Goal: Task Accomplishment & Management: Contribute content

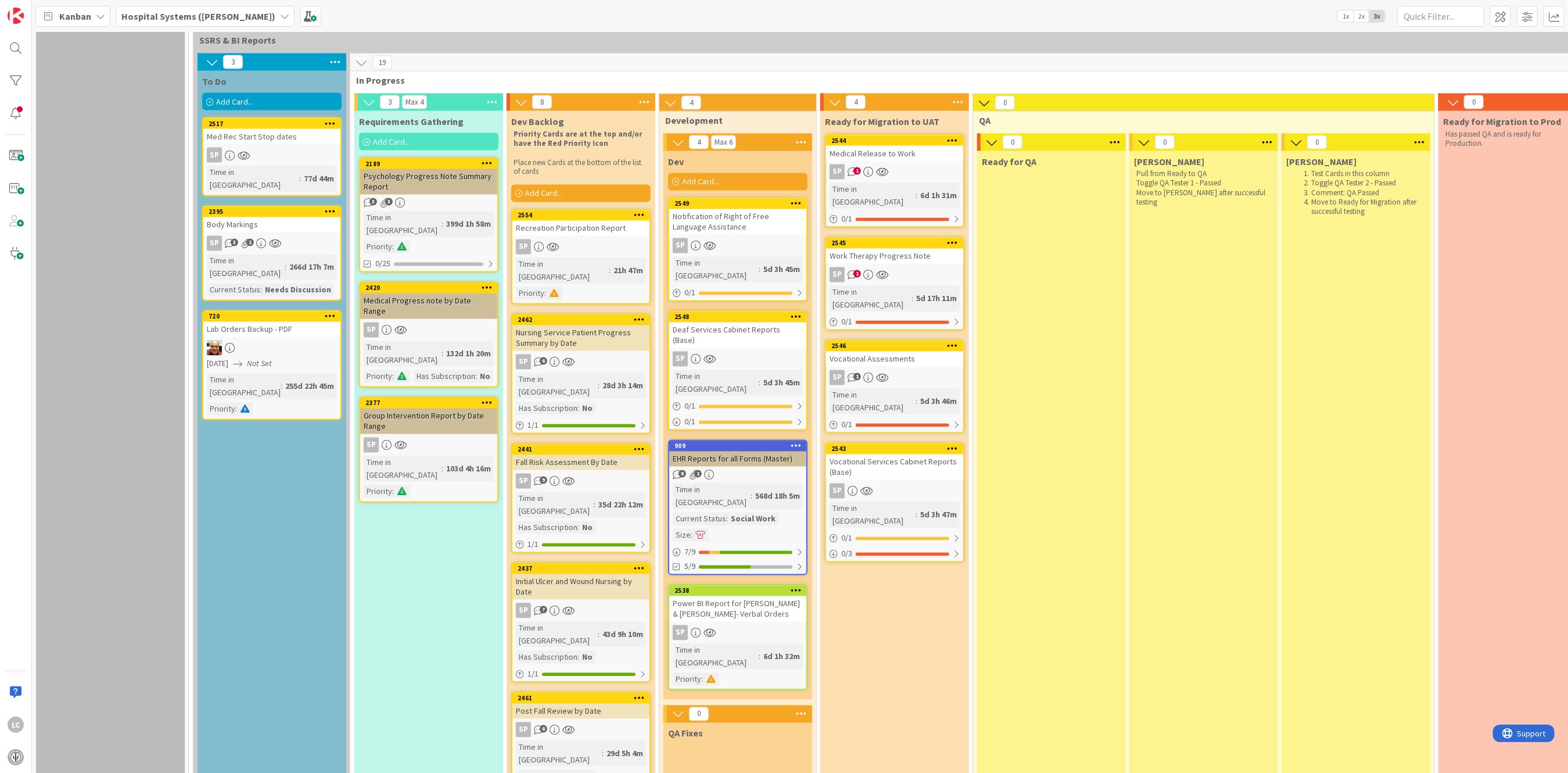
scroll to position [1550, 0]
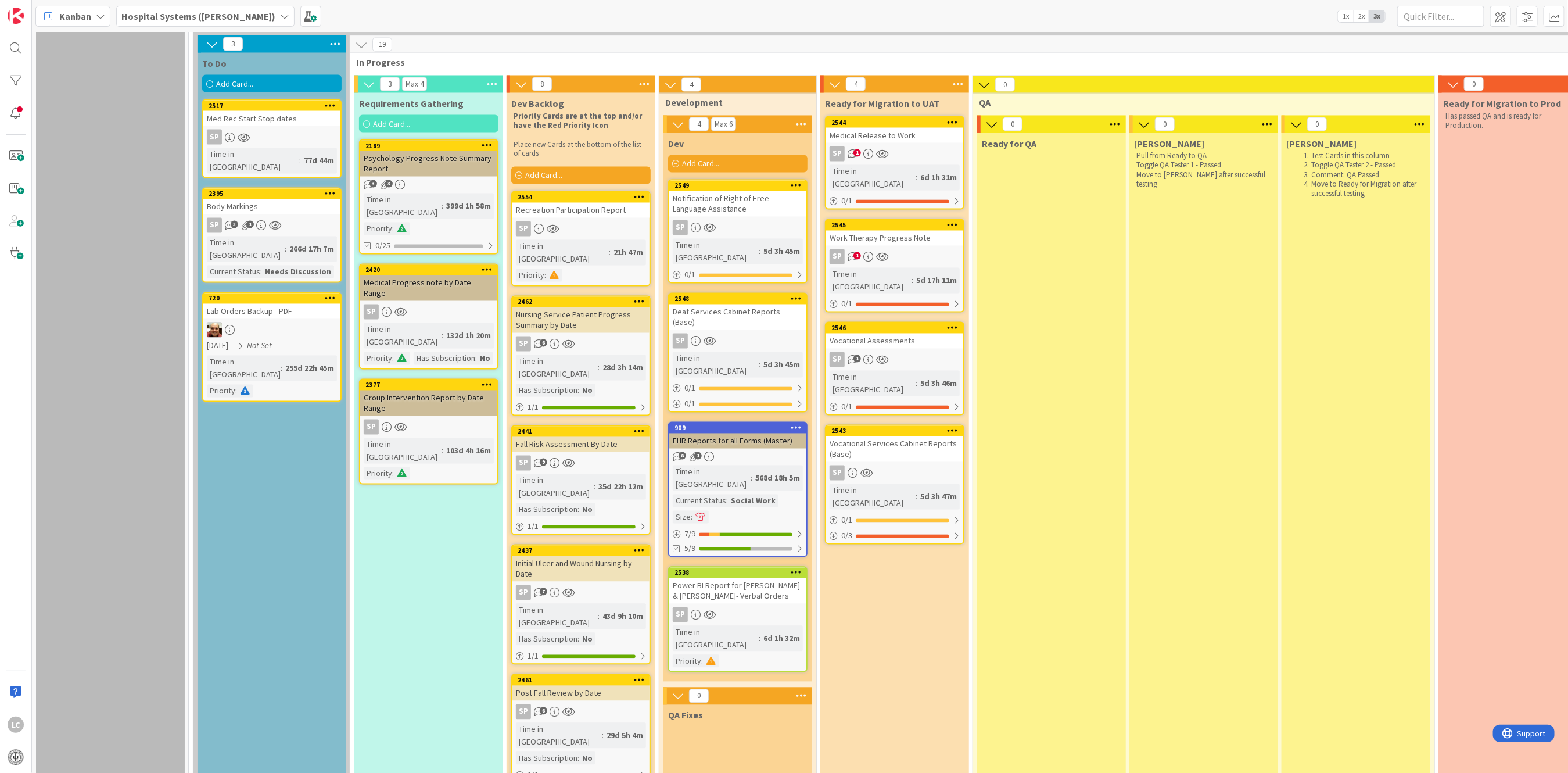
click at [745, 452] on div "8 1" at bounding box center [737, 457] width 137 height 10
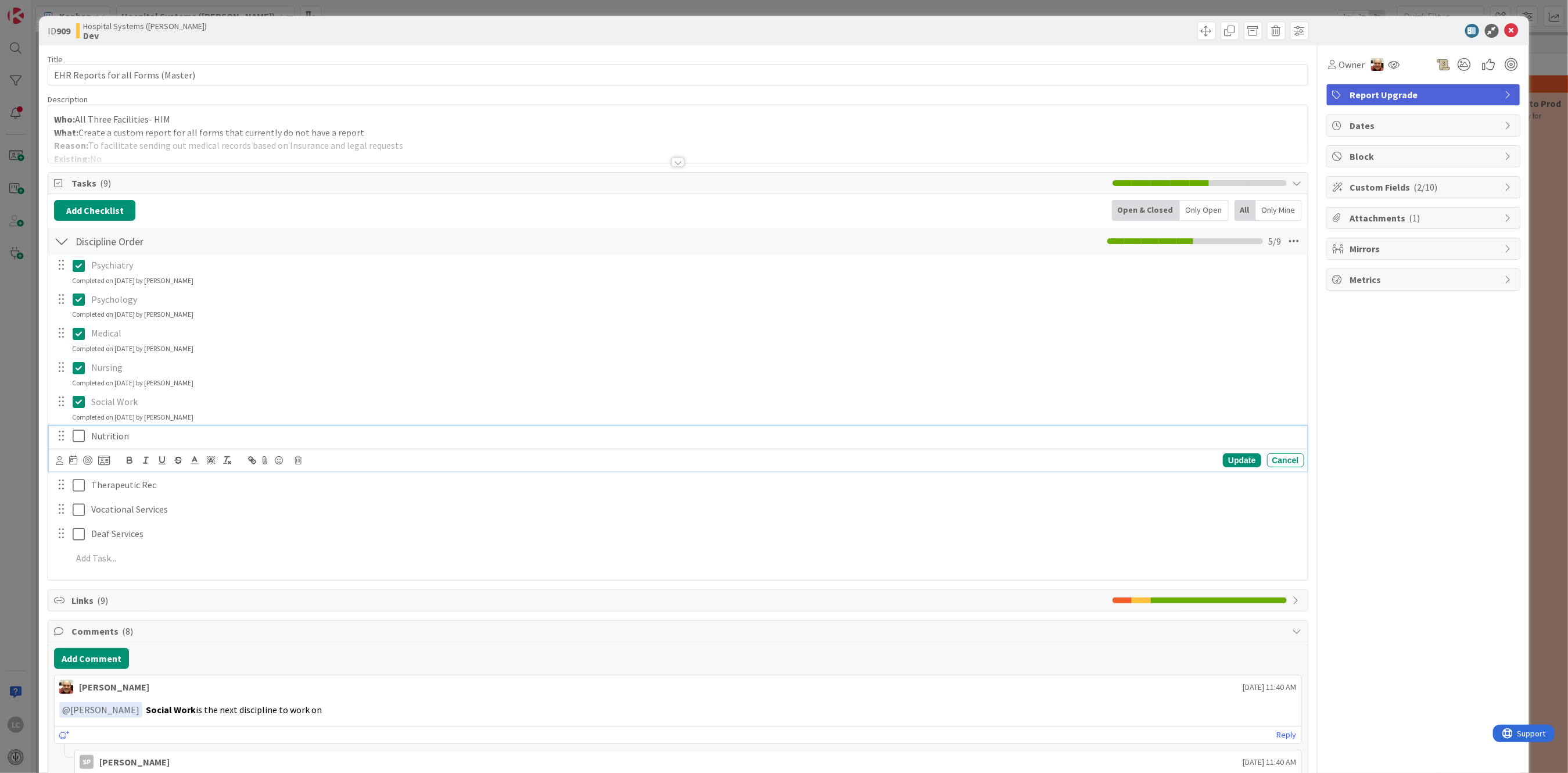
click at [75, 435] on icon at bounding box center [79, 436] width 13 height 14
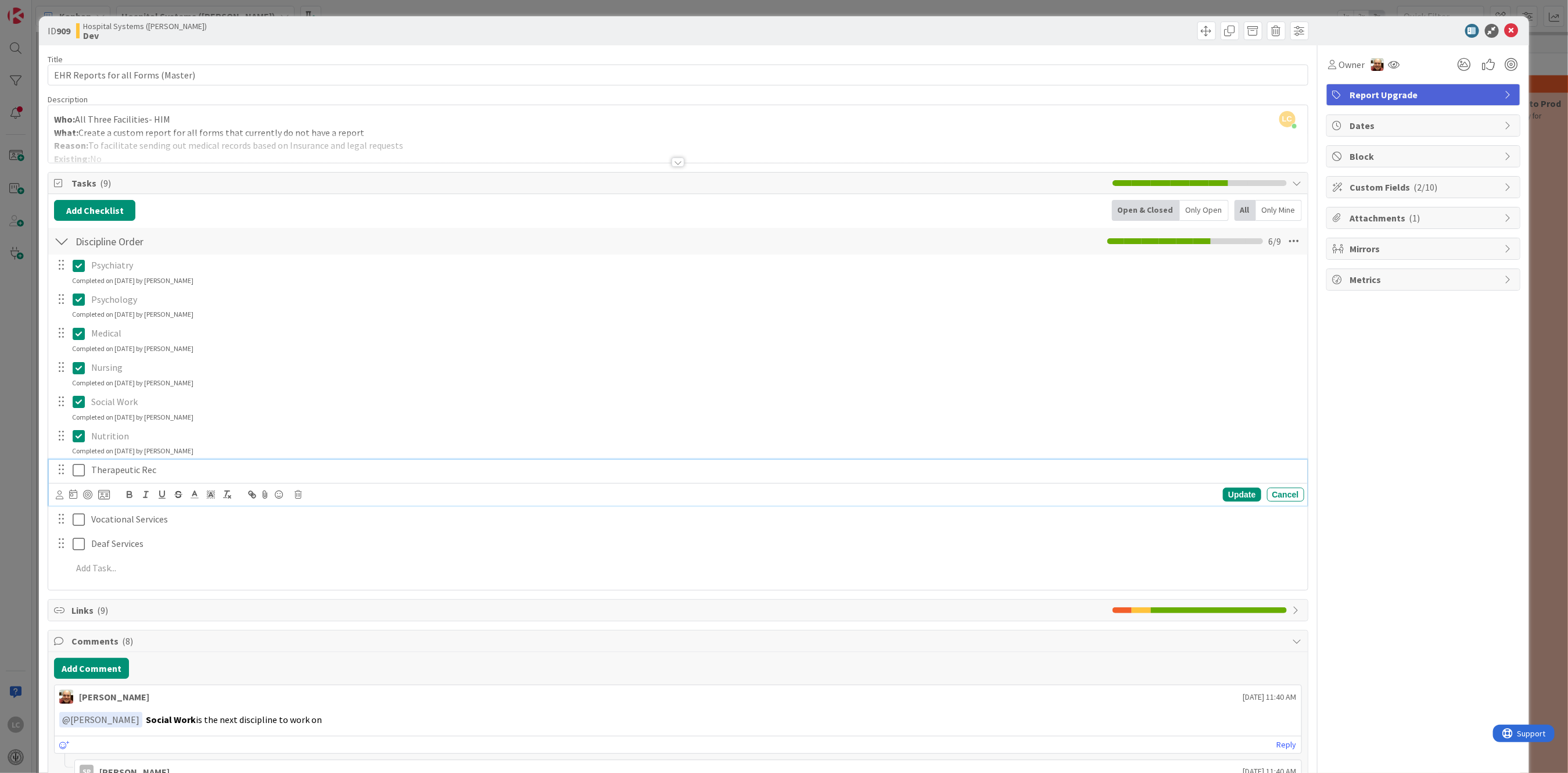
click at [82, 465] on icon at bounding box center [79, 470] width 13 height 14
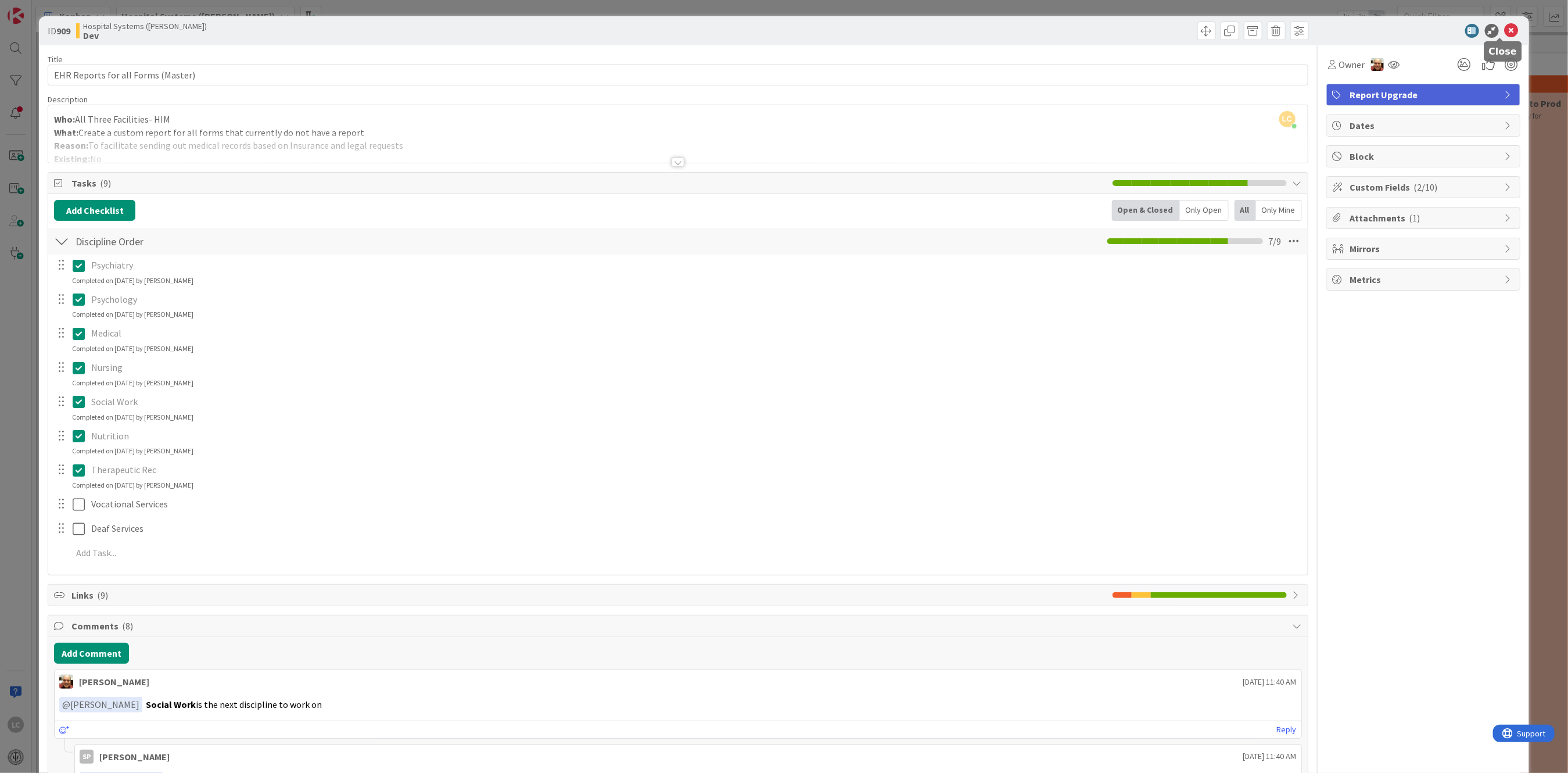
click at [1505, 29] on icon at bounding box center [1512, 31] width 14 height 14
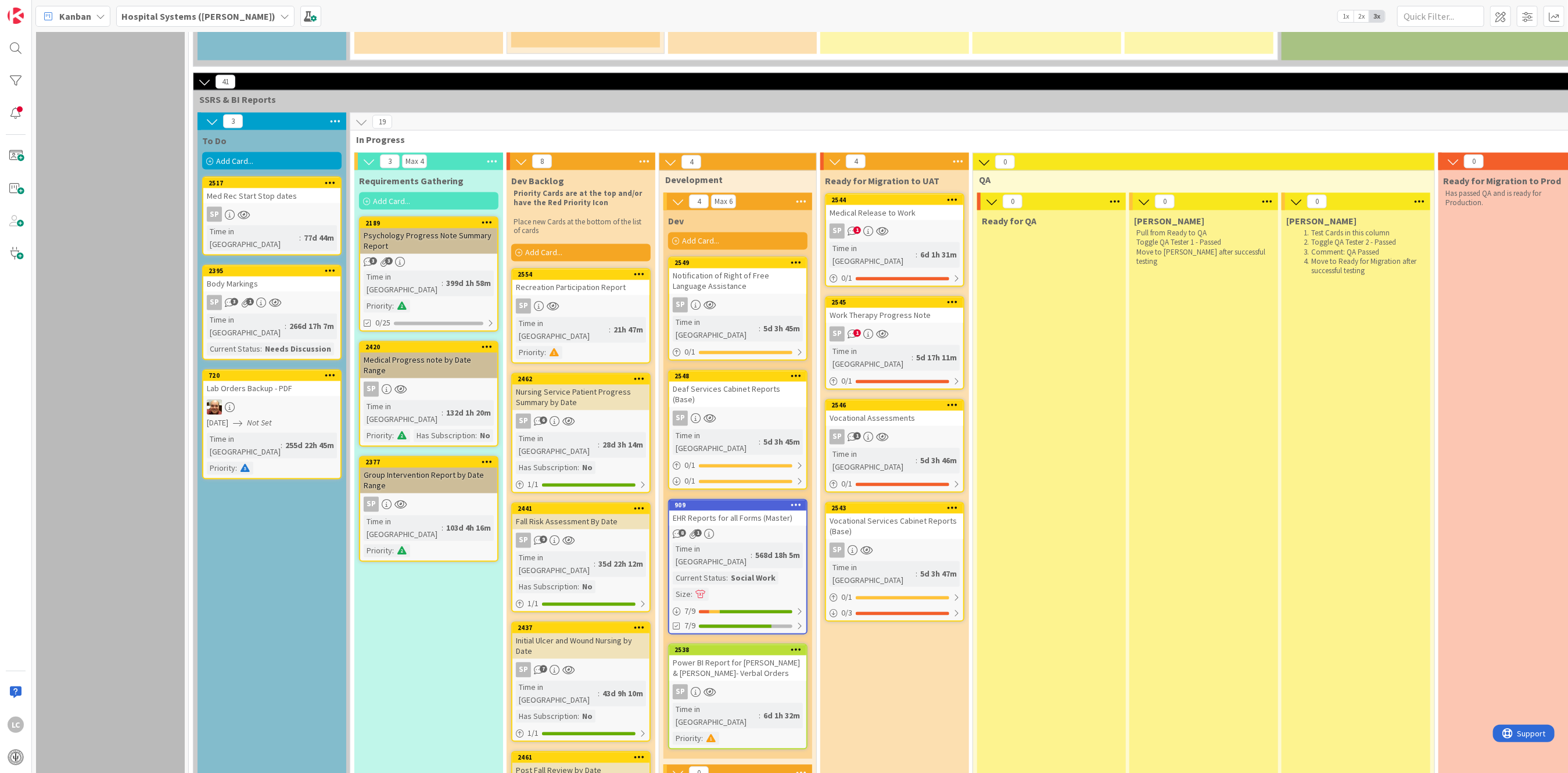
scroll to position [1395, 0]
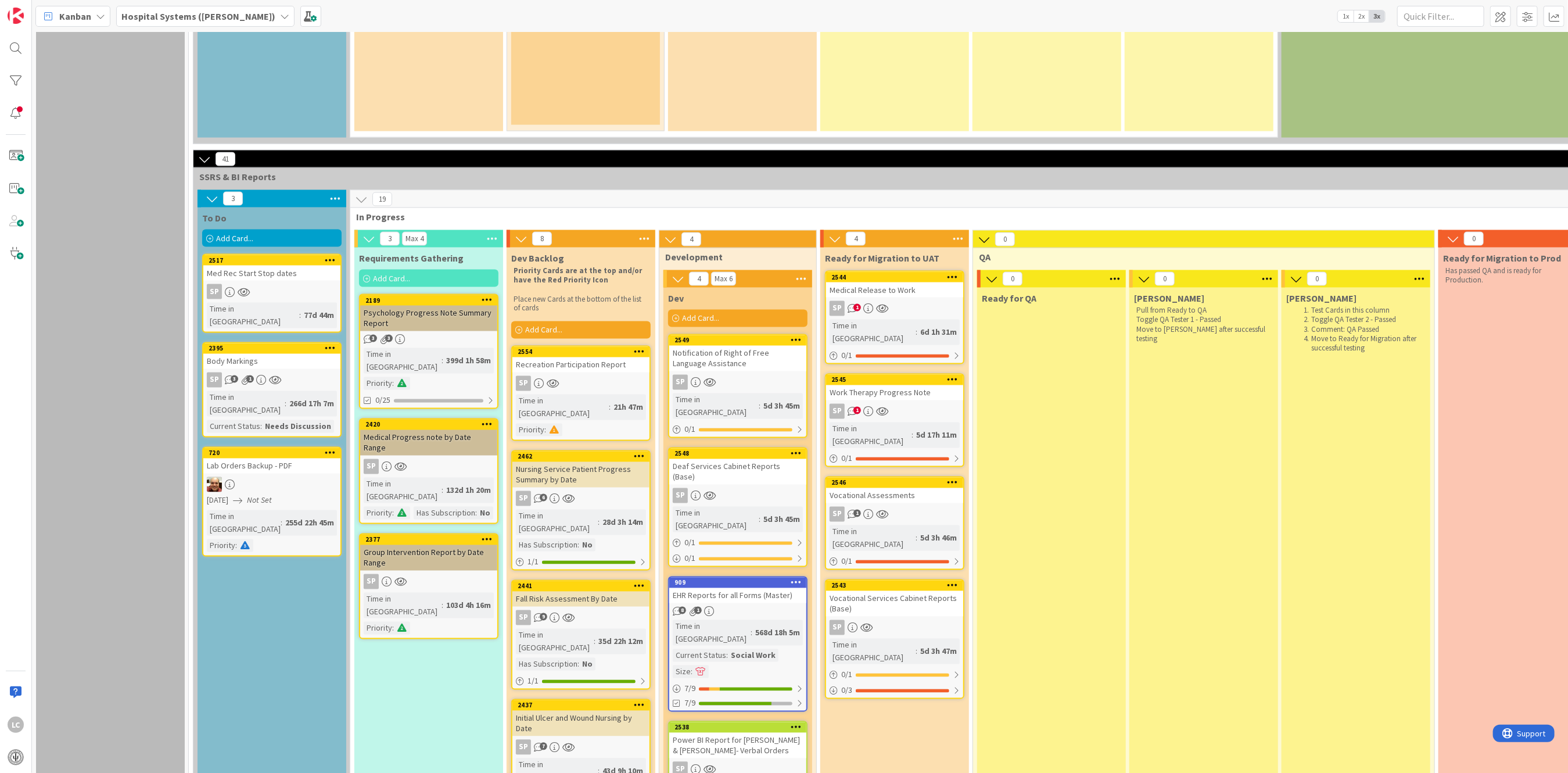
click at [588, 358] on div "Recreation Participation Report" at bounding box center [580, 365] width 137 height 15
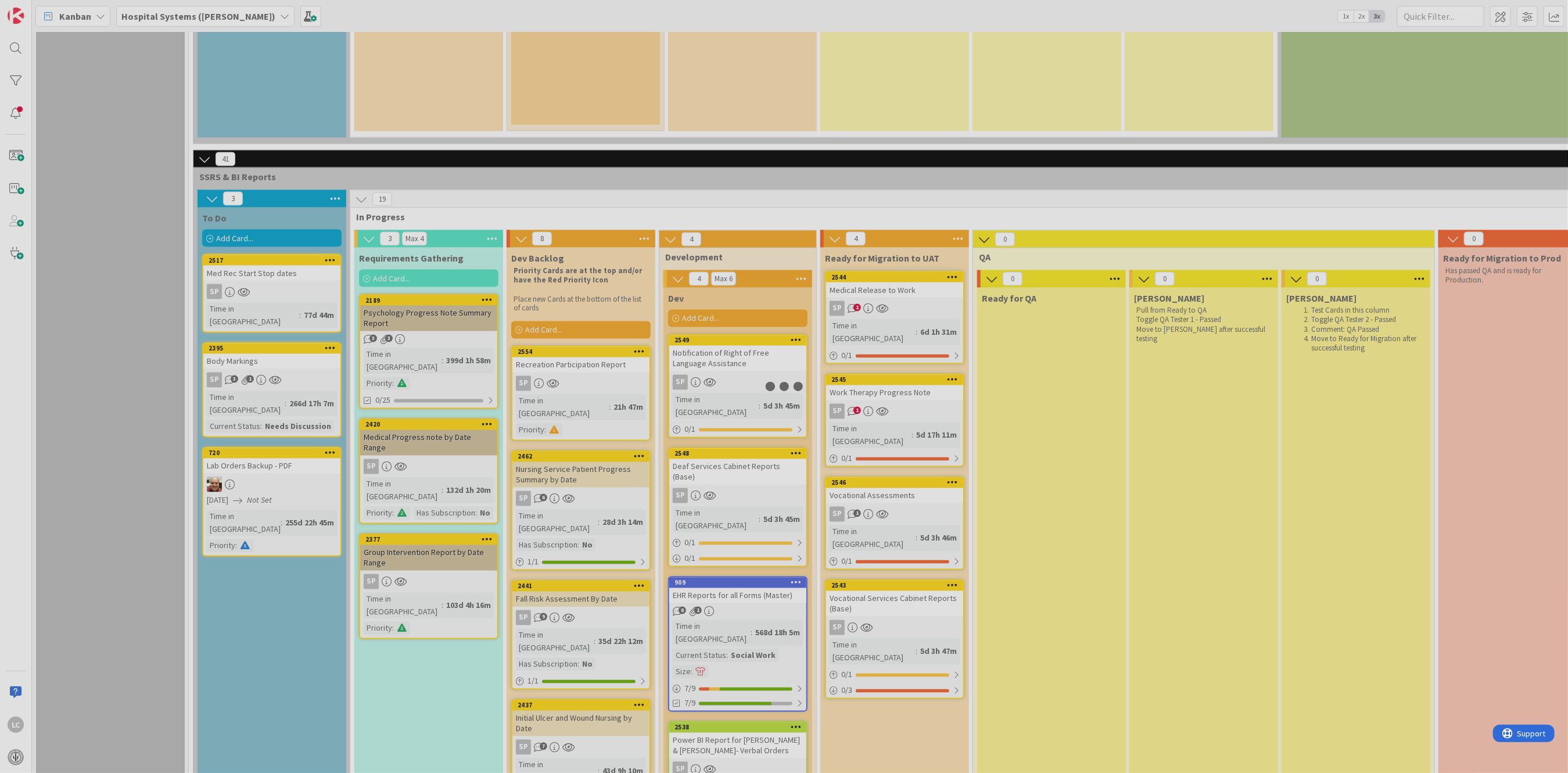
click at [588, 284] on div at bounding box center [784, 386] width 1568 height 773
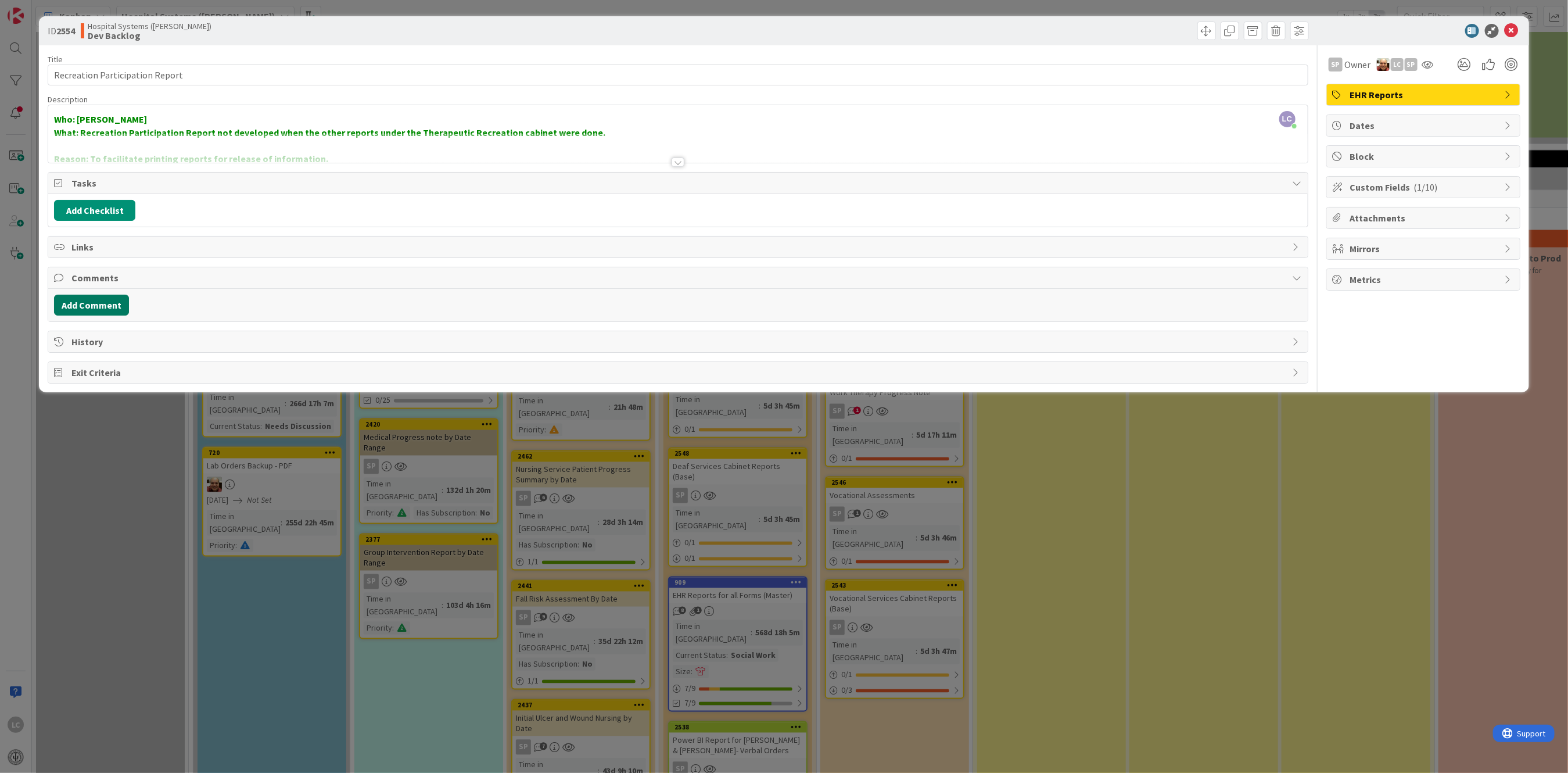
click at [77, 307] on button "Add Comment" at bounding box center [91, 305] width 75 height 21
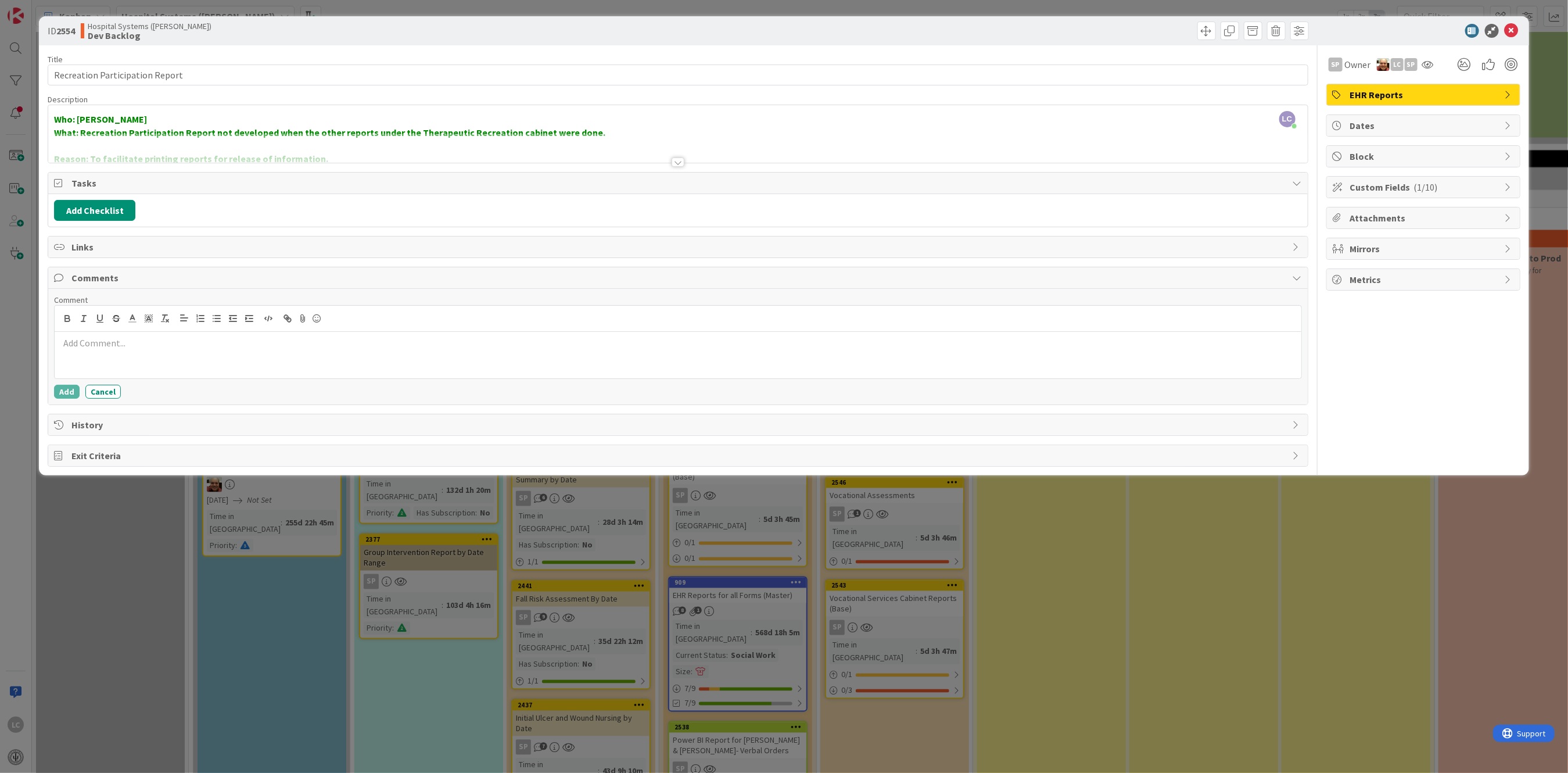
click at [88, 346] on p at bounding box center [678, 343] width 1237 height 13
click at [65, 392] on button "Add" at bounding box center [66, 392] width 26 height 14
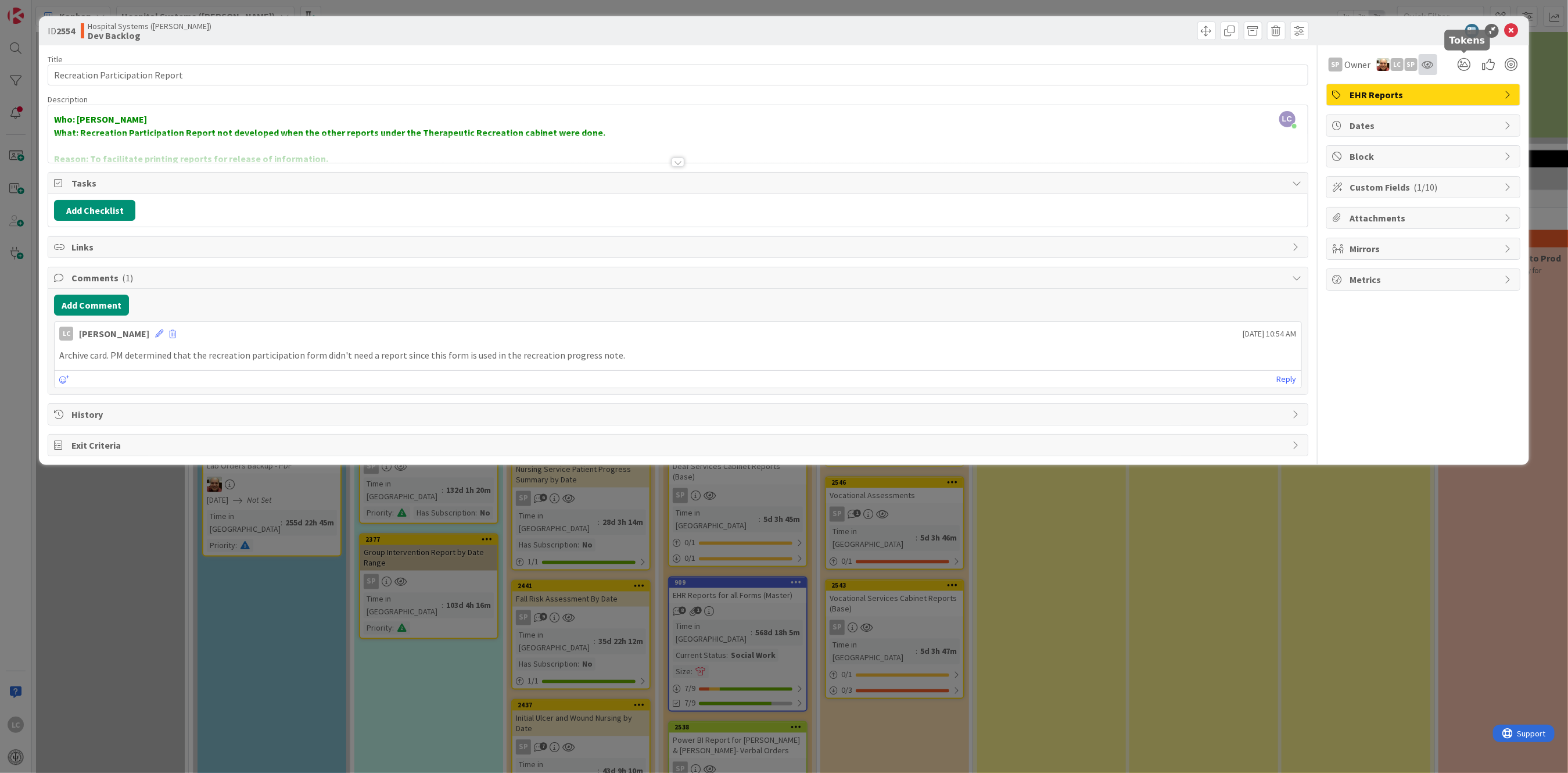
drag, startPoint x: 1445, startPoint y: 62, endPoint x: 1423, endPoint y: 62, distance: 22.0
click at [1424, 62] on div "SP Owner LC SP" at bounding box center [1423, 64] width 194 height 21
click at [1512, 31] on icon at bounding box center [1512, 31] width 14 height 14
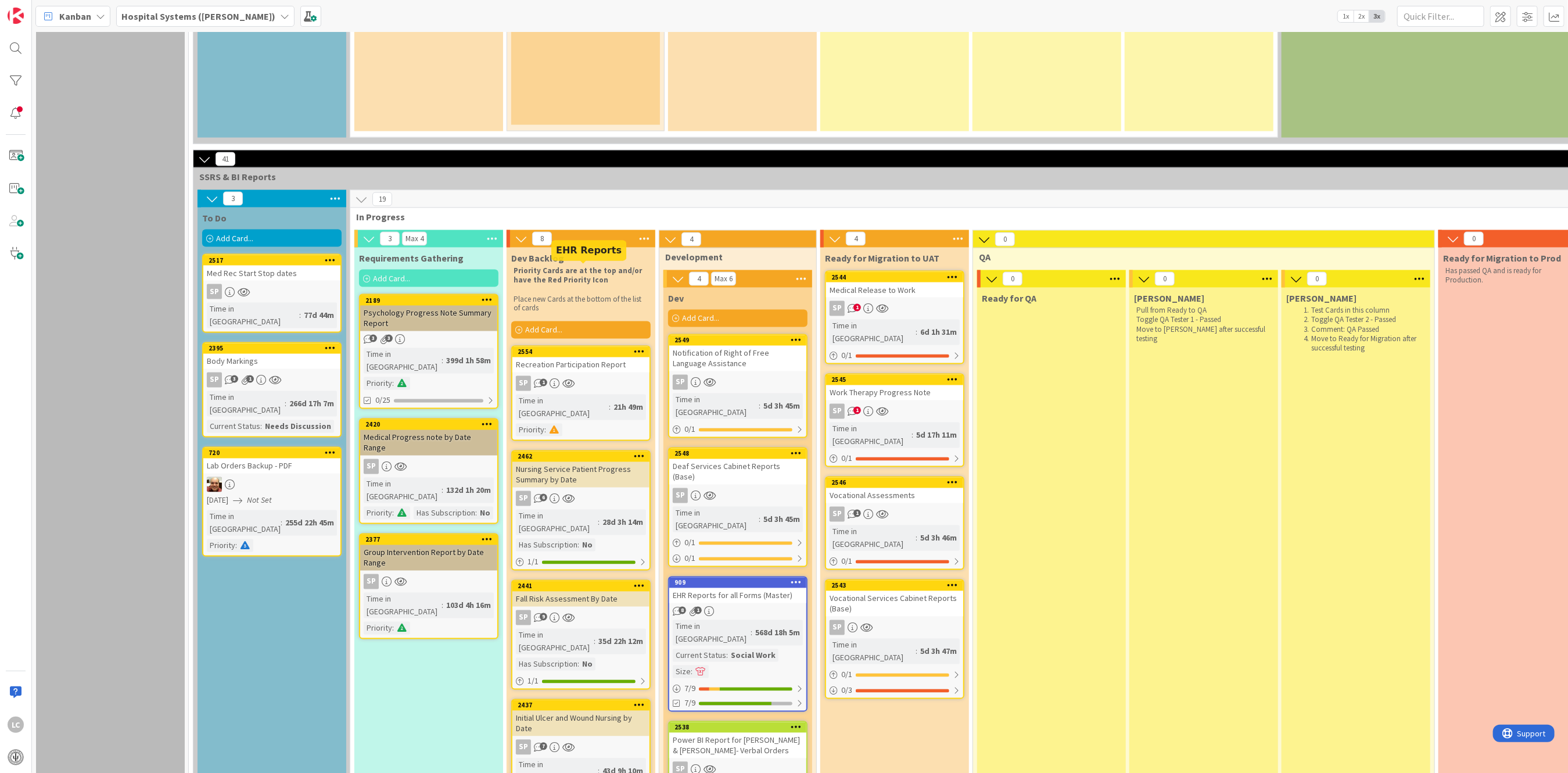
drag, startPoint x: 562, startPoint y: 277, endPoint x: 547, endPoint y: 266, distance: 18.6
click at [547, 348] on div "2554" at bounding box center [583, 352] width 132 height 8
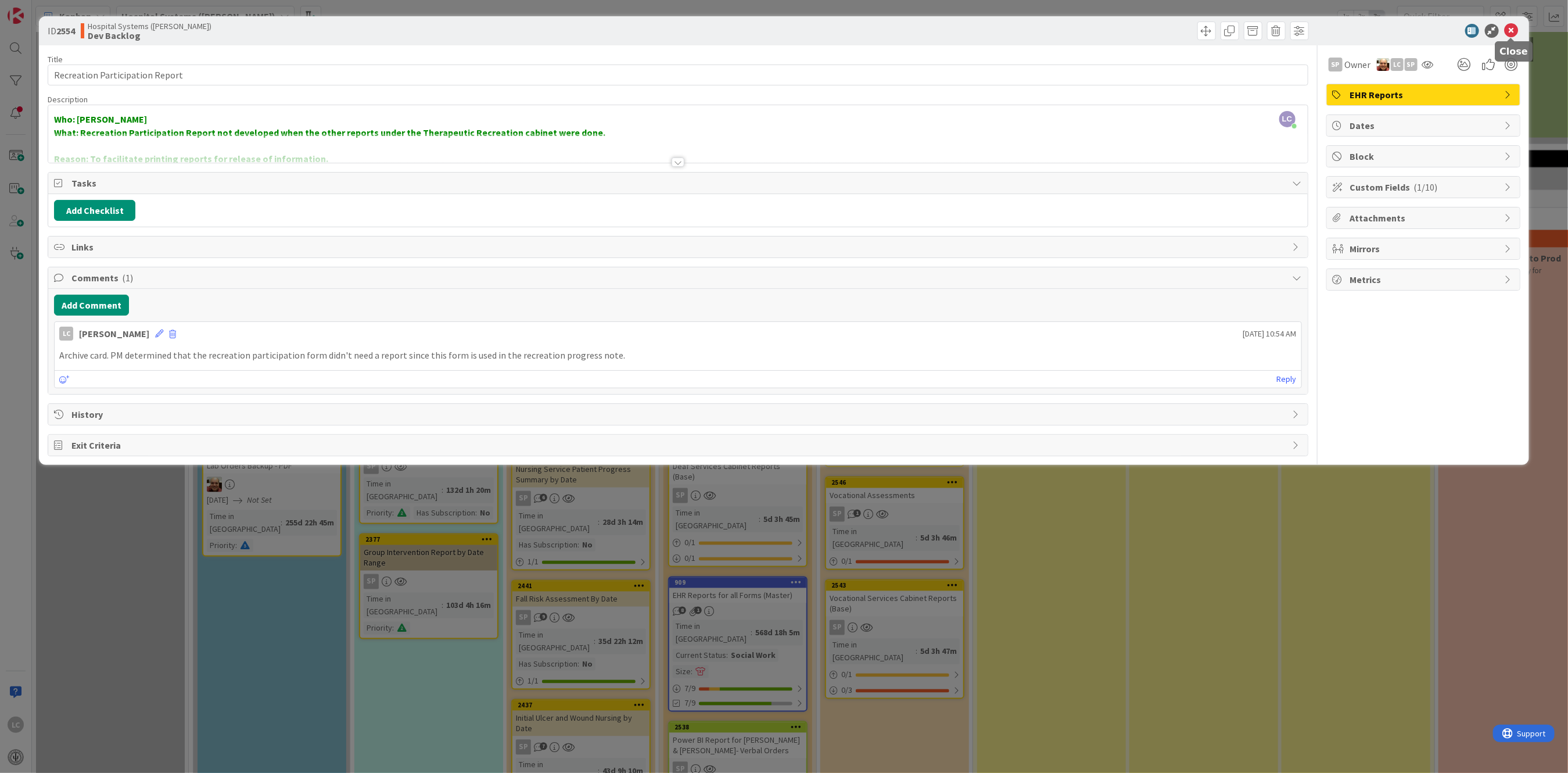
click at [1516, 28] on icon at bounding box center [1512, 31] width 14 height 14
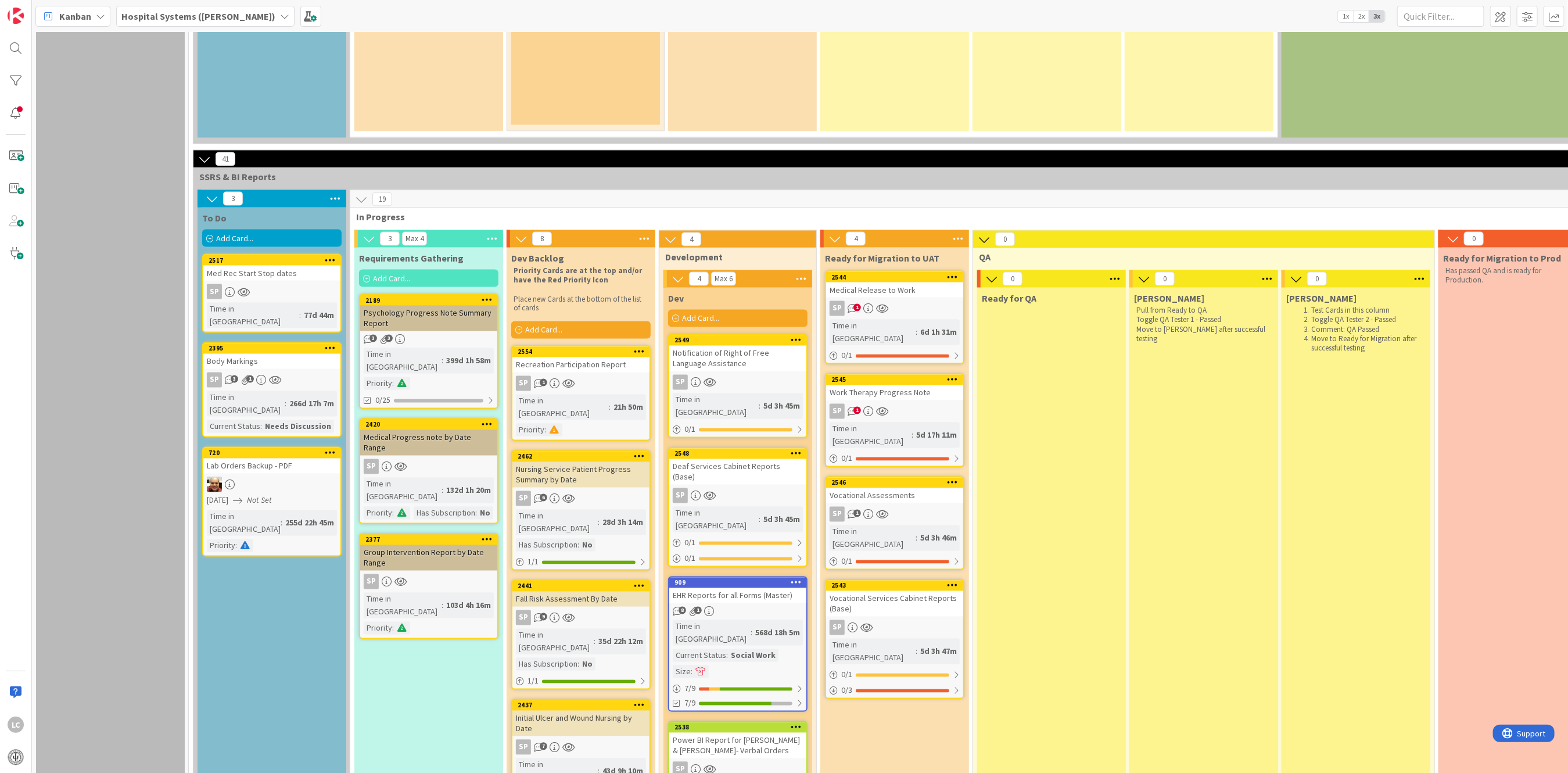
click at [638, 347] on icon at bounding box center [640, 351] width 11 height 8
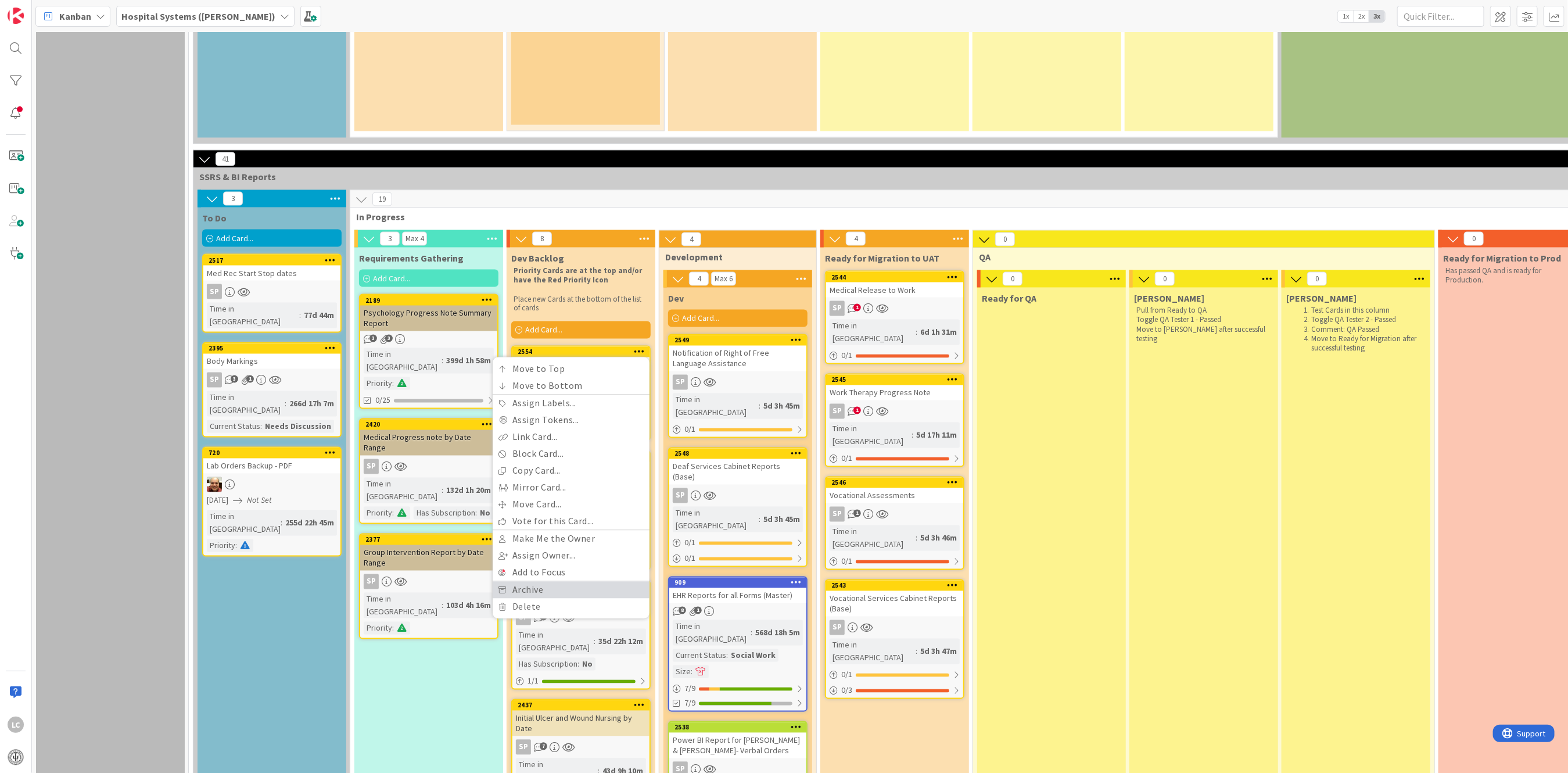
click at [524, 582] on link "Archive" at bounding box center [571, 591] width 157 height 17
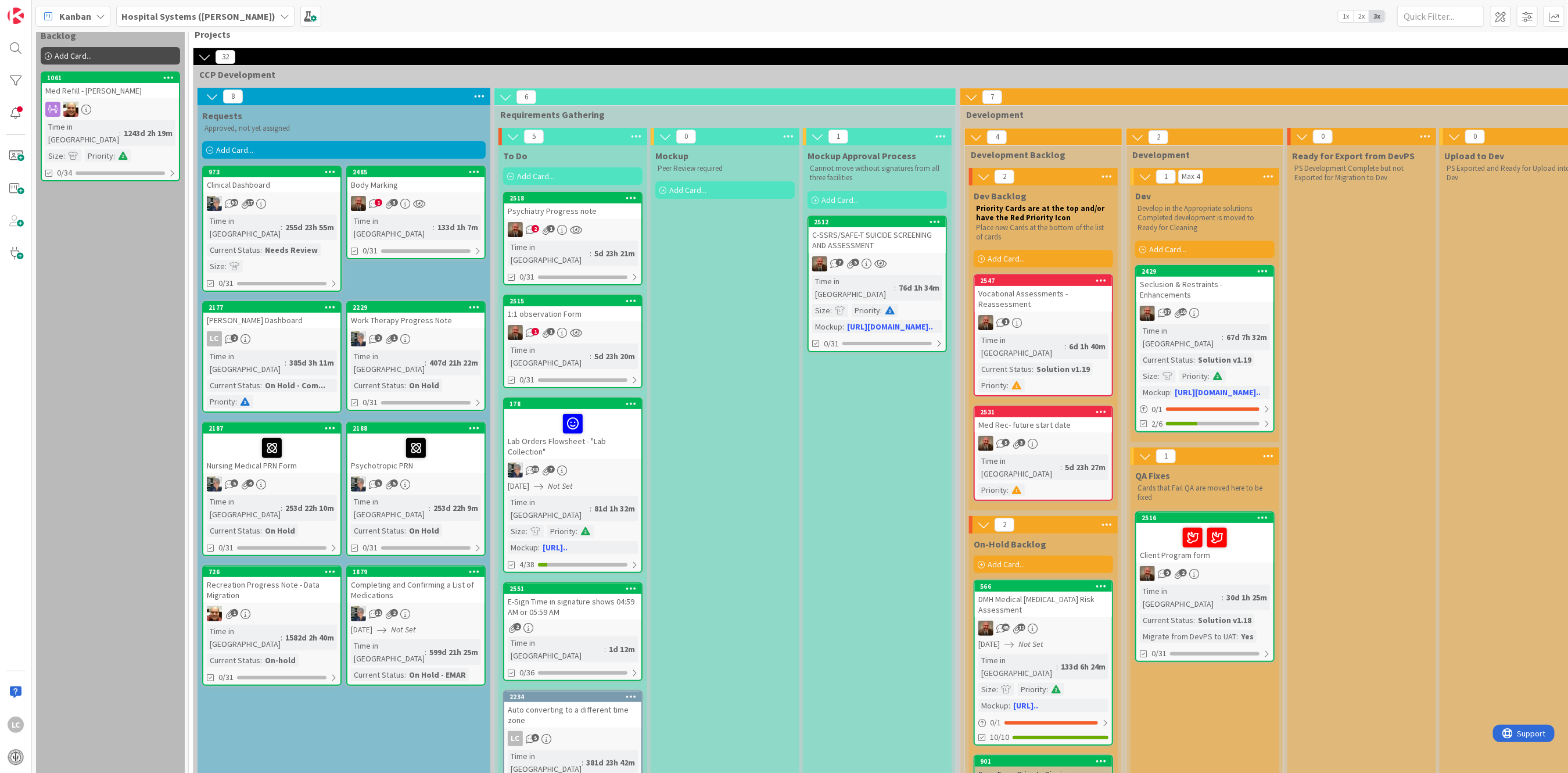
scroll to position [21, 0]
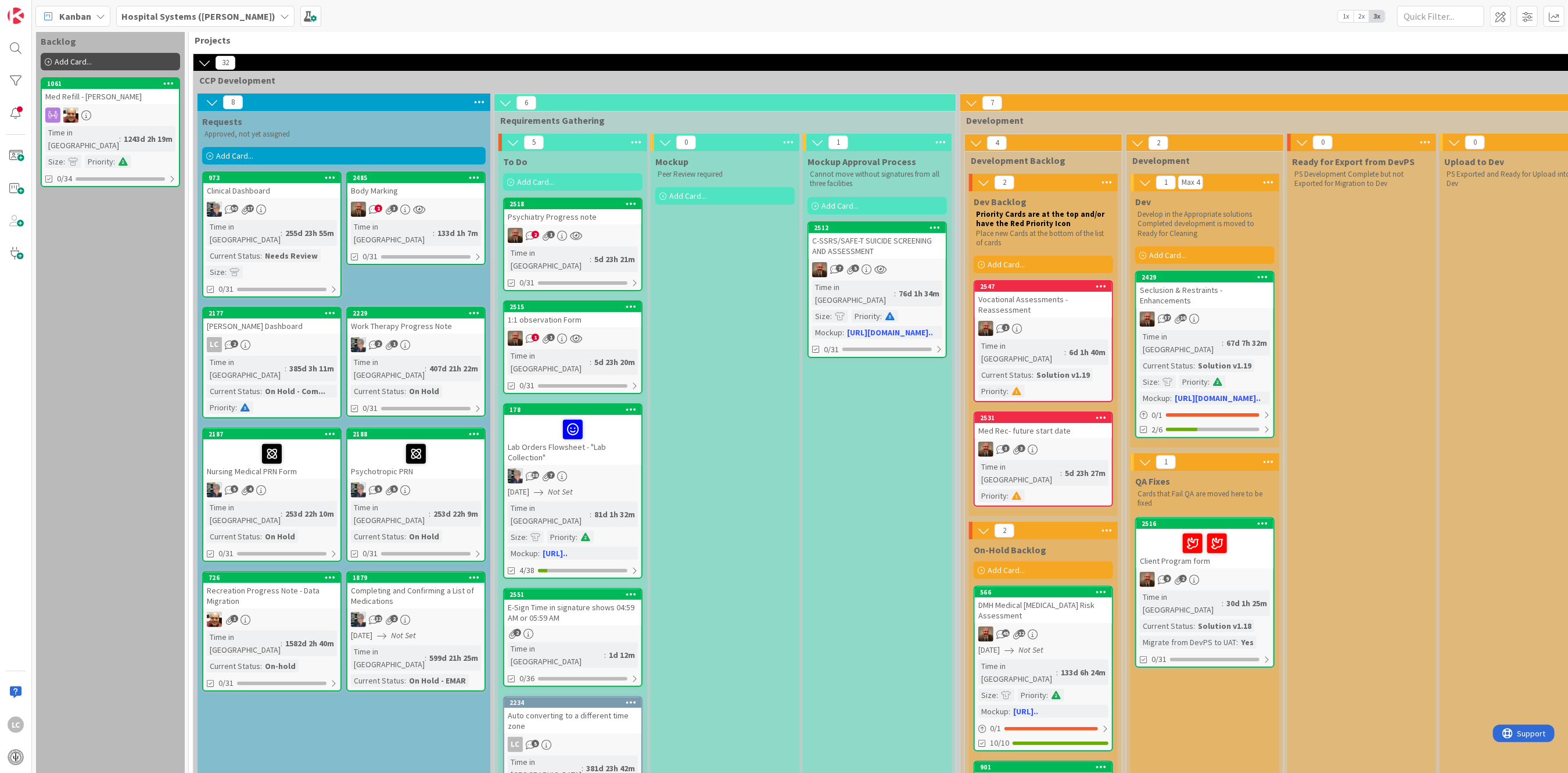
click at [1233, 591] on div "Time in Column : 30d 1h 25m Current Status : Solution v1.18 Migrate from DevPS …" at bounding box center [1205, 620] width 130 height 58
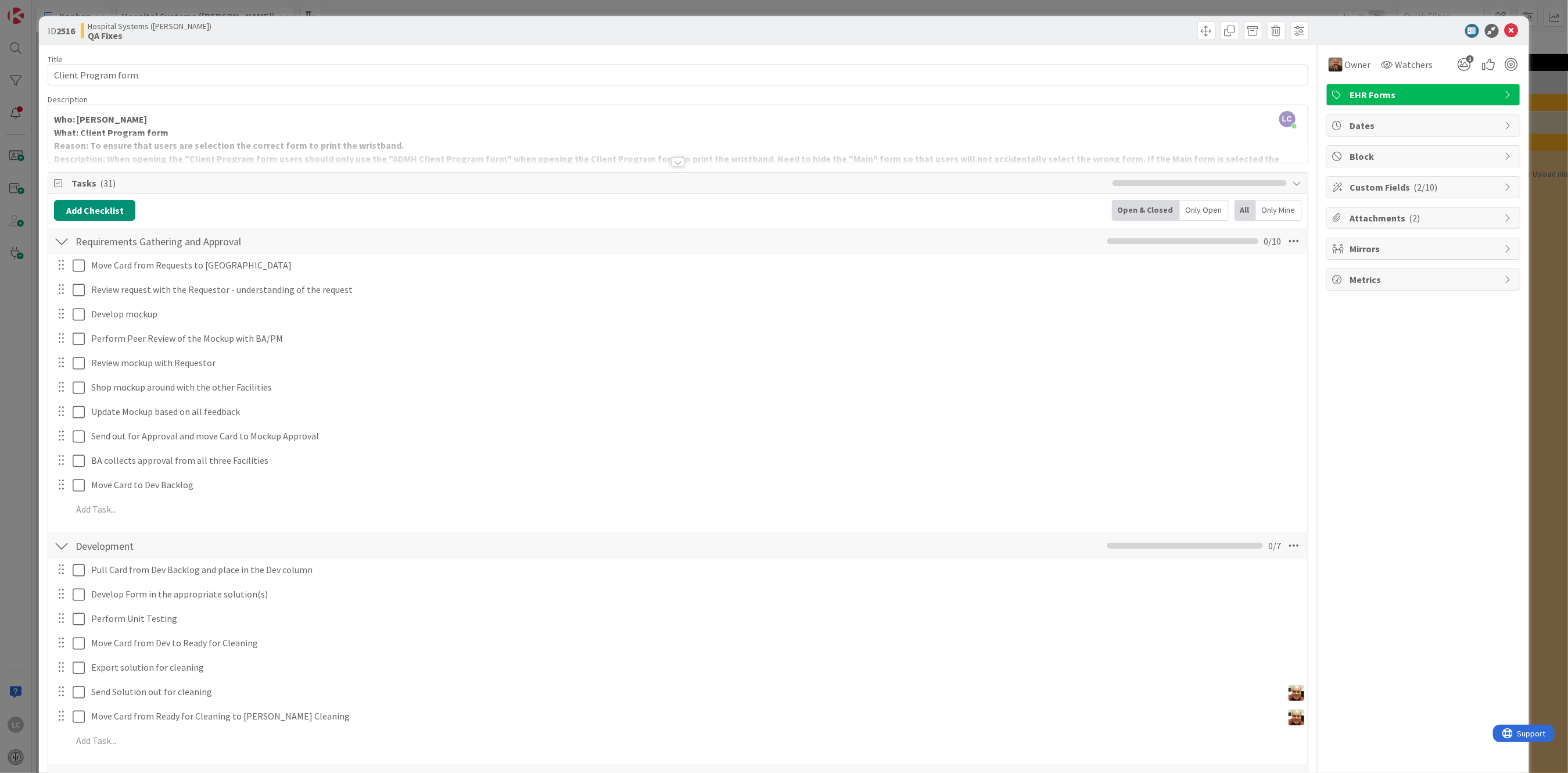
click at [64, 241] on div at bounding box center [61, 241] width 15 height 21
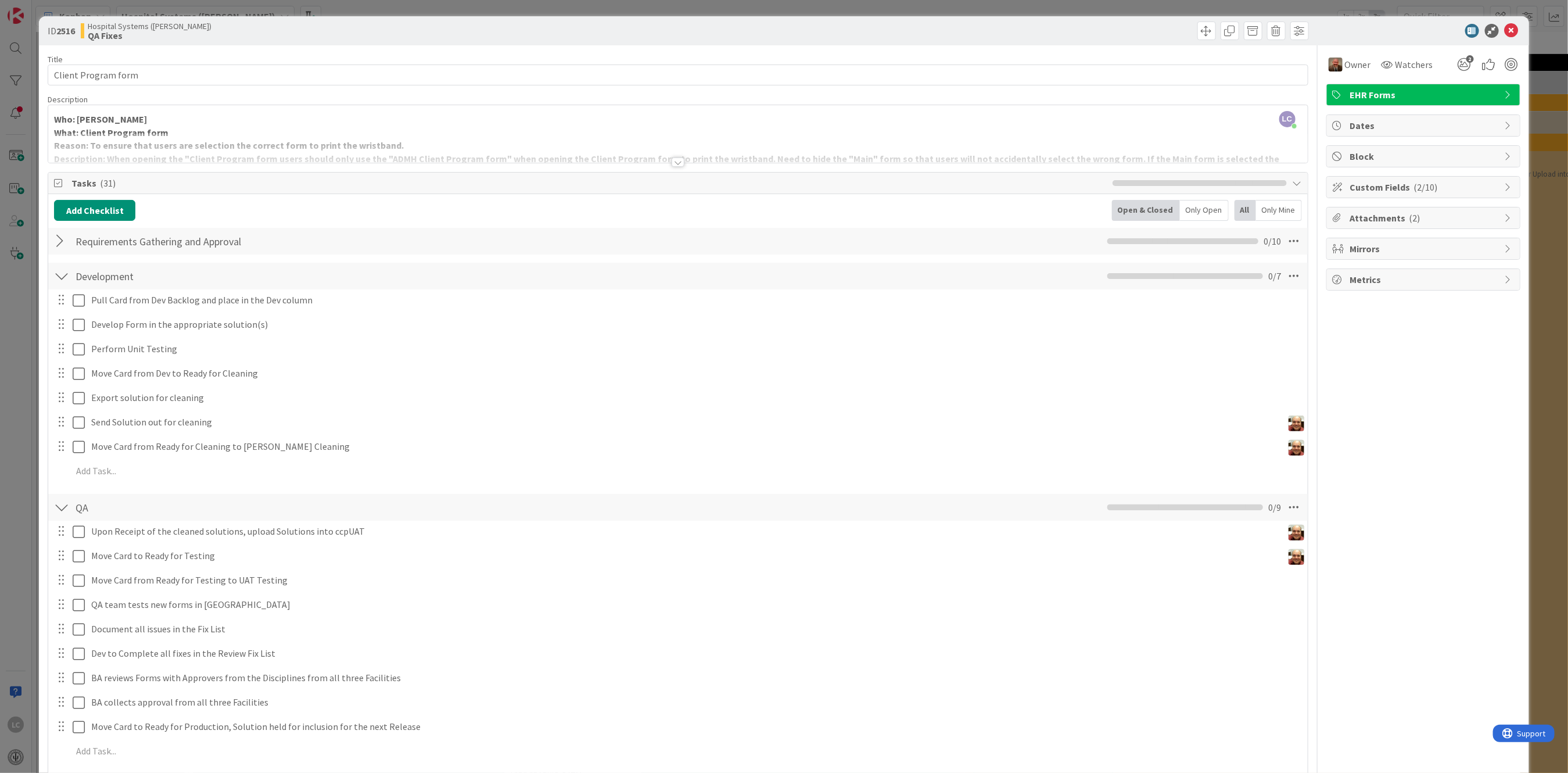
click at [59, 279] on div at bounding box center [61, 276] width 15 height 21
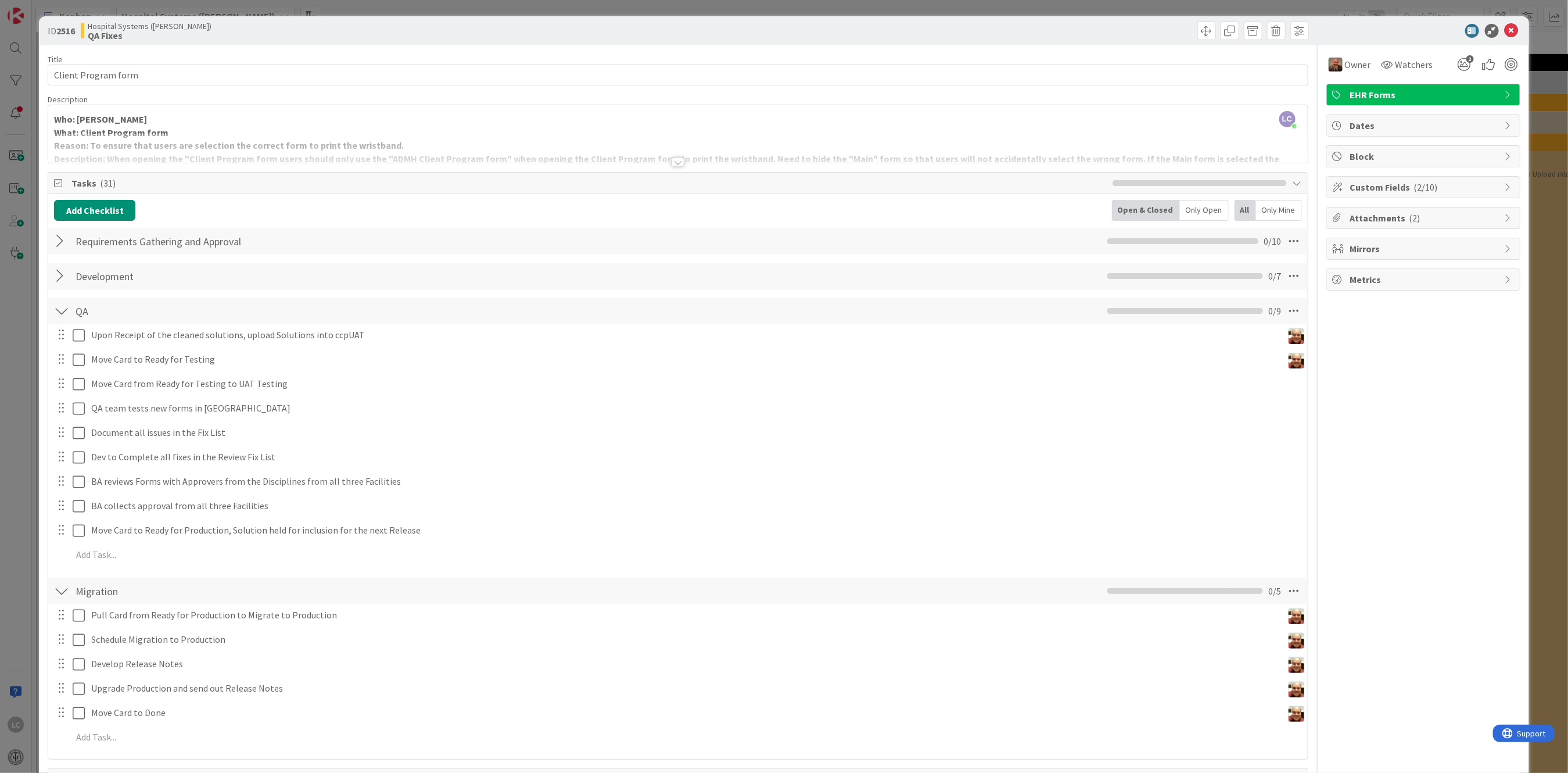
click at [59, 323] on div "QA Checklist Name 2 / 64 QA 0 / 9" at bounding box center [678, 311] width 1259 height 27
click at [64, 315] on div at bounding box center [61, 311] width 15 height 21
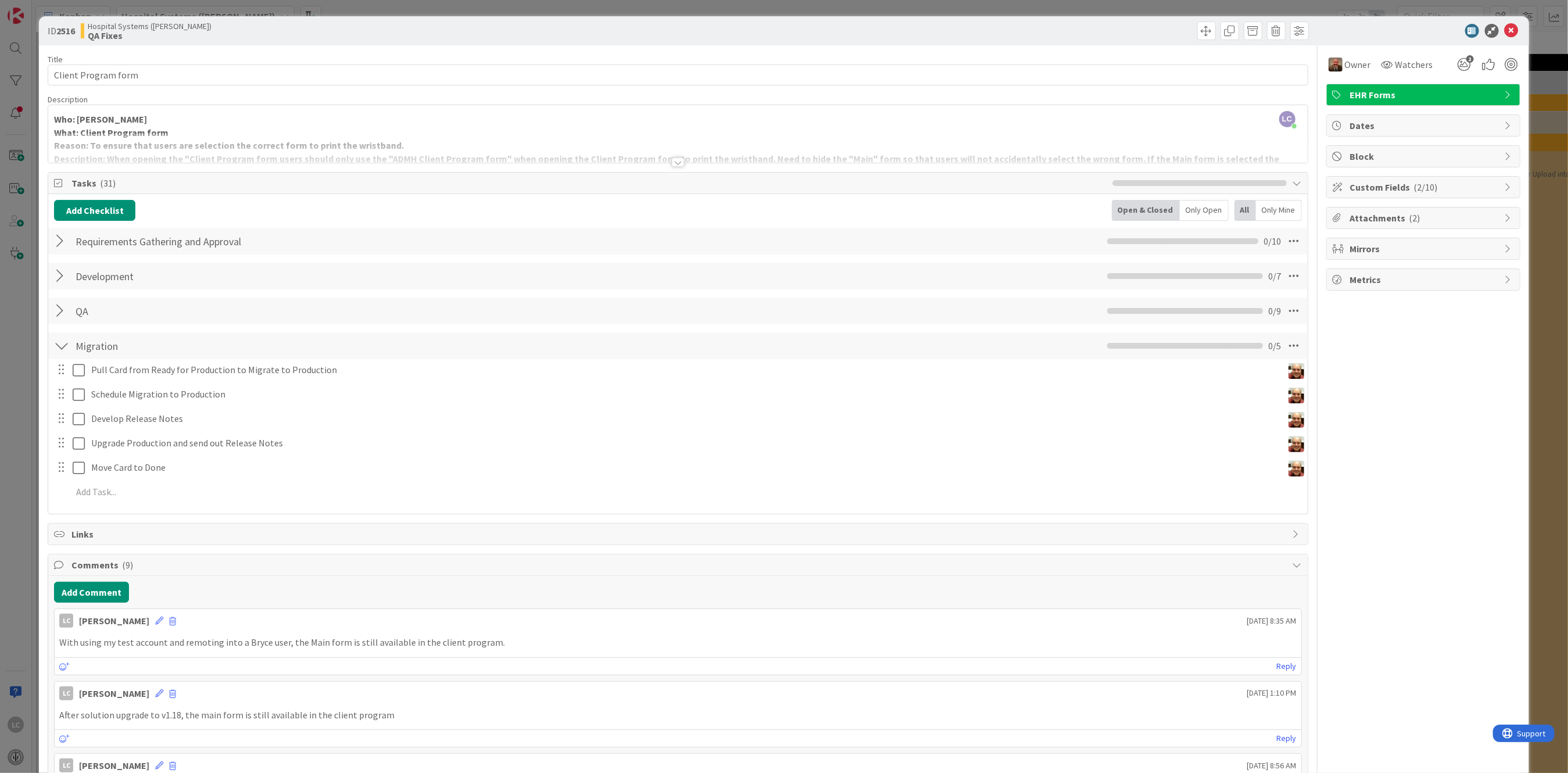
click at [63, 351] on div at bounding box center [61, 346] width 15 height 21
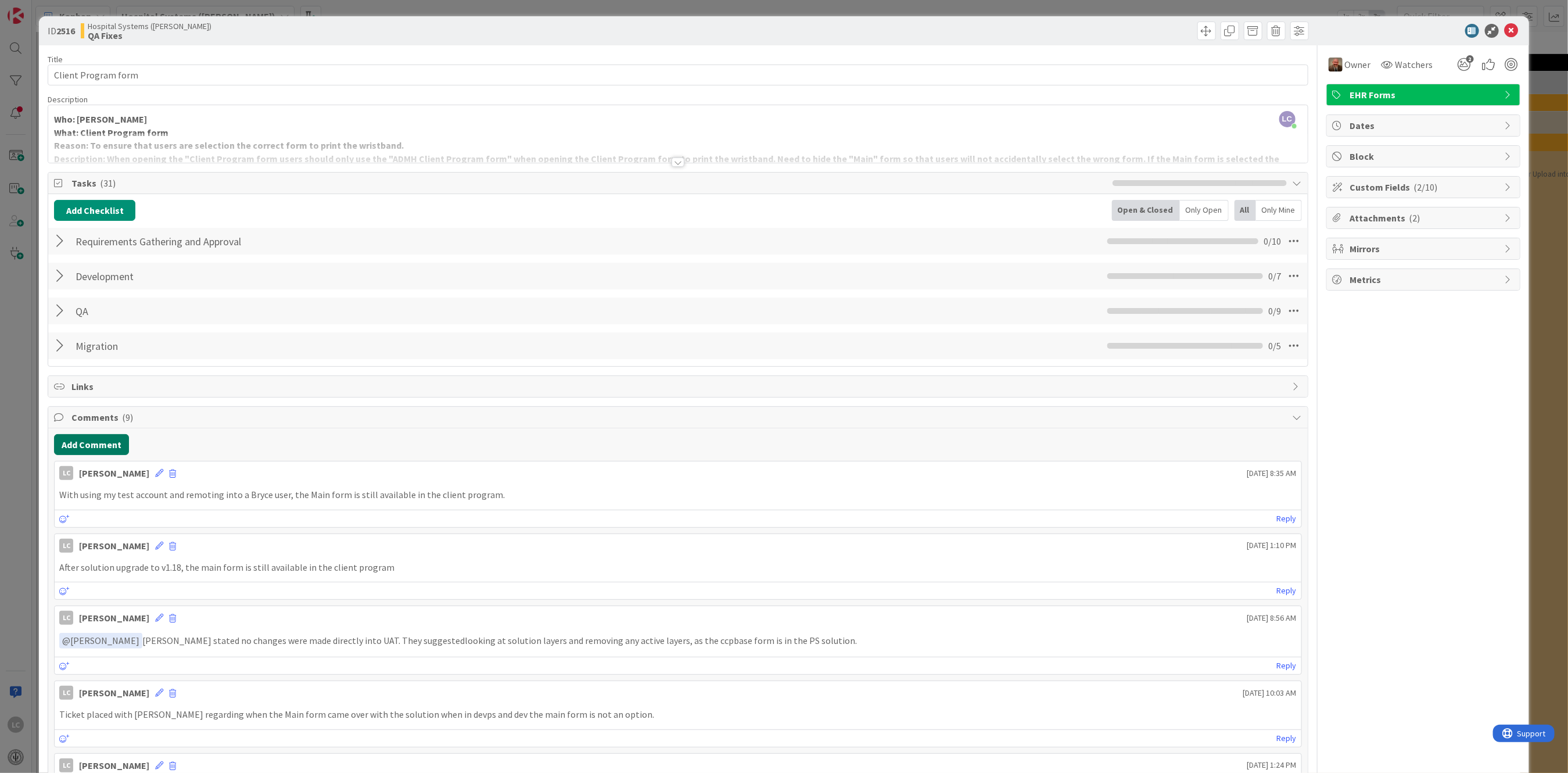
click at [92, 451] on button "Add Comment" at bounding box center [91, 444] width 75 height 21
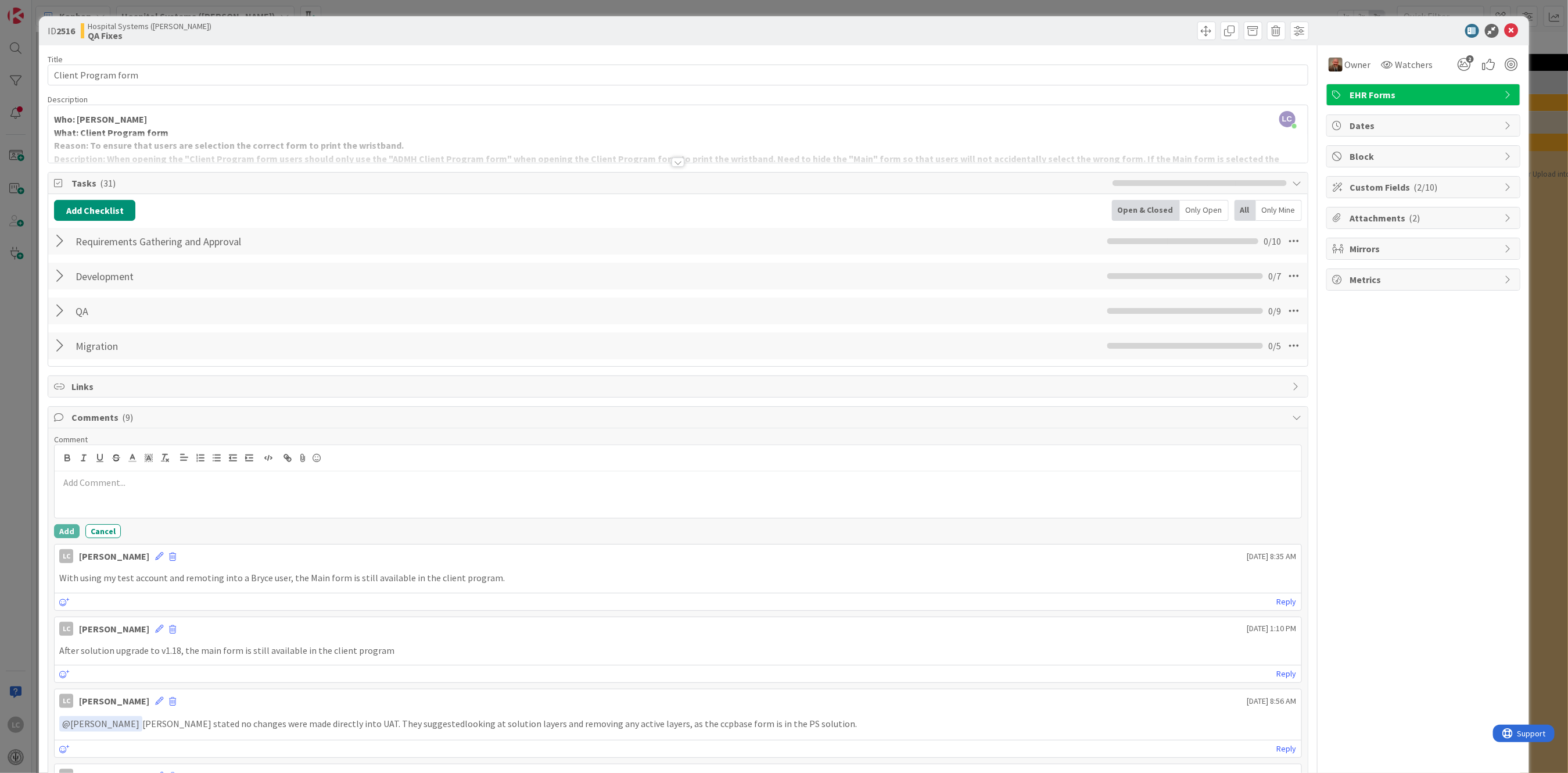
click at [76, 484] on p at bounding box center [678, 482] width 1237 height 13
click at [615, 486] on p "If users select the ADMH form in the client program, the next time they open th…" at bounding box center [678, 482] width 1237 height 13
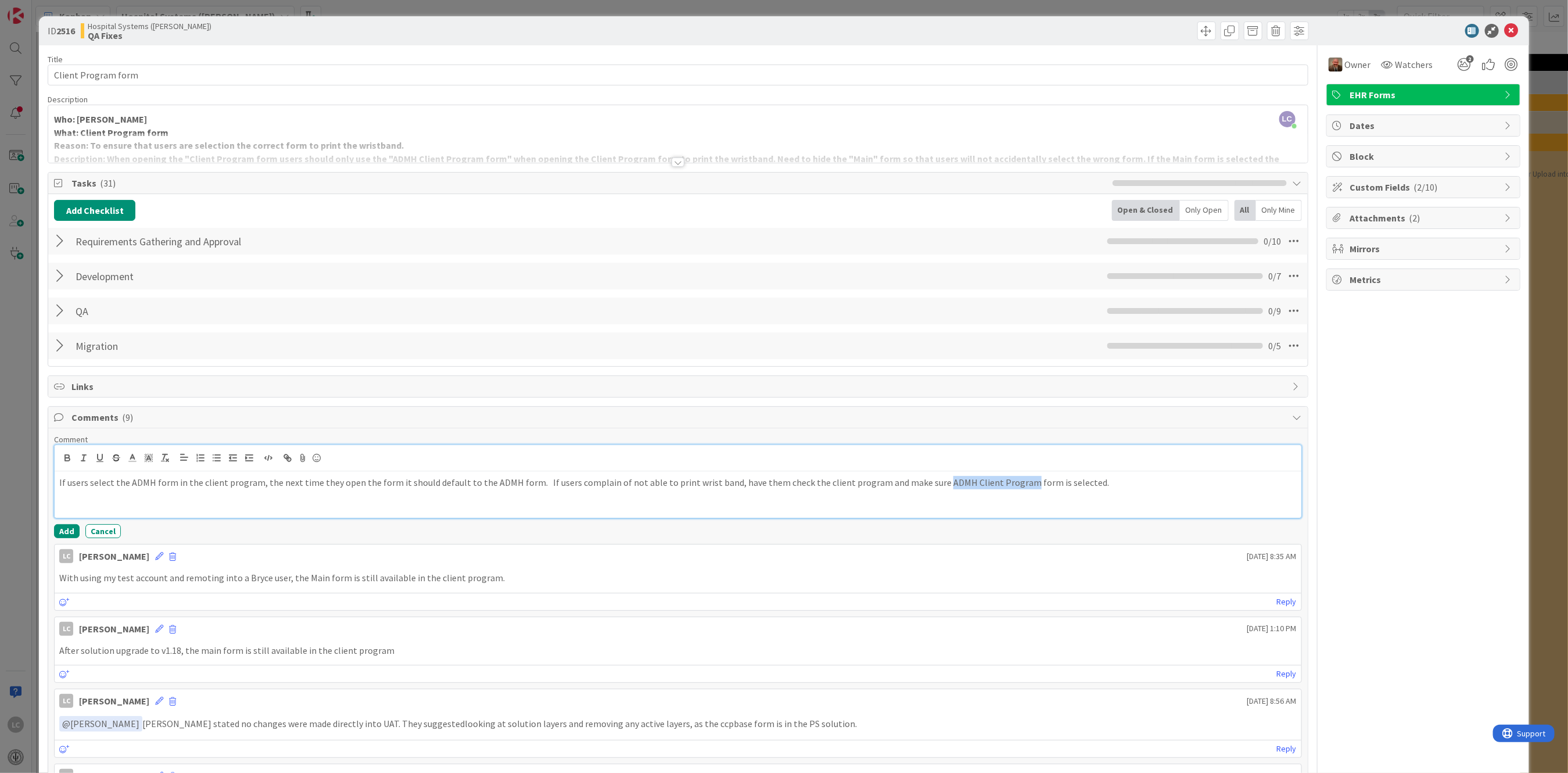
drag, startPoint x: 917, startPoint y: 483, endPoint x: 997, endPoint y: 486, distance: 80.1
click at [997, 486] on p "If users select the ADMH form in the client program, the next time they open th…" at bounding box center [678, 482] width 1237 height 13
copy p "ADMH Client Program"
click at [153, 480] on p "If users select the ADMH form in the client program, the next time they open th…" at bounding box center [678, 482] width 1237 height 13
drag, startPoint x: 130, startPoint y: 483, endPoint x: 152, endPoint y: 483, distance: 22.0
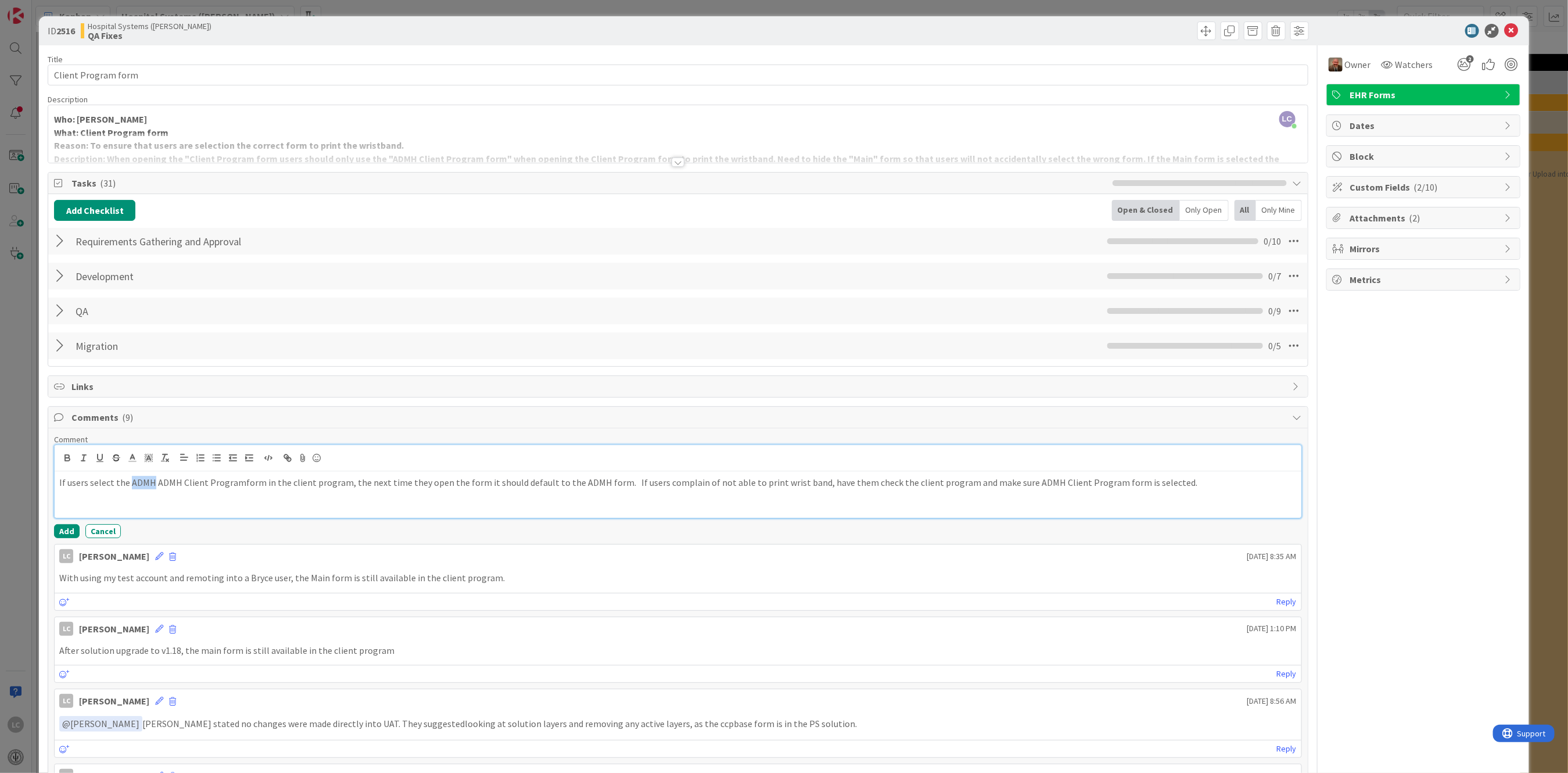
click at [152, 483] on p "If users select the ADMH ADMH Client Programform in the client program, the nex…" at bounding box center [678, 482] width 1237 height 13
drag, startPoint x: 1123, startPoint y: 482, endPoint x: 1148, endPoint y: 496, distance: 28.7
click at [1126, 485] on p "If users select the ADMH Client Program form in the client program, the next ti…" at bounding box center [678, 482] width 1237 height 13
click at [1156, 483] on p "If users select the ADMH Client Program form in the client program, the next ti…" at bounding box center [678, 482] width 1237 height 13
click at [1201, 484] on p "If users select the ADMH Client Program form in the client program, the next ti…" at bounding box center [678, 482] width 1237 height 13
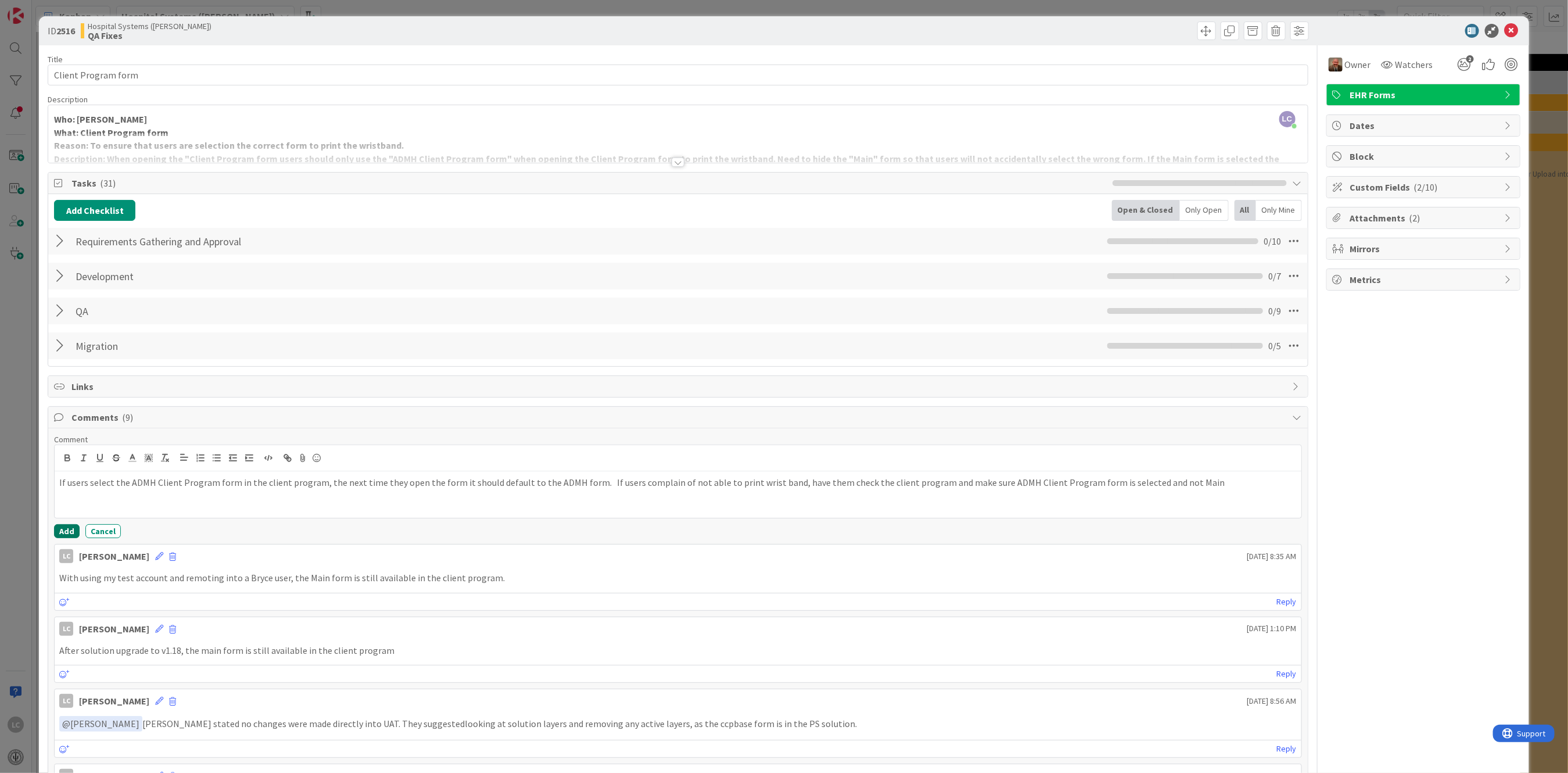
click at [62, 530] on button "Add" at bounding box center [66, 531] width 26 height 14
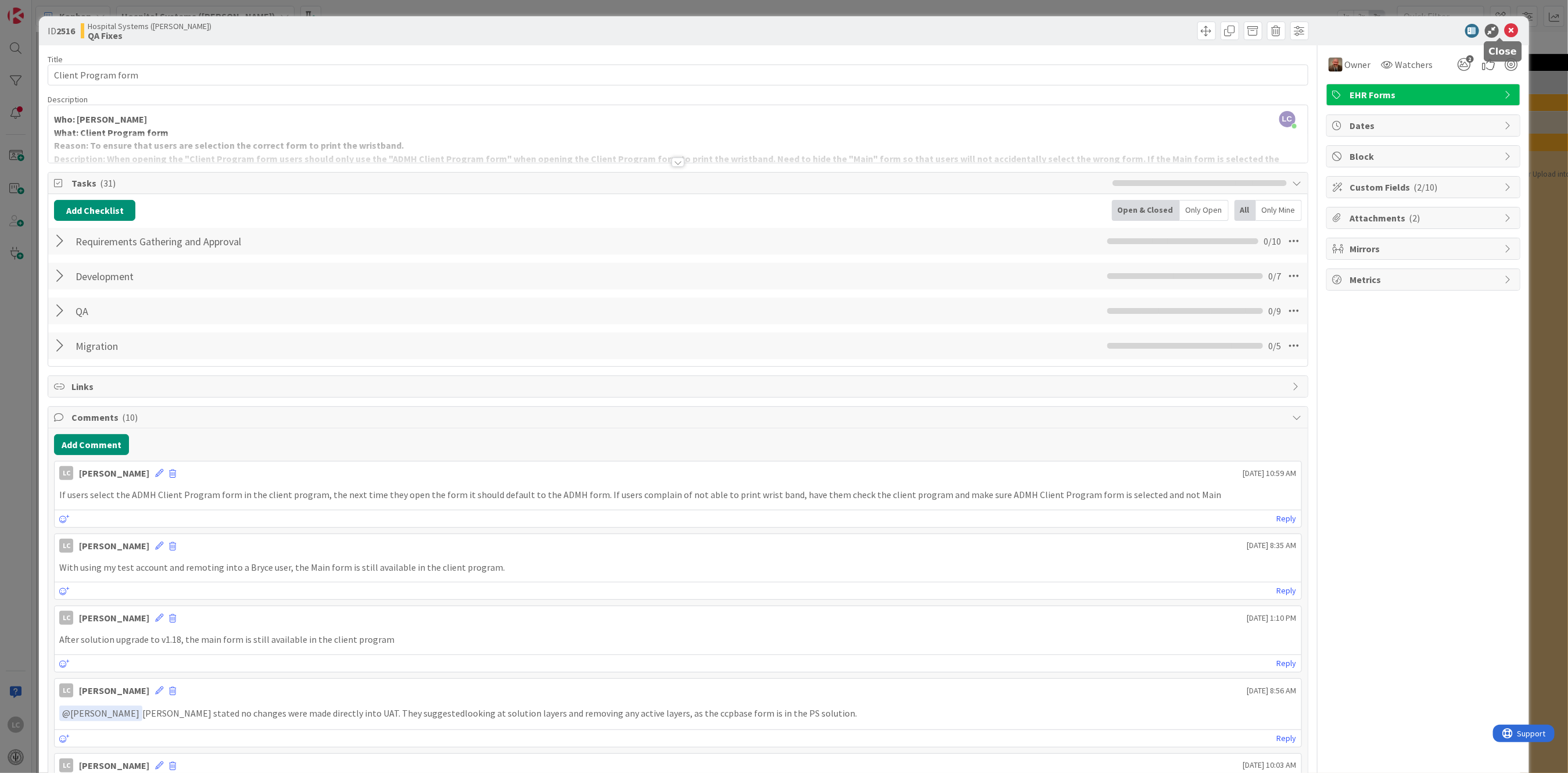
click at [1505, 23] on icon at bounding box center [1512, 31] width 14 height 14
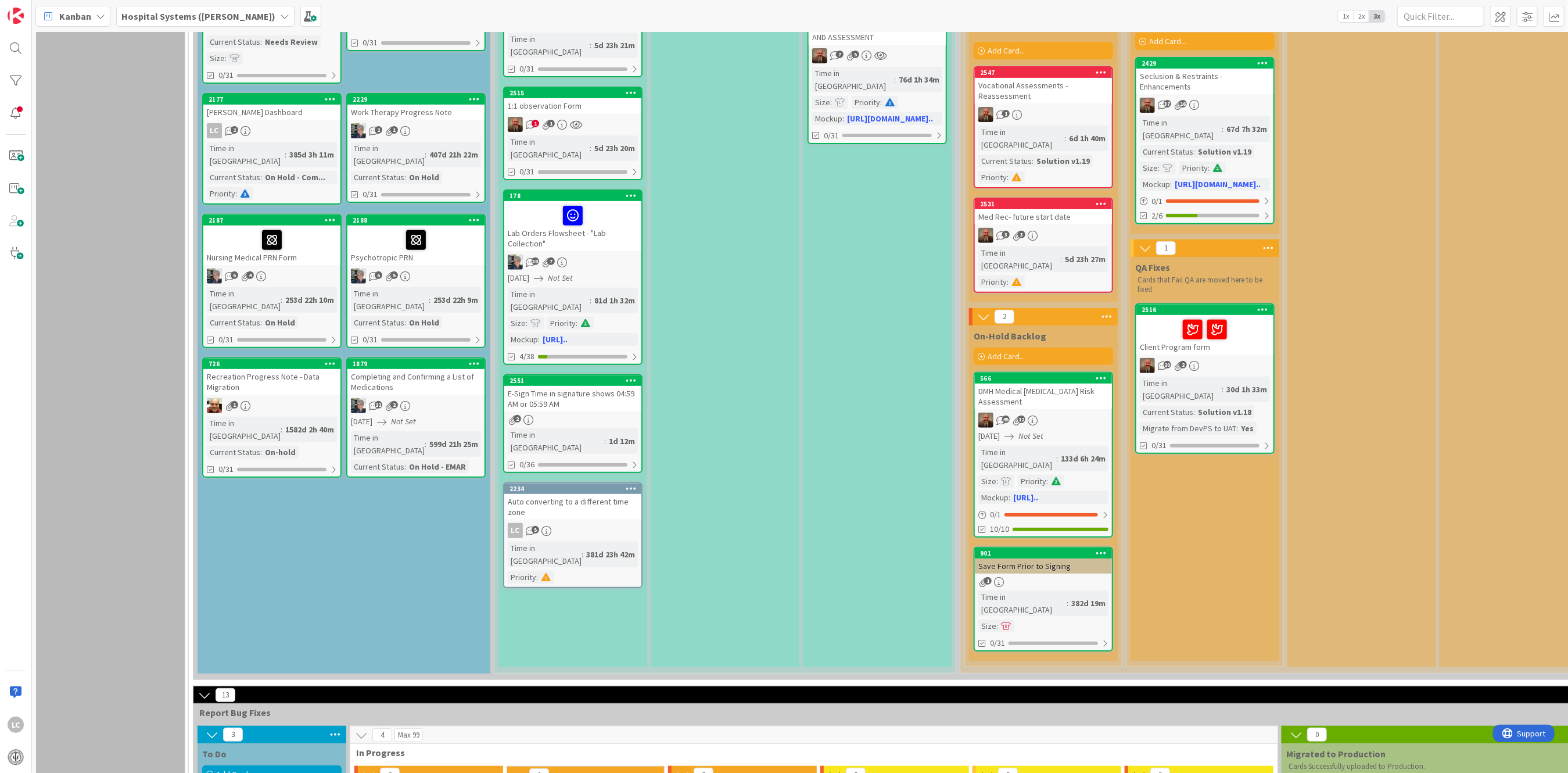
scroll to position [408, 0]
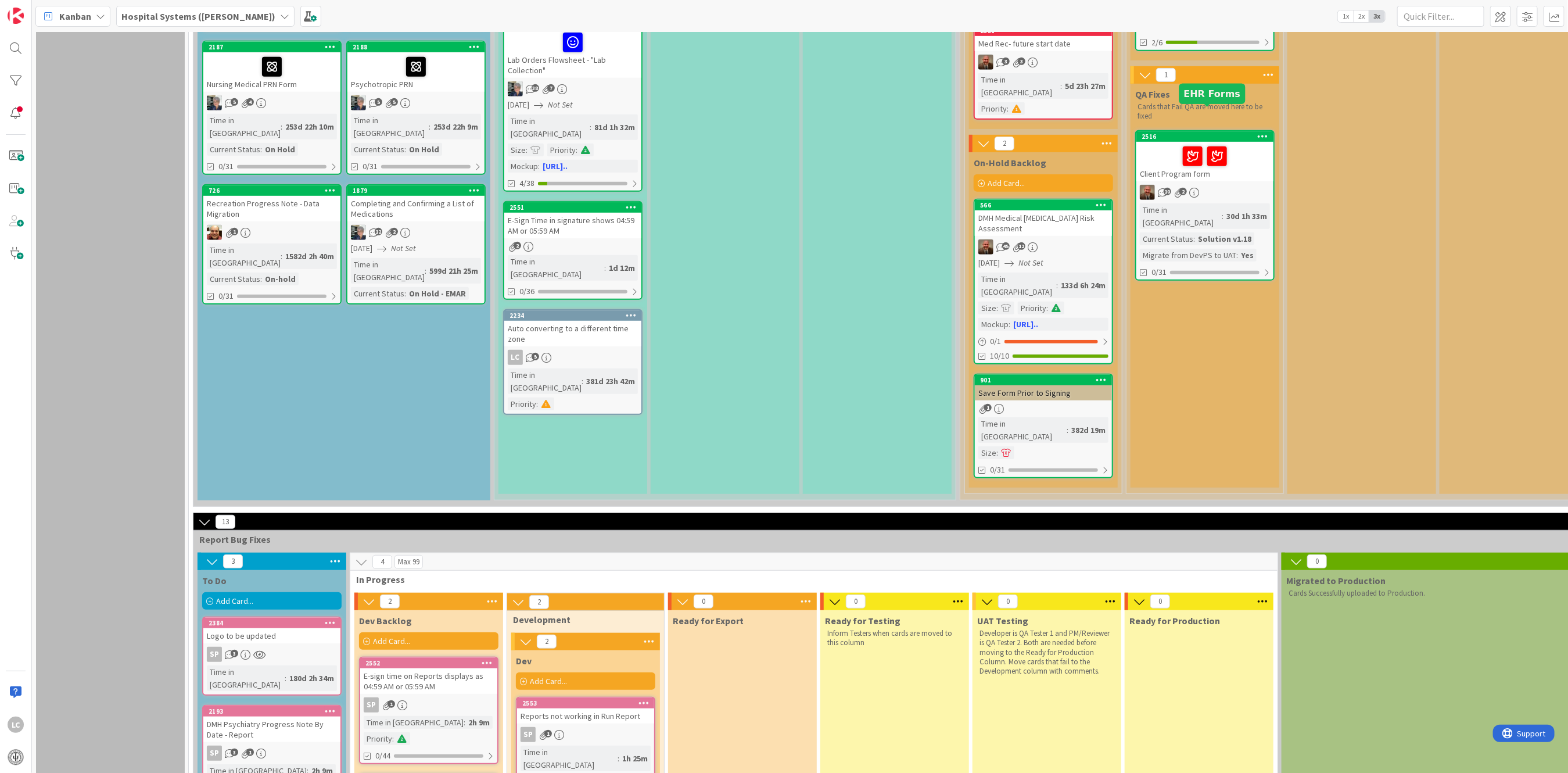
drag, startPoint x: 1190, startPoint y: 110, endPoint x: 1187, endPoint y: 304, distance: 194.0
click at [1187, 304] on div "QA Fixes Cards that Fail QA are moved here to be fixed 2516 Client Program form…" at bounding box center [1205, 286] width 149 height 404
click at [1265, 132] on icon at bounding box center [1263, 136] width 11 height 8
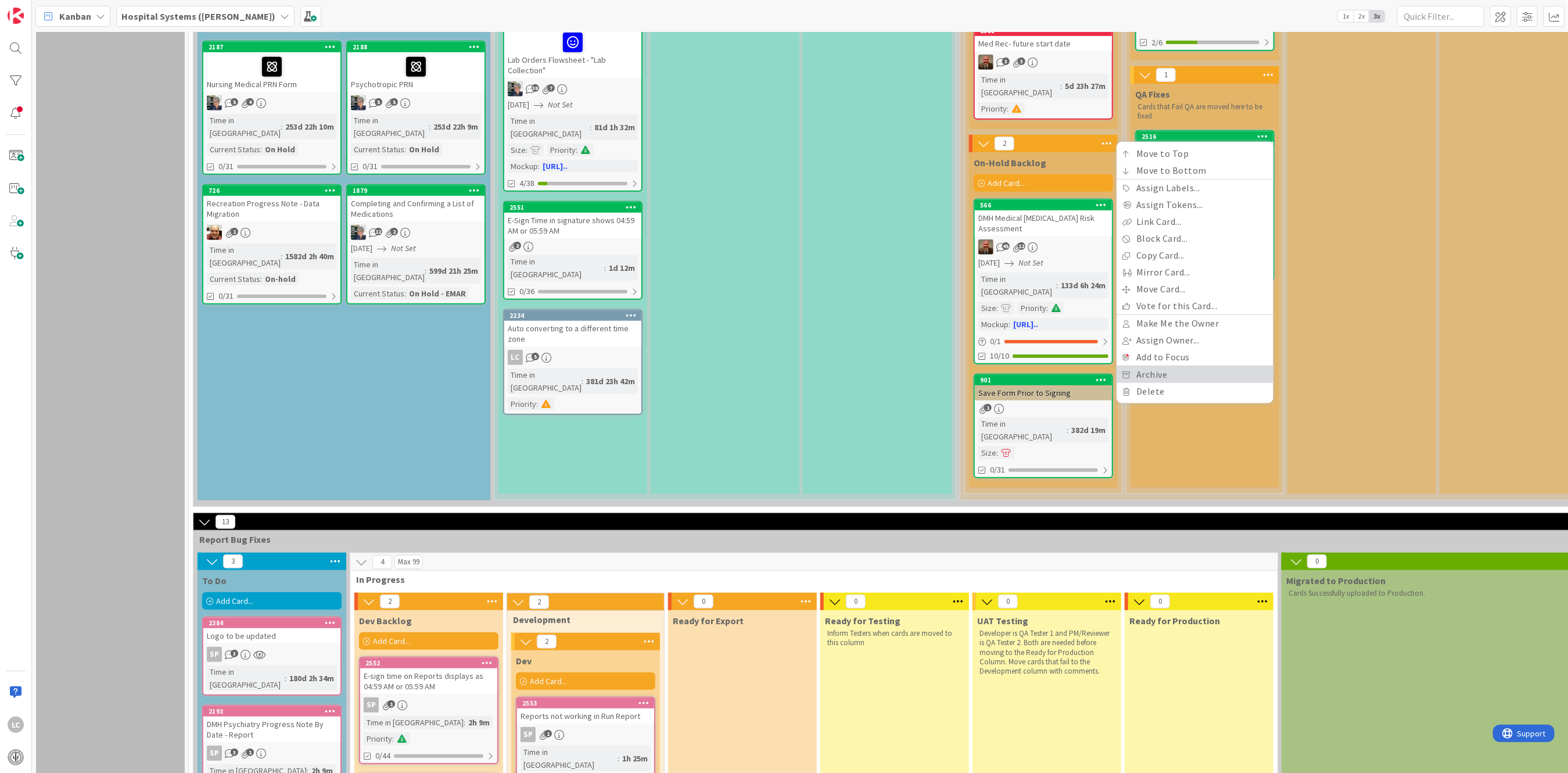
click at [1146, 366] on link "Archive" at bounding box center [1195, 375] width 157 height 17
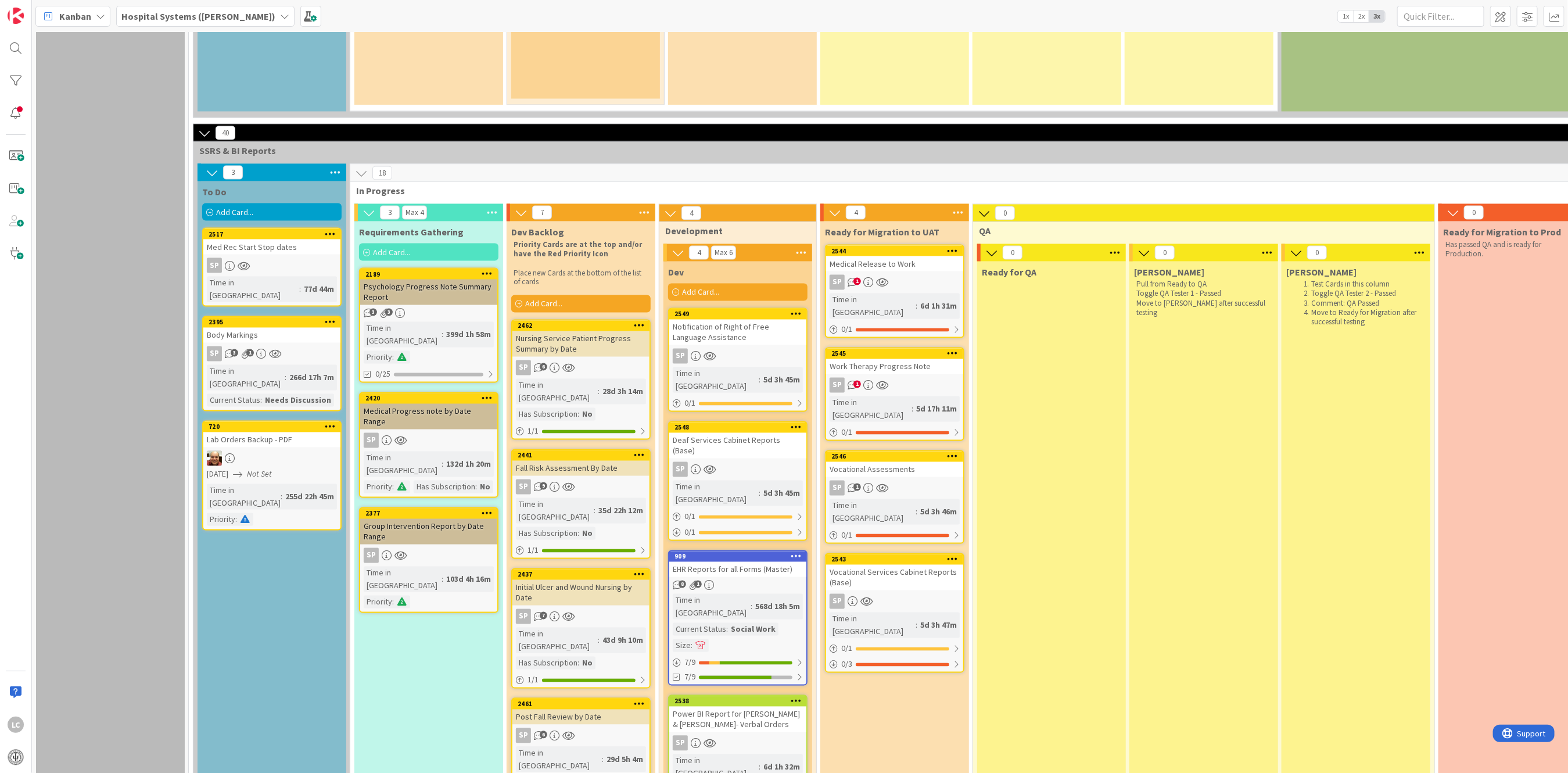
scroll to position [1395, 0]
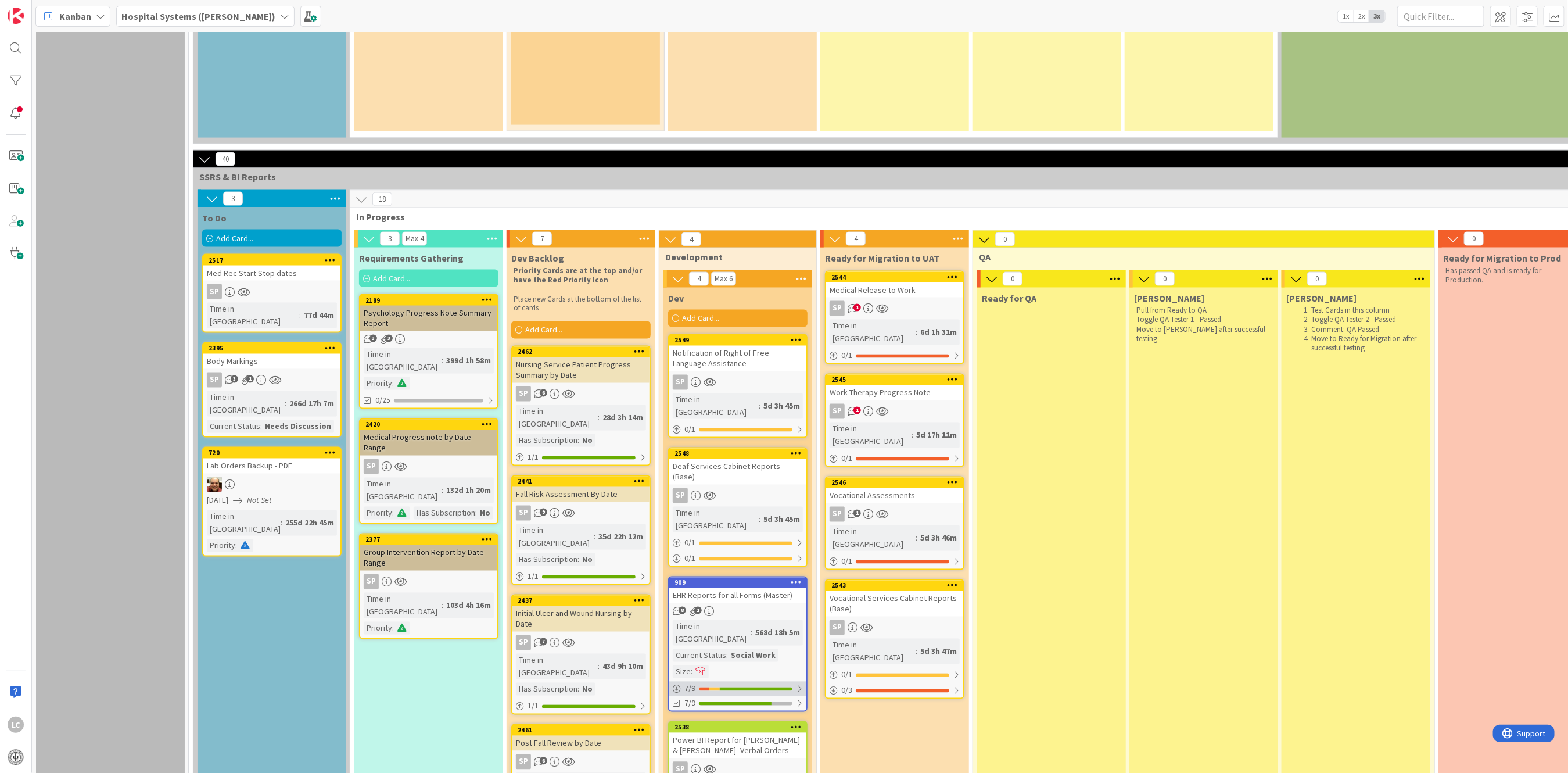
click at [673, 685] on icon at bounding box center [676, 689] width 8 height 8
click at [676, 699] on icon at bounding box center [676, 703] width 8 height 8
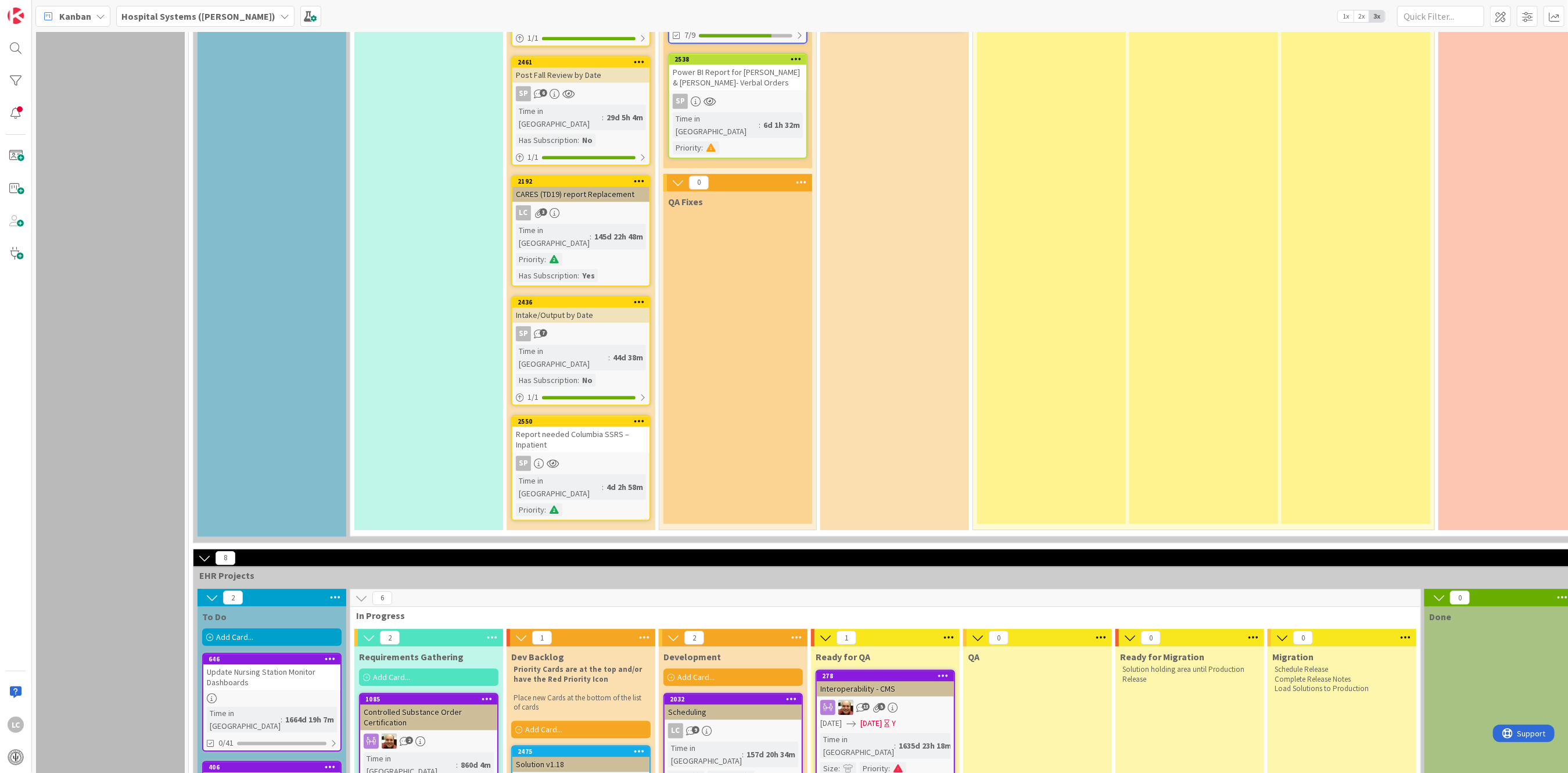
scroll to position [2036, 0]
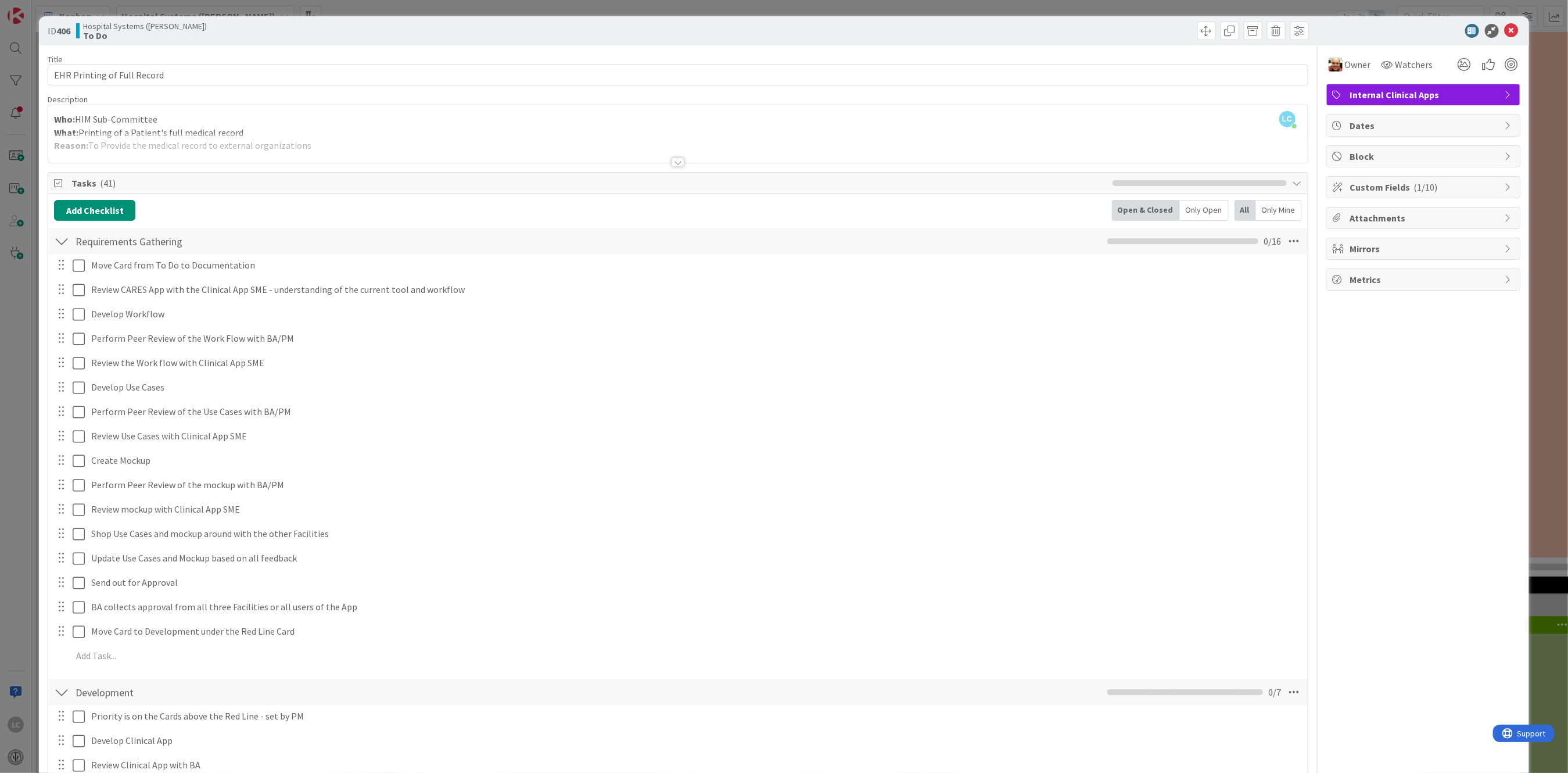
click at [676, 153] on div at bounding box center [678, 148] width 1259 height 30
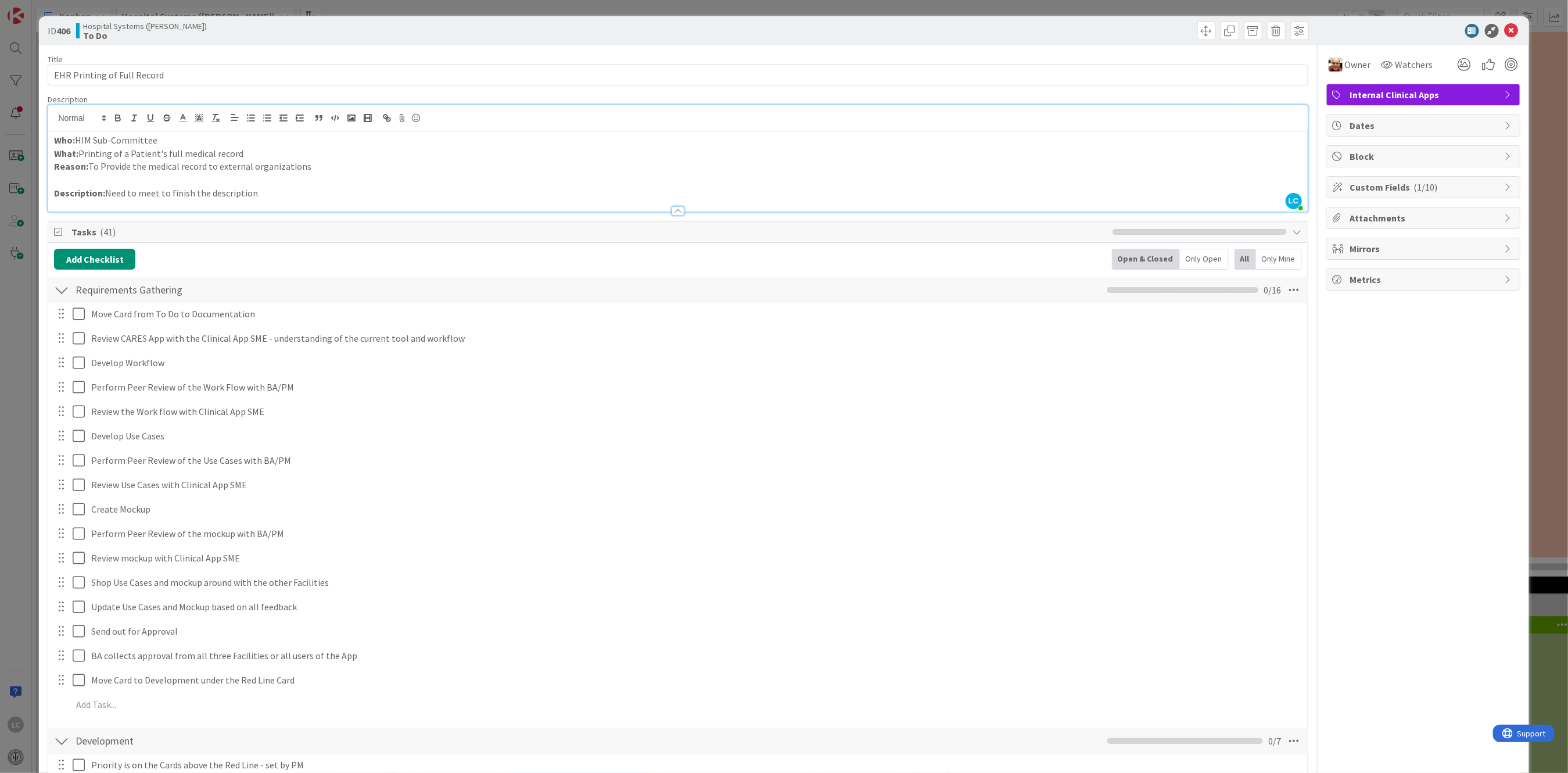
click at [675, 211] on div at bounding box center [678, 211] width 13 height 9
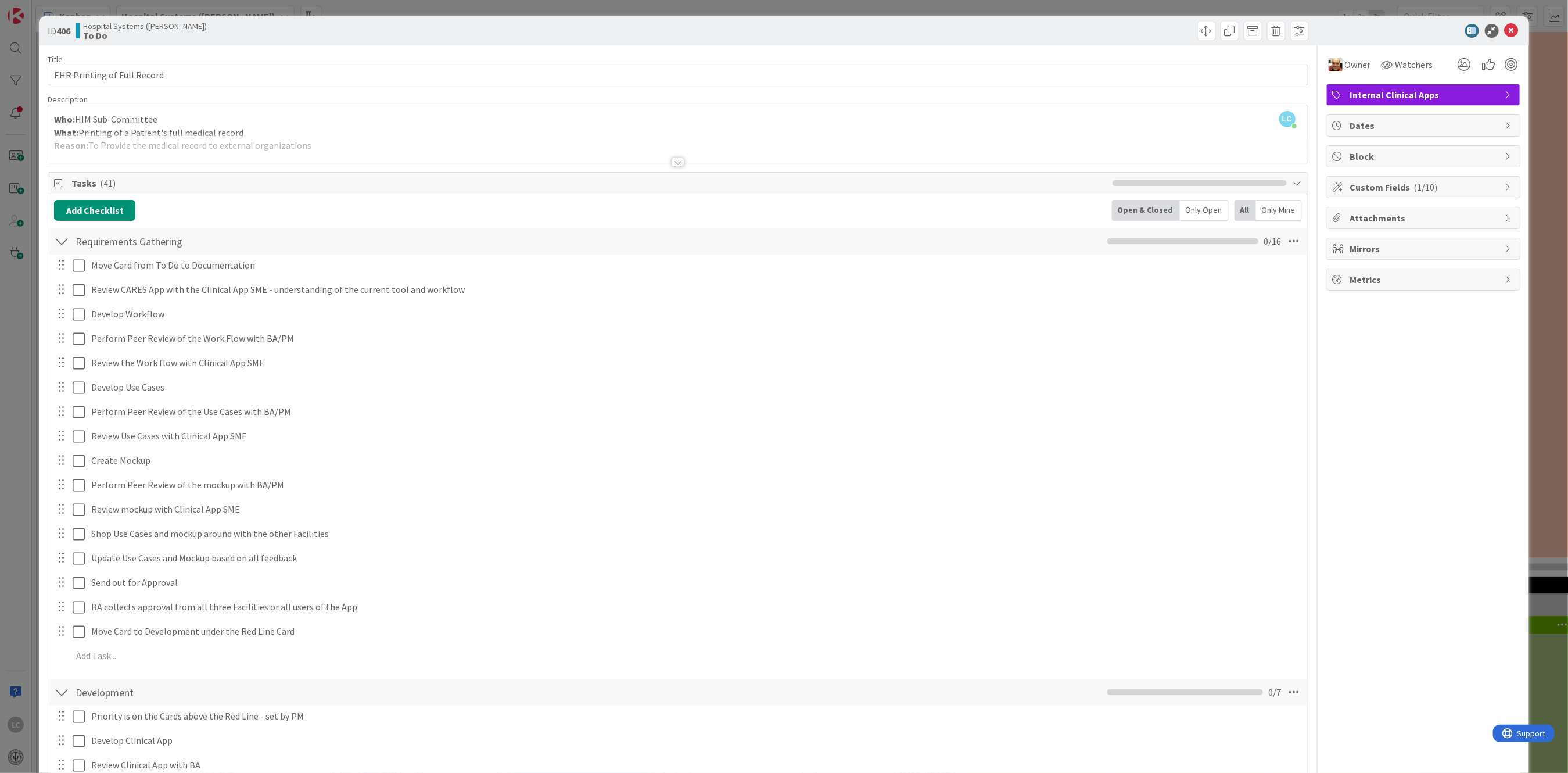
click at [57, 237] on div at bounding box center [61, 241] width 15 height 21
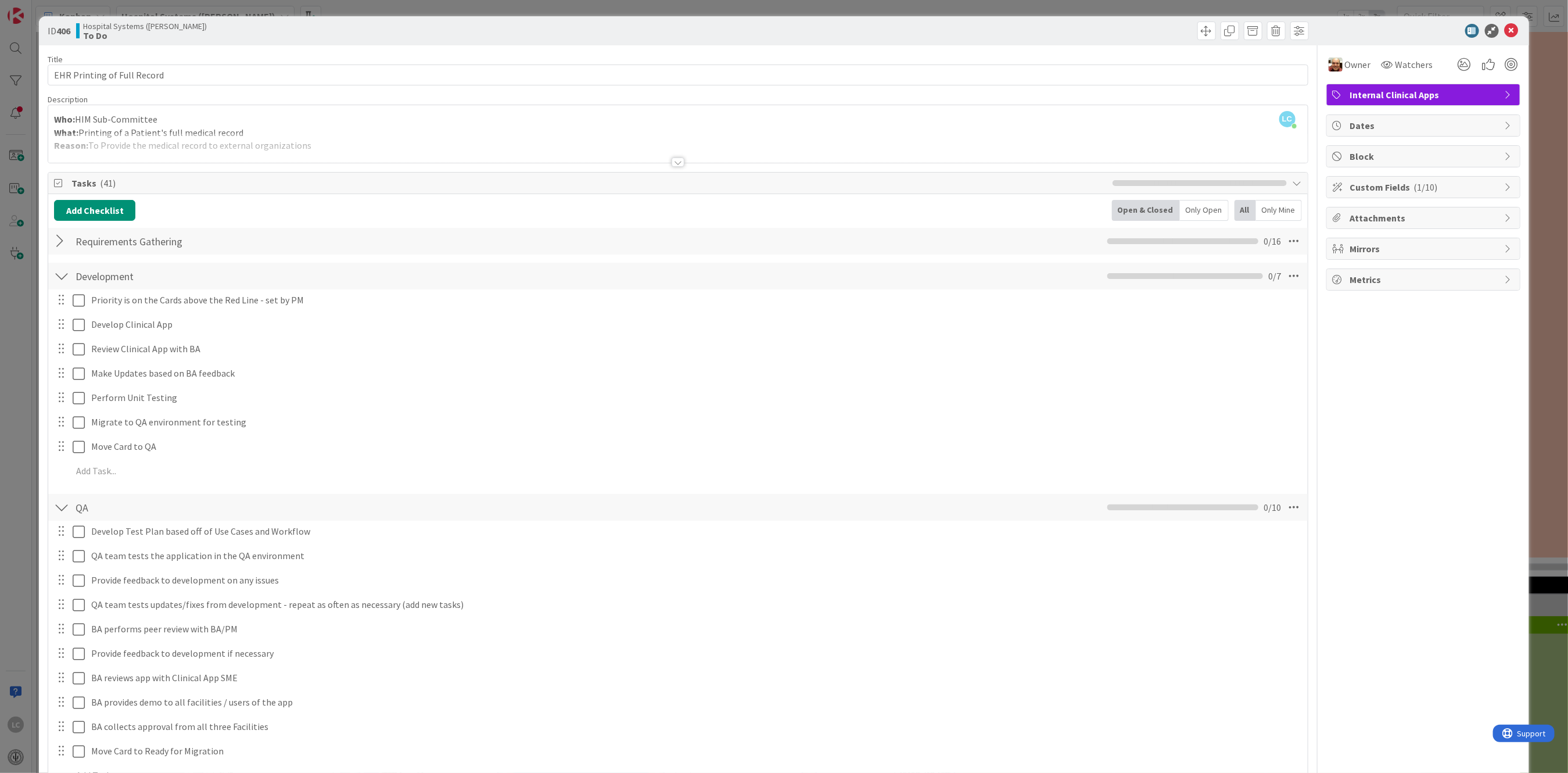
click at [61, 282] on div at bounding box center [61, 276] width 15 height 21
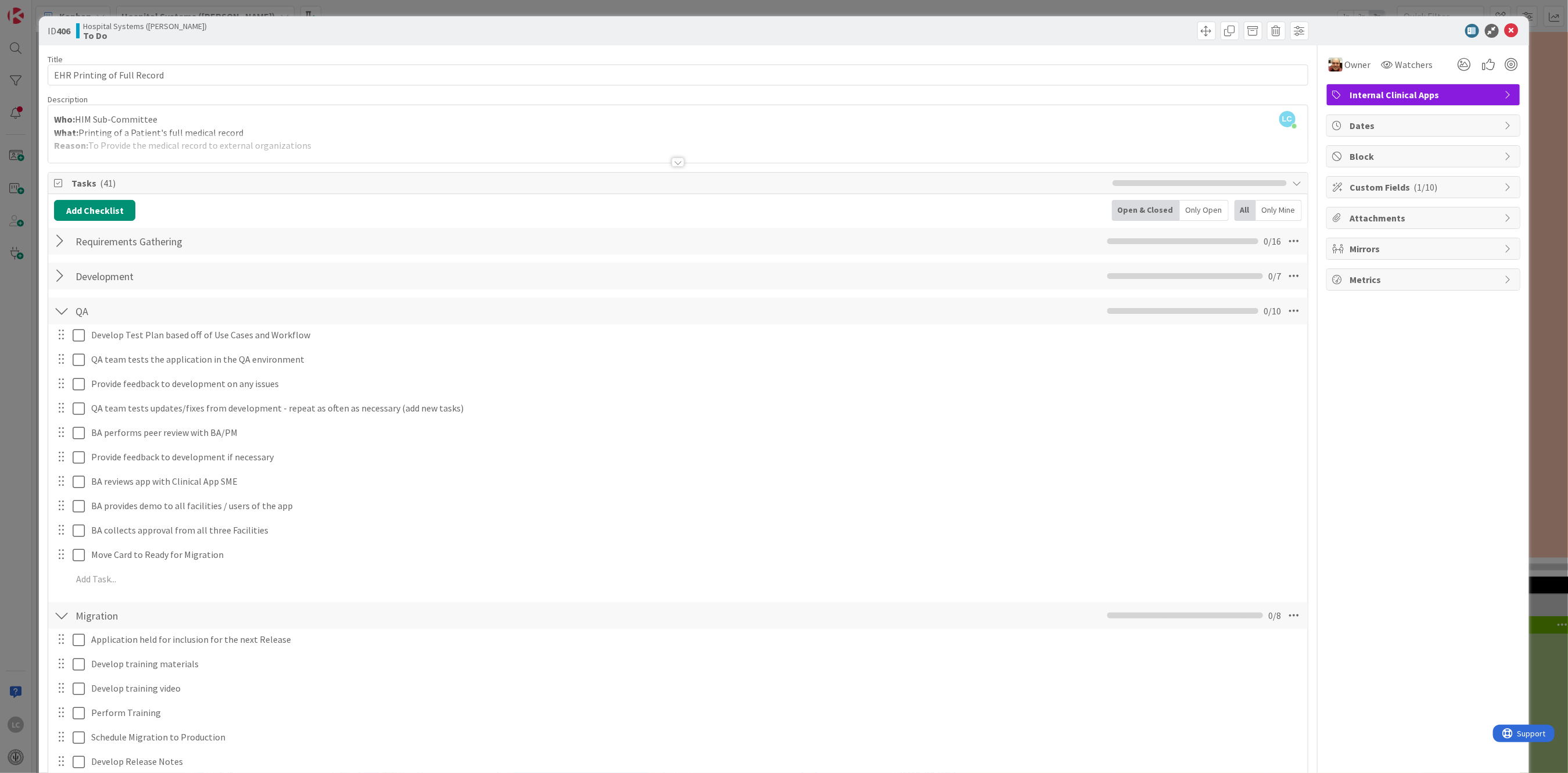
click at [61, 313] on div at bounding box center [61, 311] width 15 height 21
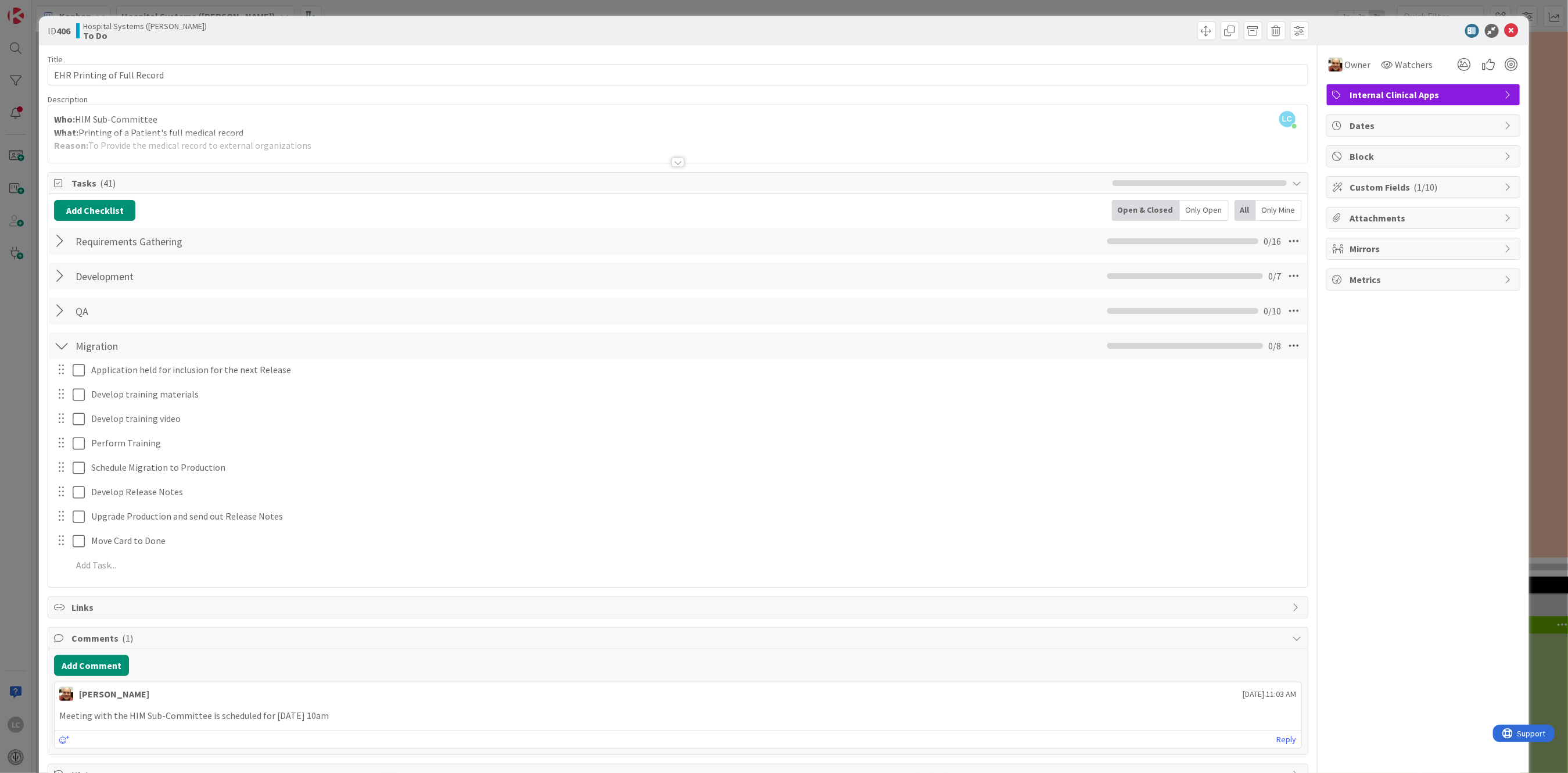
click at [59, 343] on div at bounding box center [61, 346] width 15 height 21
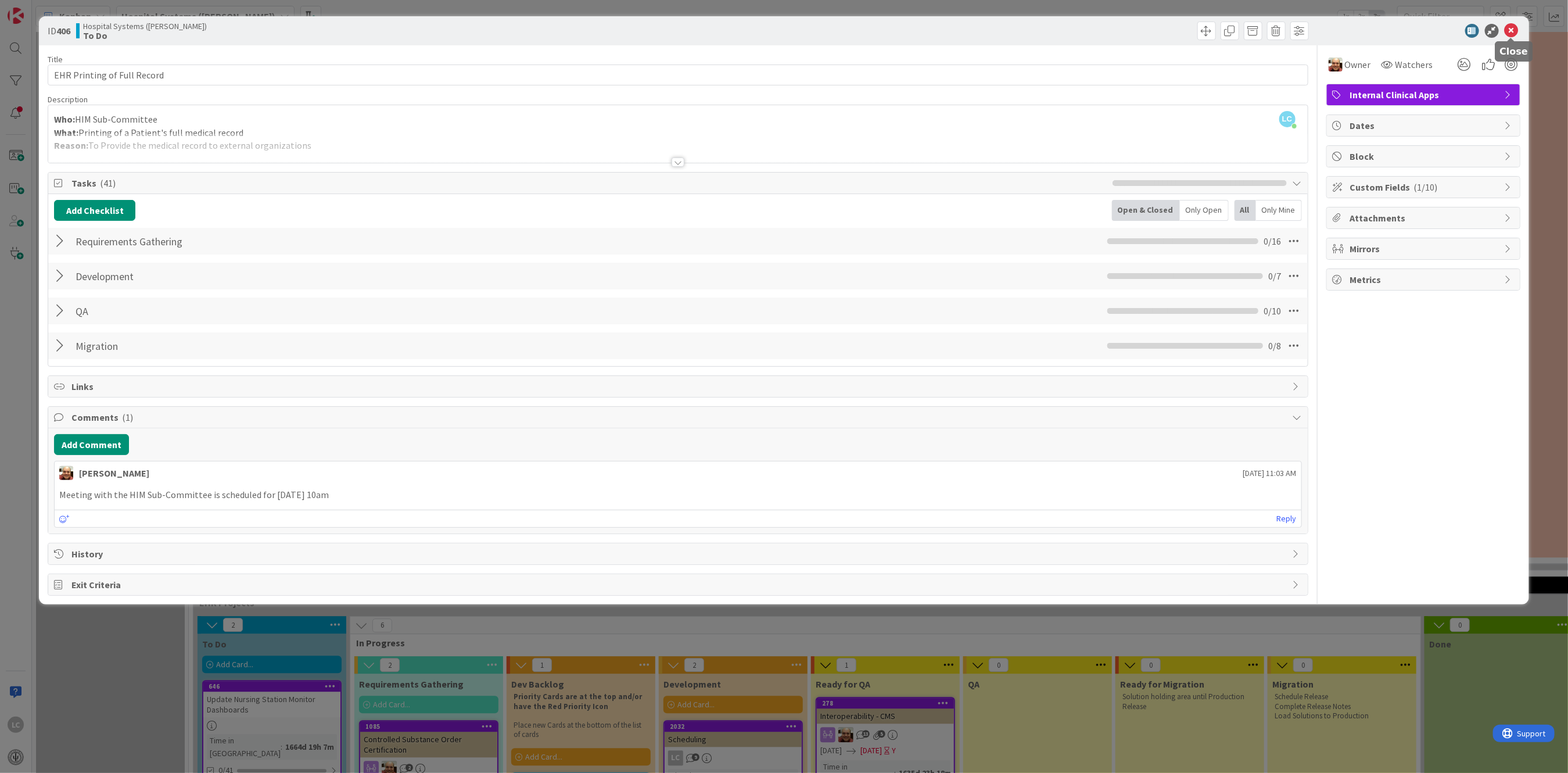
click at [1509, 28] on icon at bounding box center [1512, 31] width 14 height 14
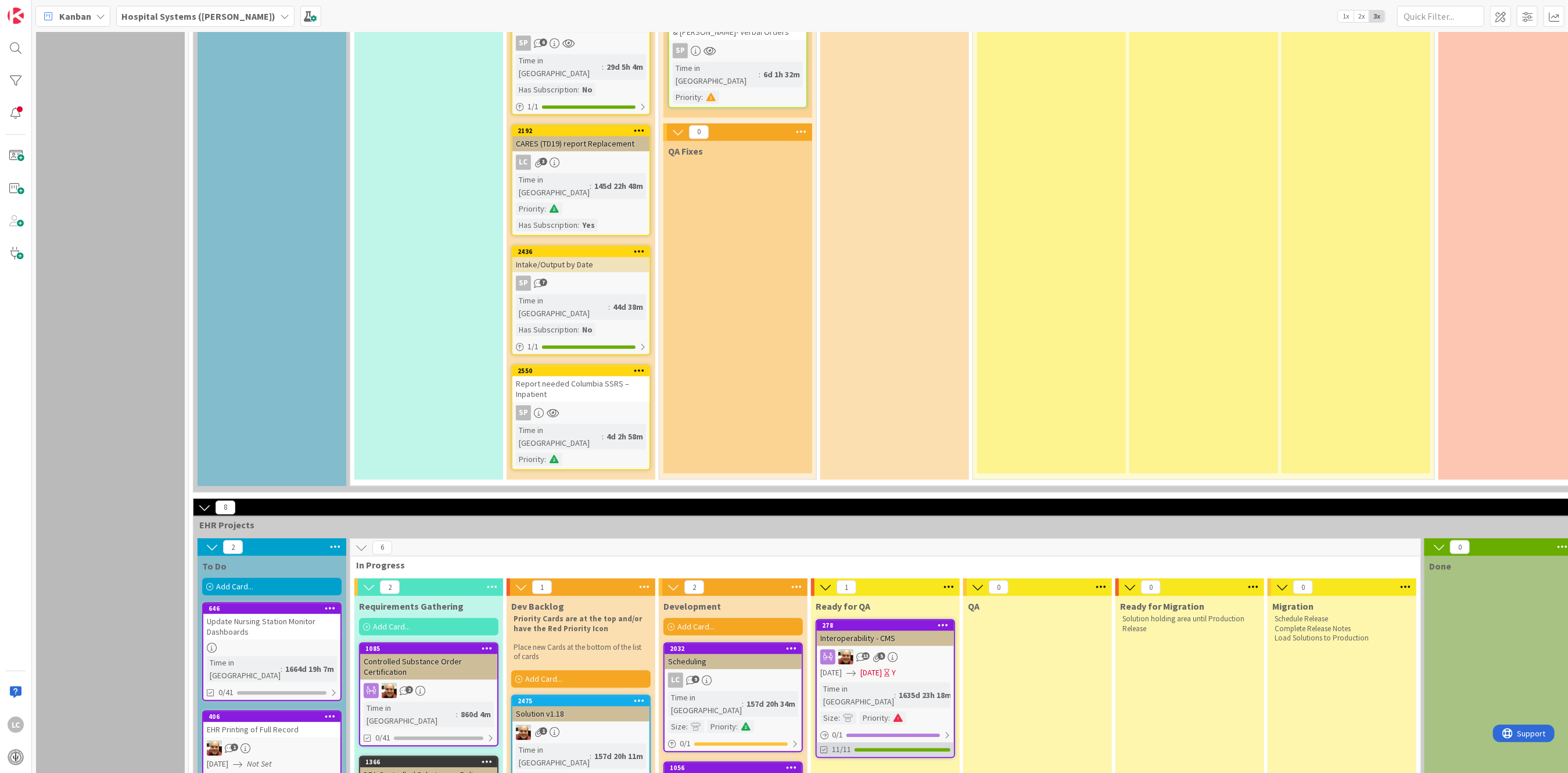
scroll to position [2191, 0]
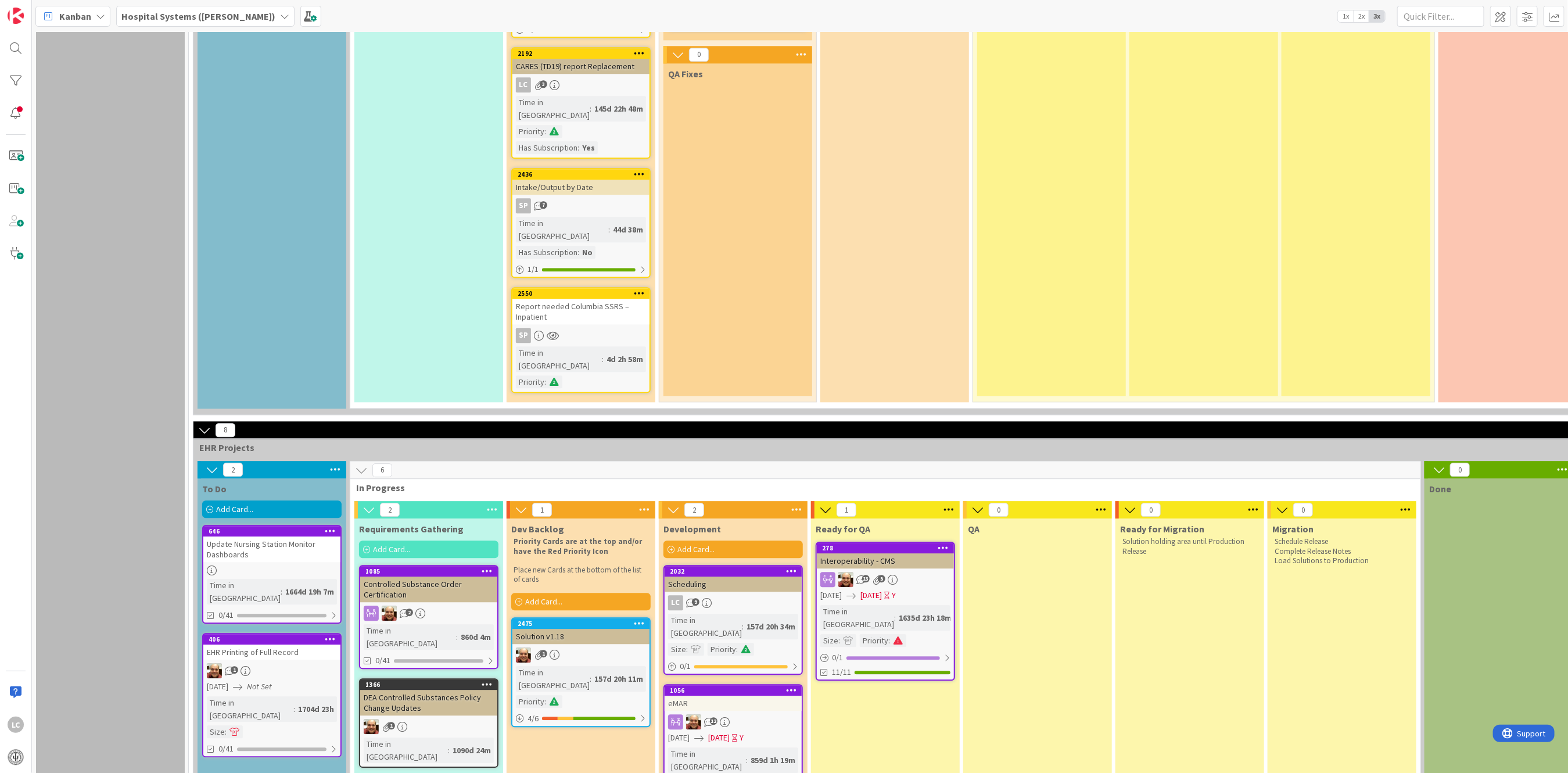
click at [561, 629] on div "Solution v1.18" at bounding box center [580, 636] width 137 height 15
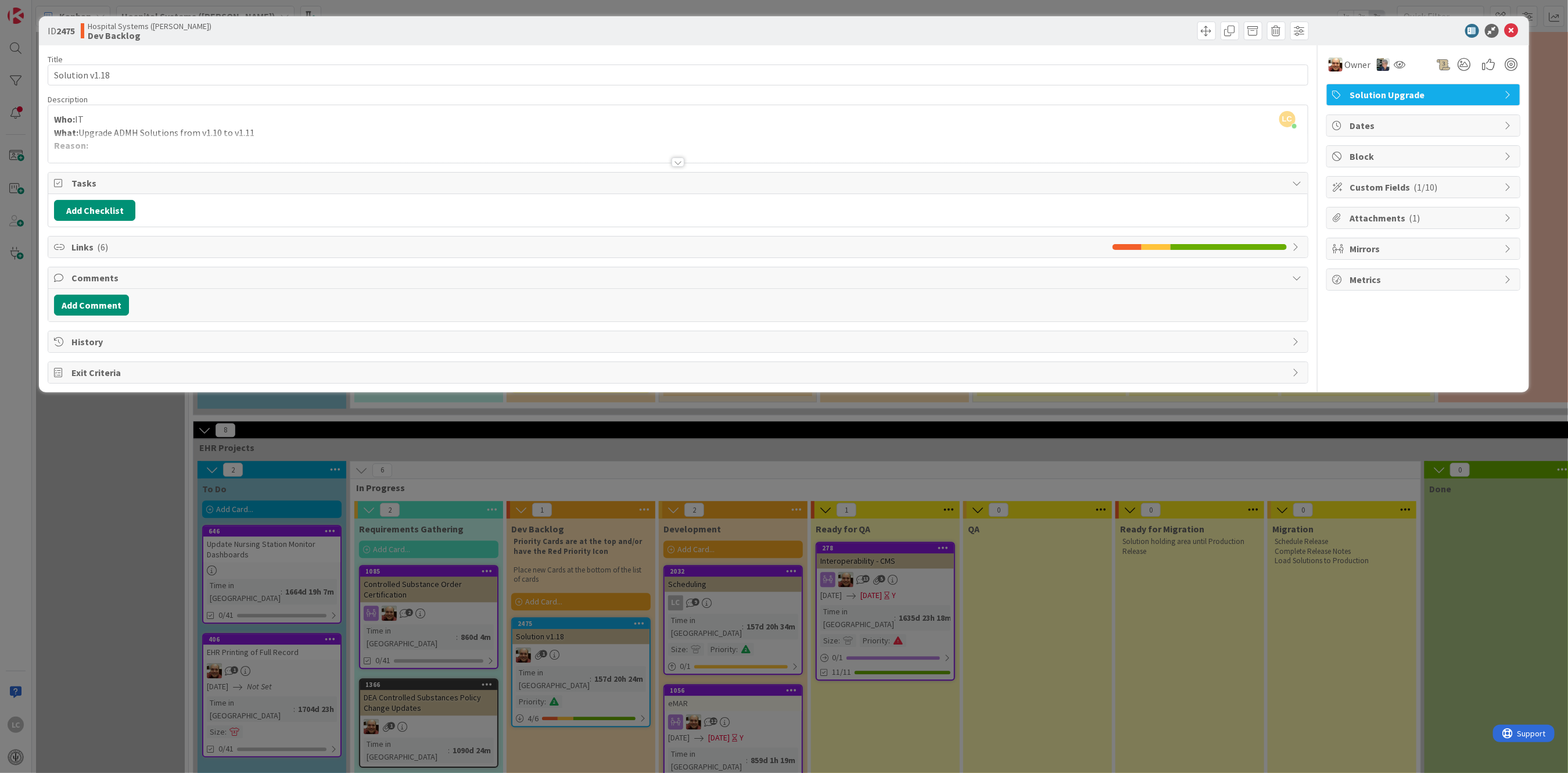
click at [679, 164] on div at bounding box center [678, 162] width 13 height 9
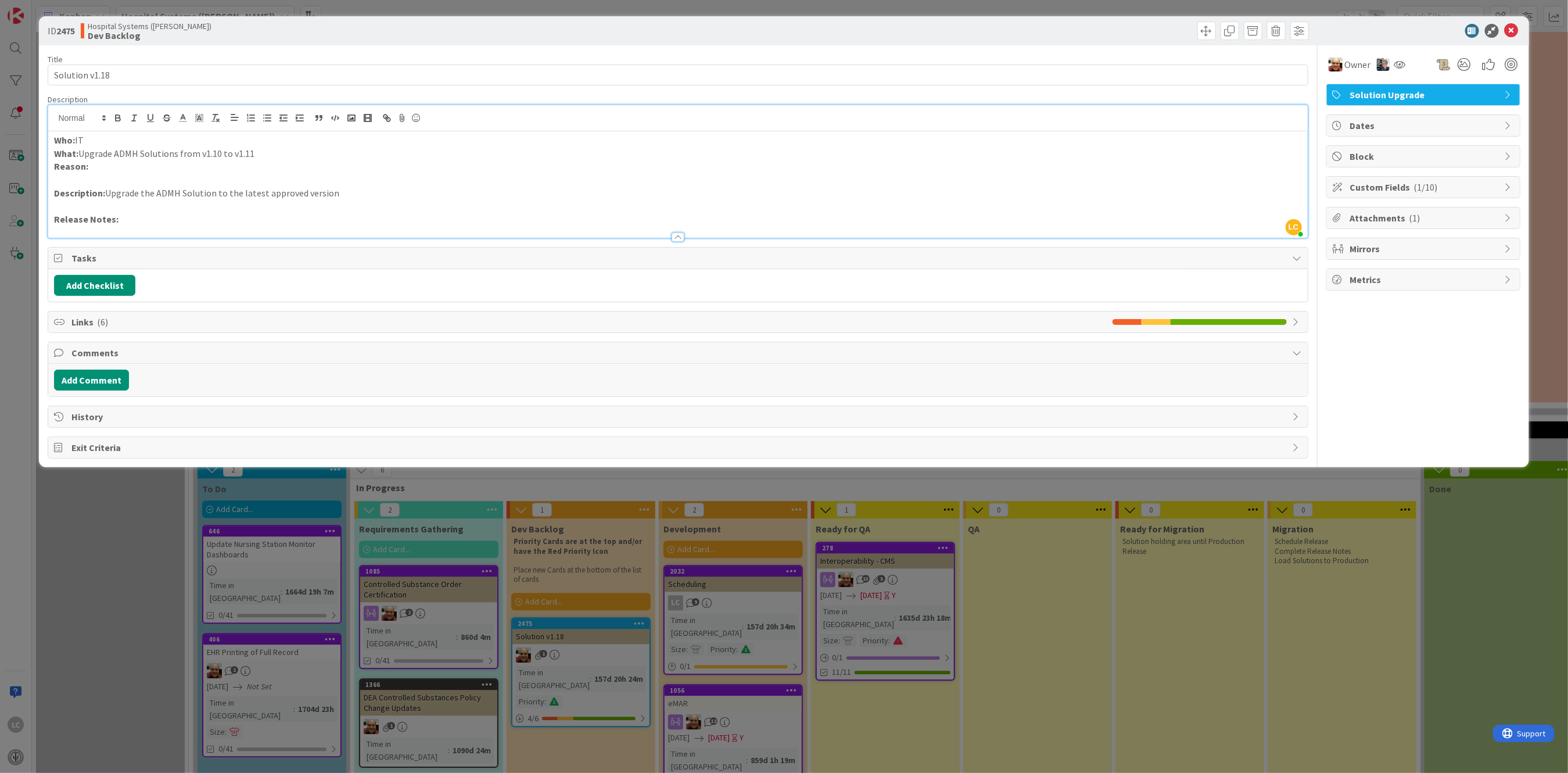
click at [84, 322] on span "Links ( 6 )" at bounding box center [588, 322] width 1035 height 14
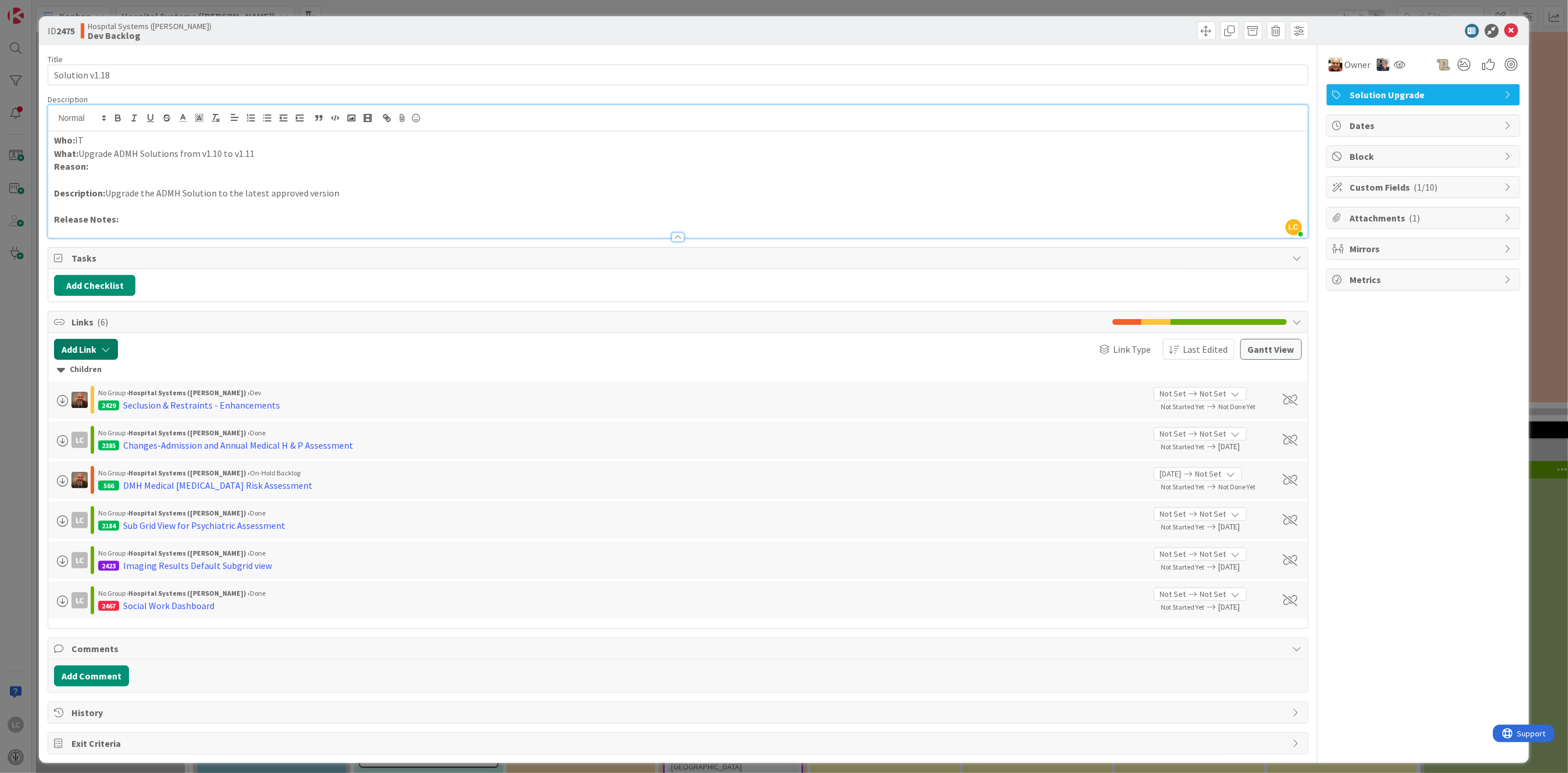
click at [105, 345] on icon "button" at bounding box center [106, 350] width 9 height 9
click at [309, 313] on div "Links ( 6 )" at bounding box center [678, 322] width 1259 height 21
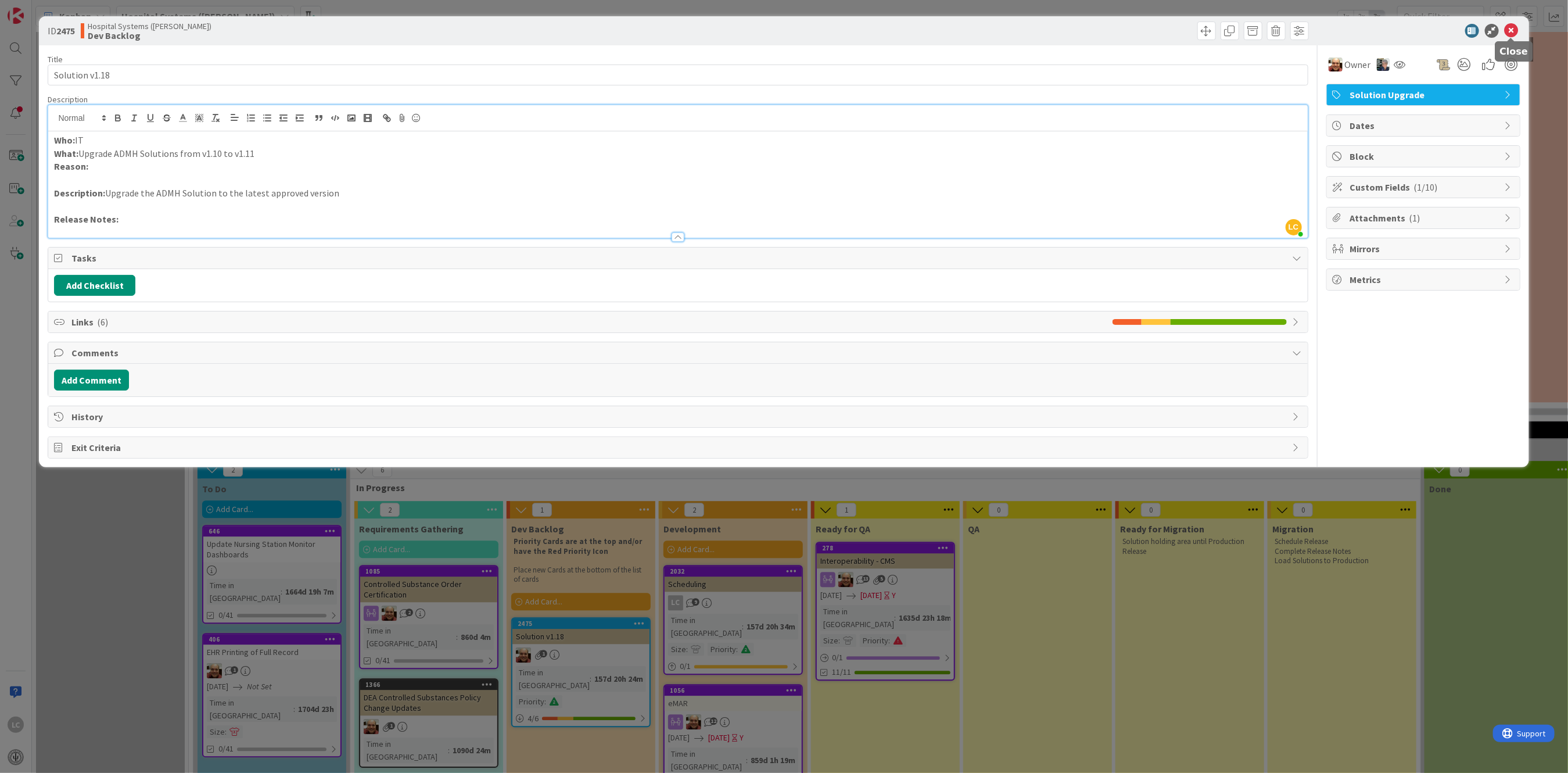
click at [1514, 30] on icon at bounding box center [1512, 31] width 14 height 14
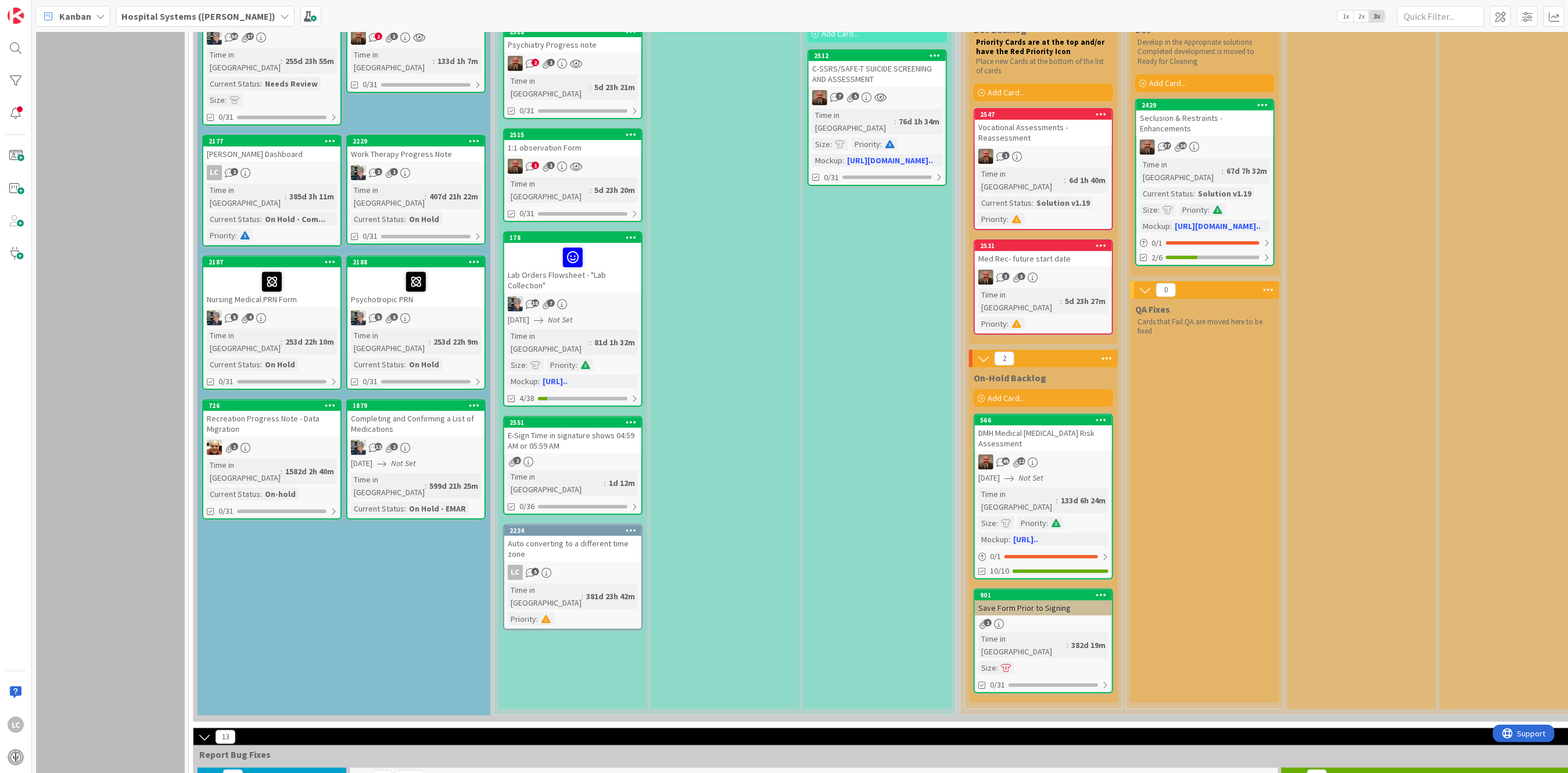
scroll to position [155, 0]
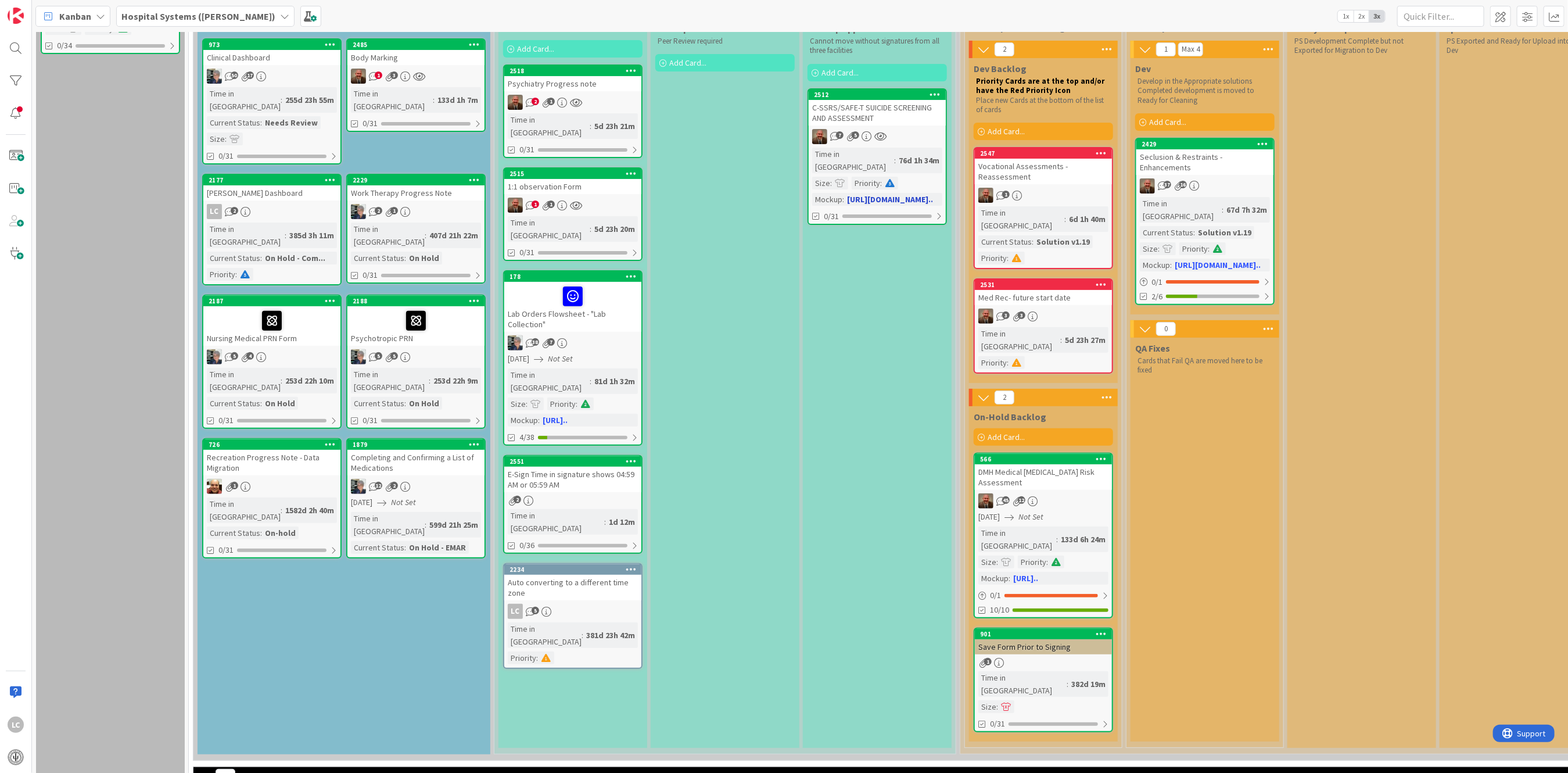
click at [847, 119] on div "C-SSRS/SAFE-T SUICIDE SCREENING AND ASSESSMENT" at bounding box center [877, 113] width 137 height 26
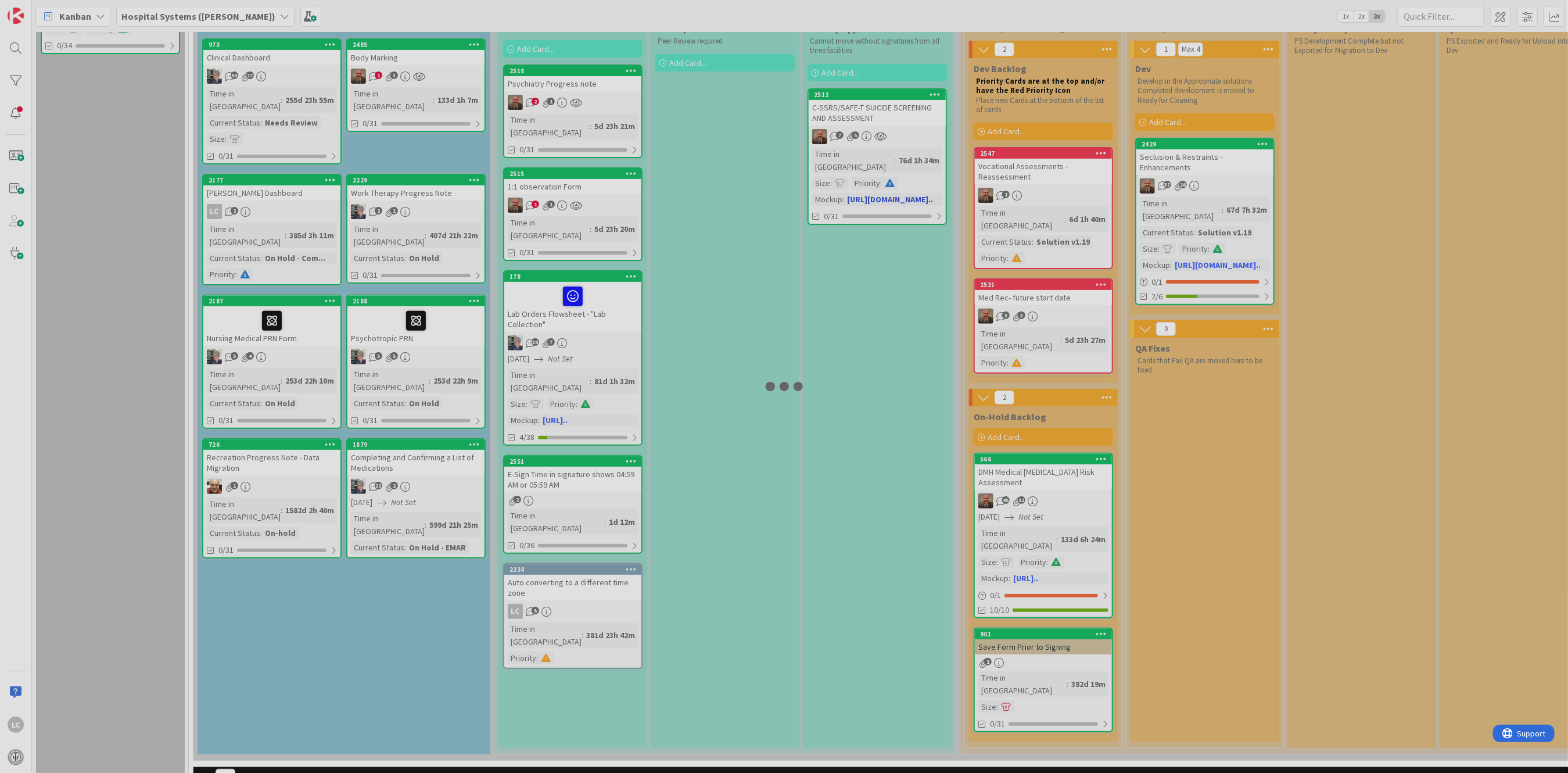
click at [847, 119] on div at bounding box center [784, 386] width 1568 height 773
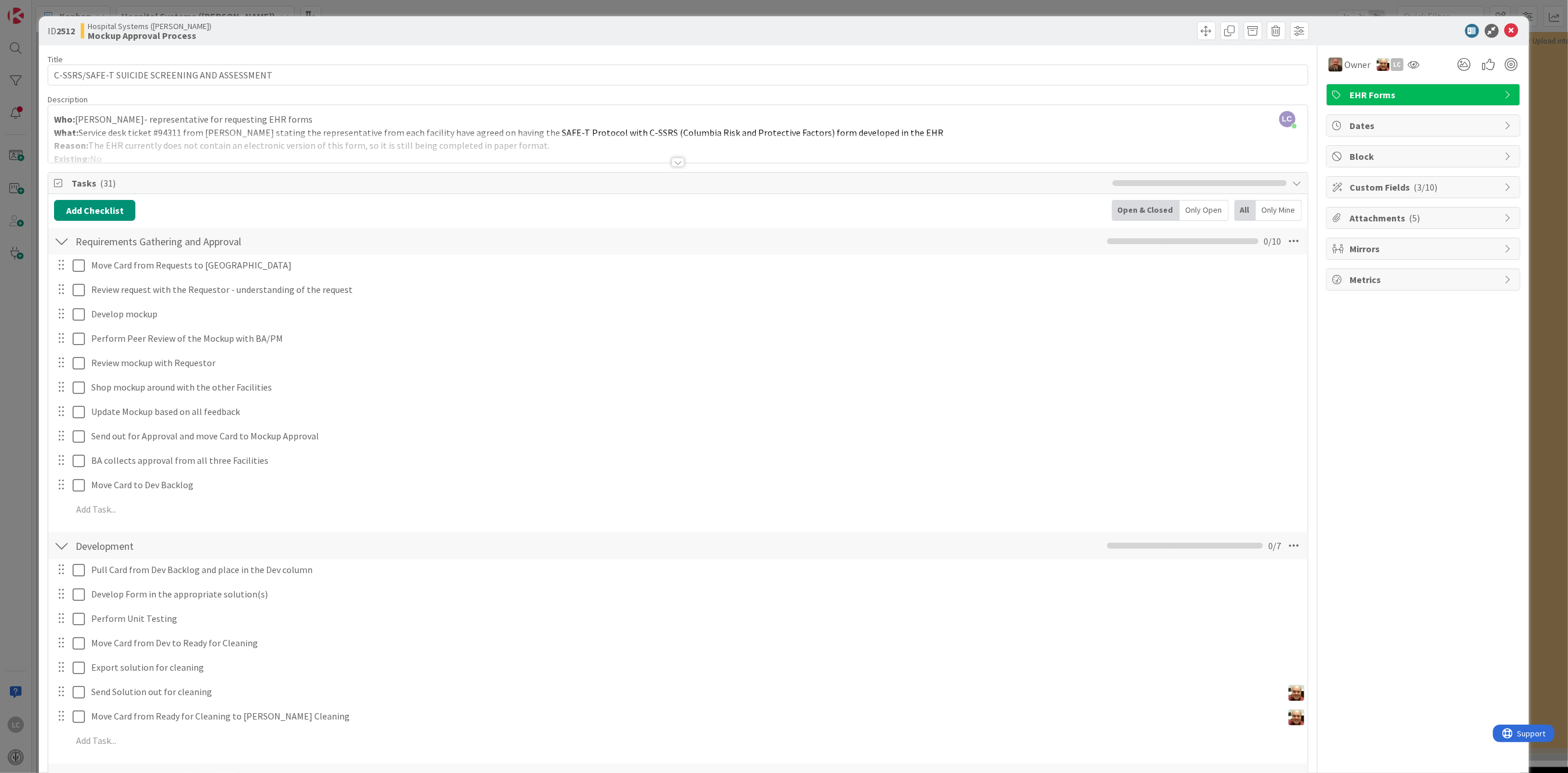
click at [672, 163] on div at bounding box center [678, 162] width 13 height 9
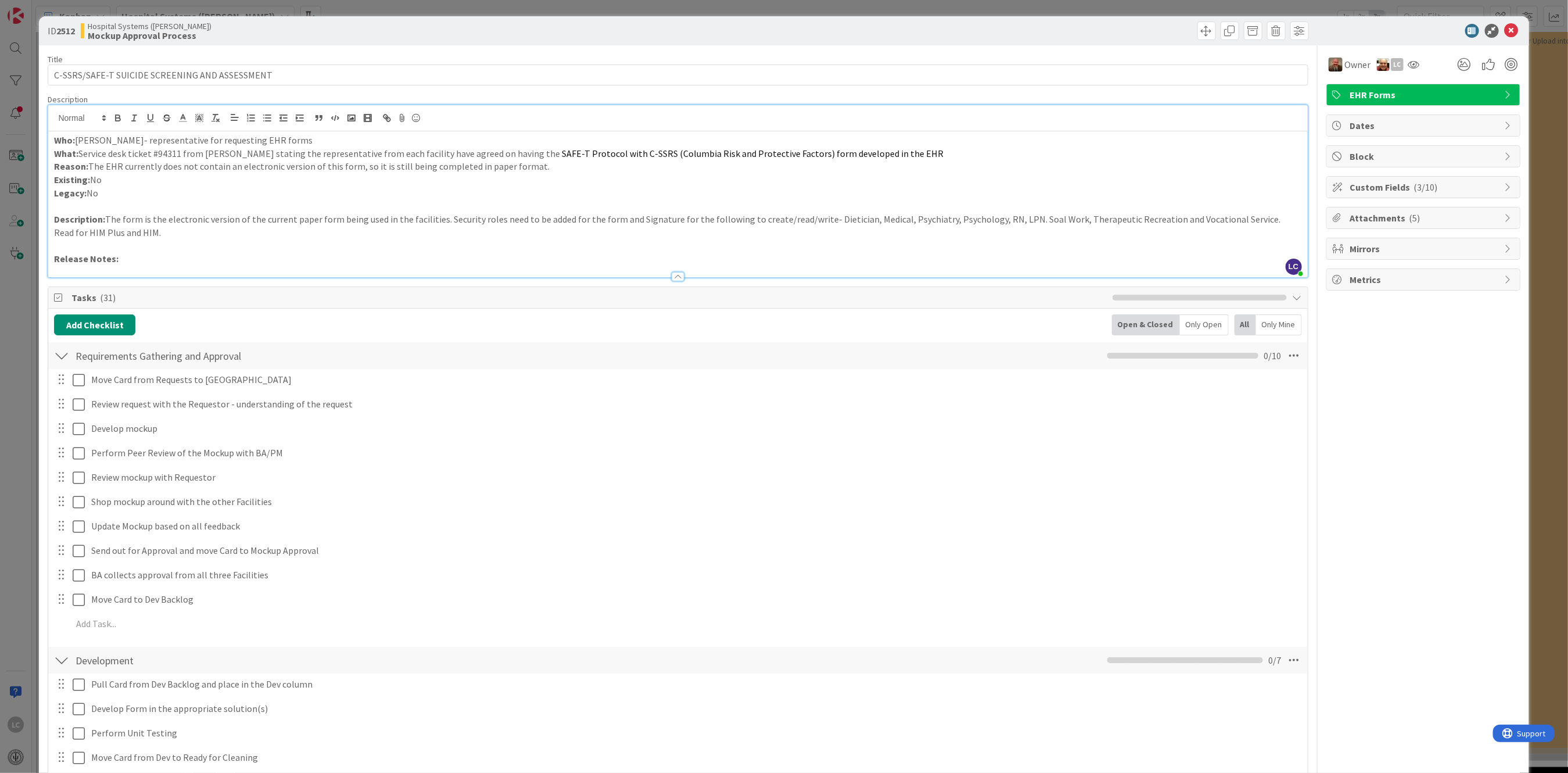
click at [130, 232] on p "Description: The form is the electronic version of the current paper form being…" at bounding box center [677, 225] width 1247 height 26
click at [389, 229] on p "Description: The form is the electronic version of the current paper form being…" at bounding box center [677, 225] width 1247 height 26
drag, startPoint x: 368, startPoint y: 232, endPoint x: 434, endPoint y: 231, distance: 66.0
click at [434, 231] on p "Description: The form is the electronic version of the current paper form being…" at bounding box center [677, 225] width 1247 height 26
drag, startPoint x: 388, startPoint y: 232, endPoint x: 363, endPoint y: 247, distance: 29.2
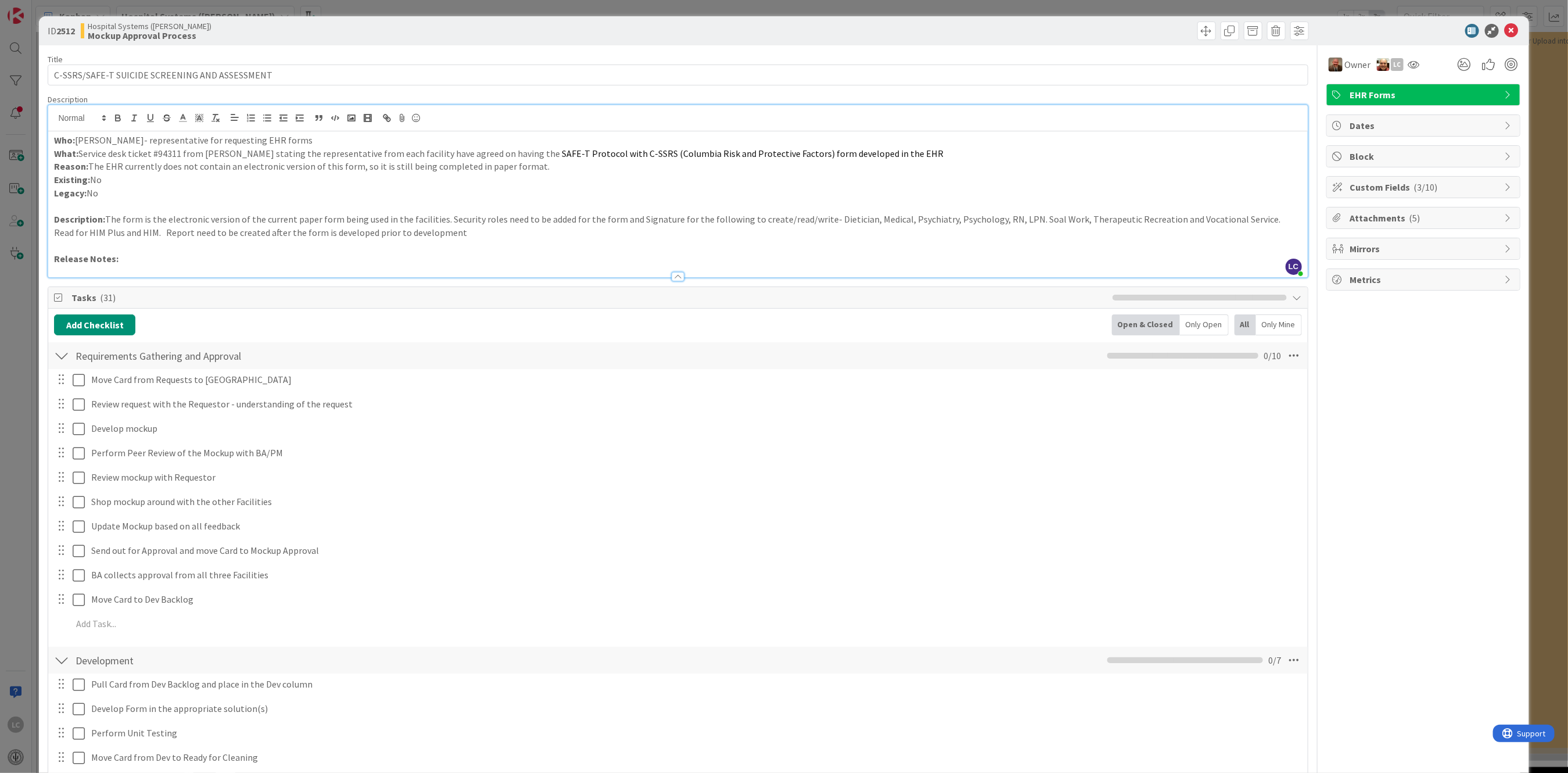
click at [363, 247] on p at bounding box center [677, 246] width 1247 height 13
click at [428, 232] on p "Description: The form is the electronic version of the current paper form being…" at bounding box center [677, 225] width 1247 height 26
click at [1505, 25] on icon at bounding box center [1512, 31] width 14 height 14
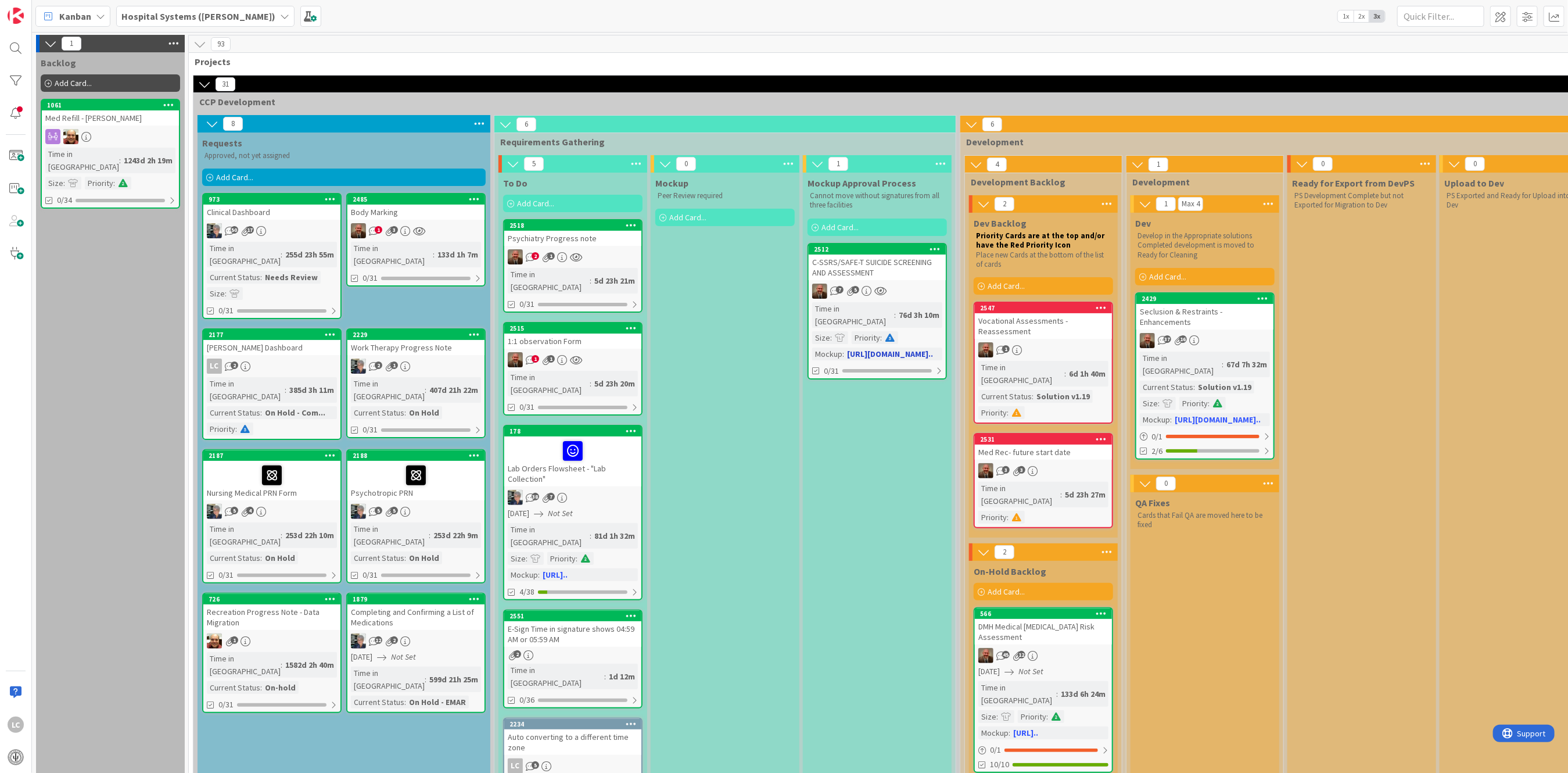
click at [835, 269] on div "C-SSRS/SAFE-T SUICIDE SCREENING AND ASSESSMENT" at bounding box center [877, 267] width 137 height 26
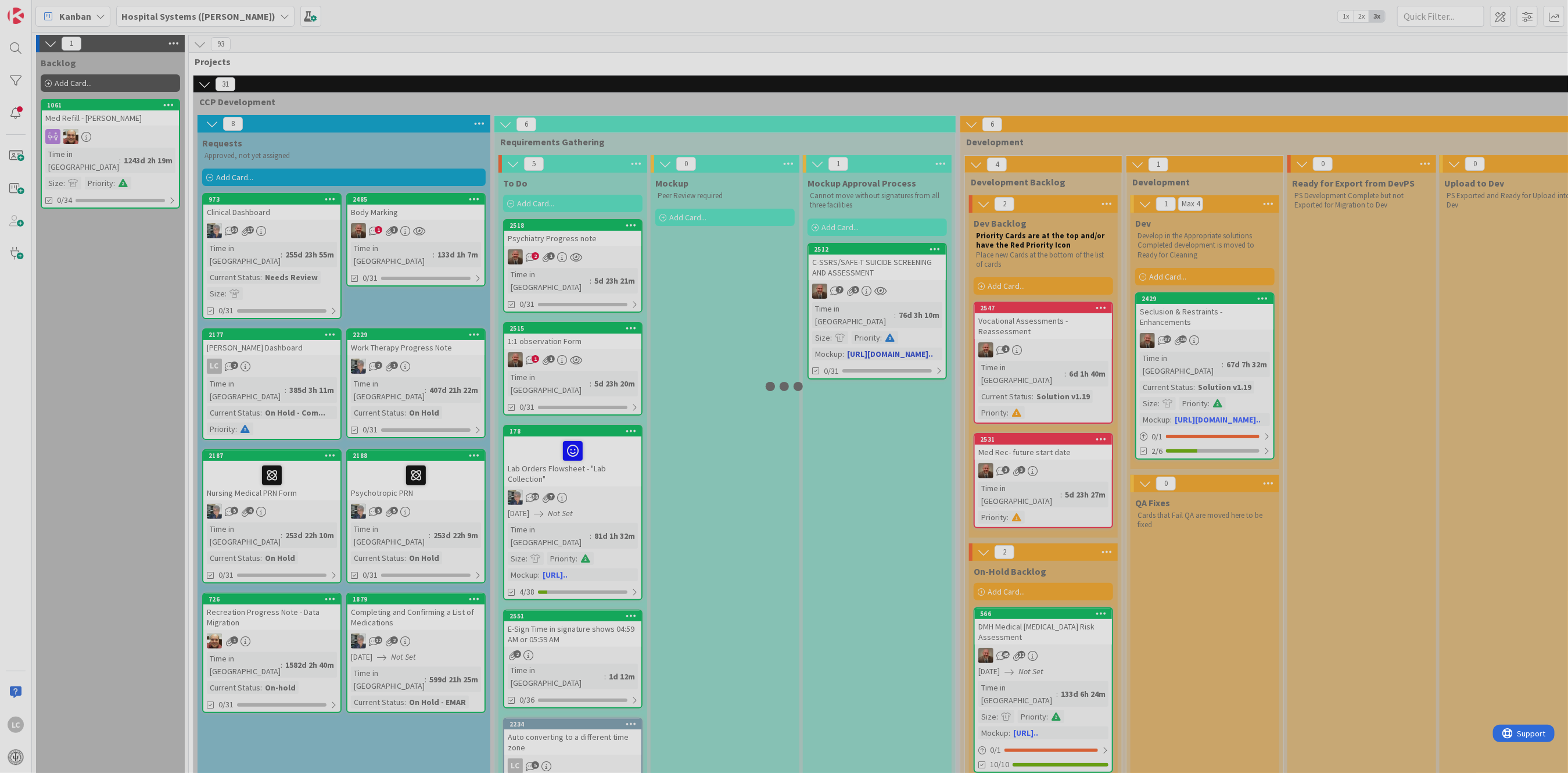
click at [835, 269] on div at bounding box center [784, 386] width 1568 height 773
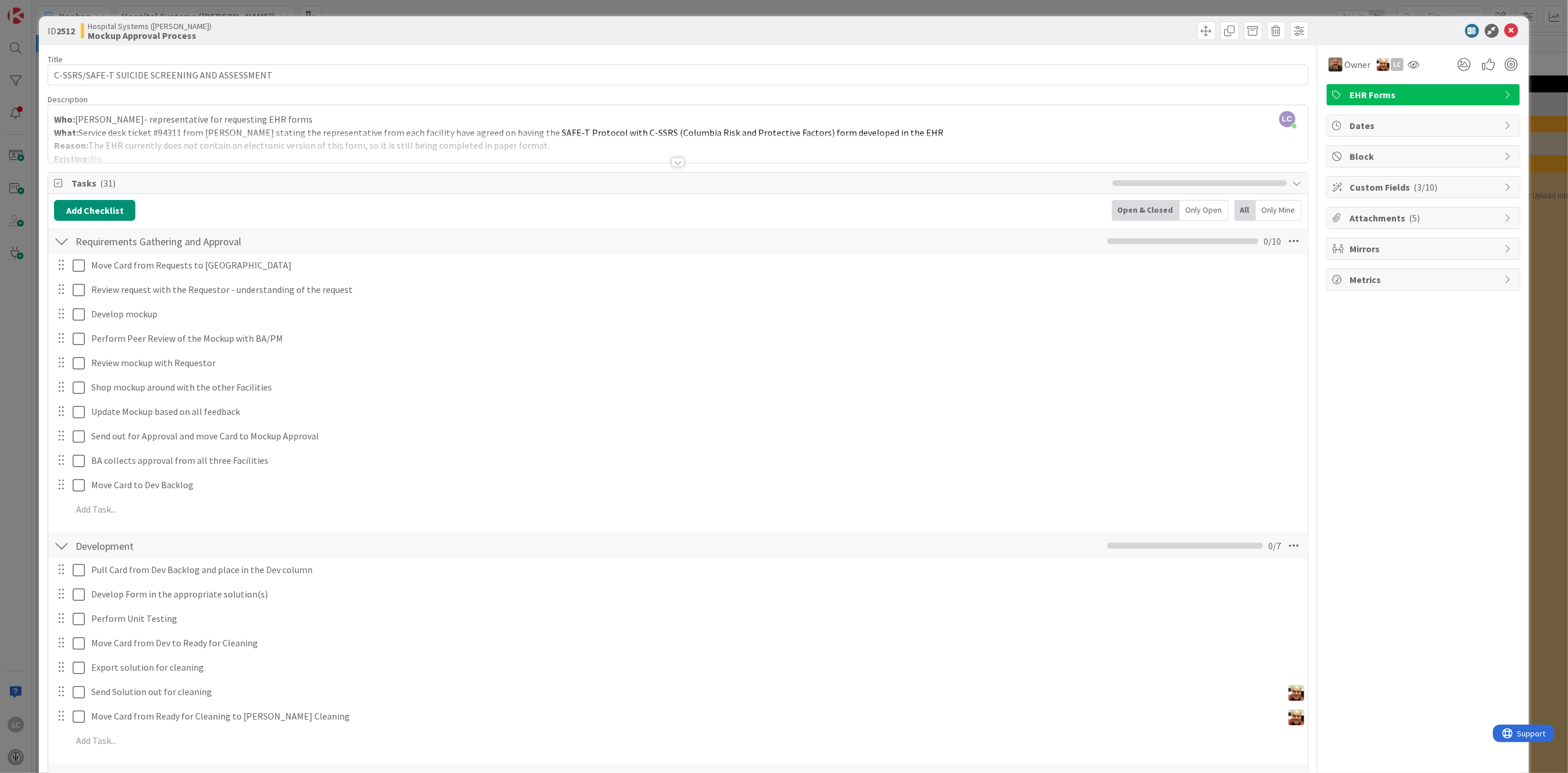
click at [673, 157] on div at bounding box center [678, 162] width 13 height 9
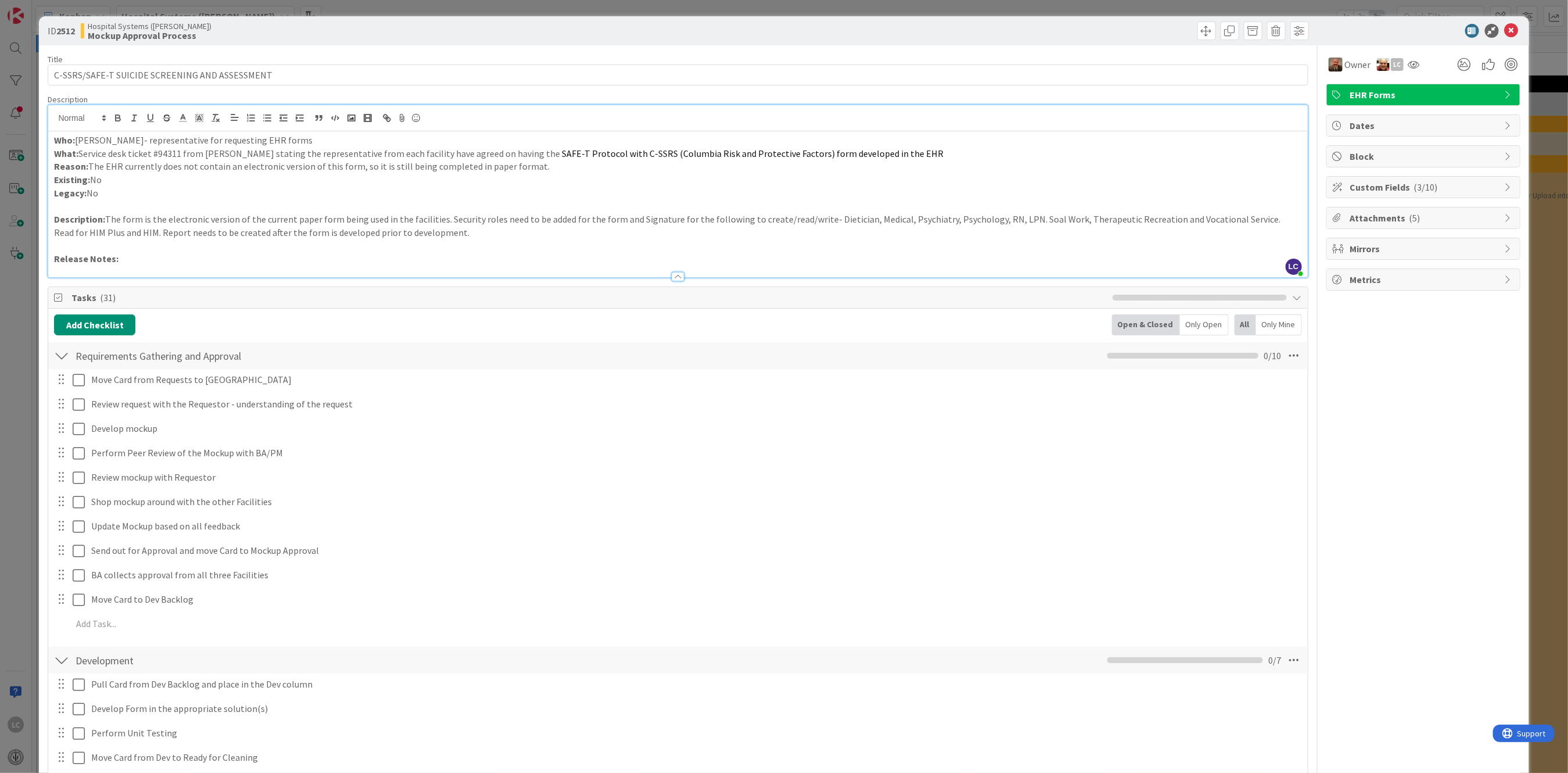
drag, startPoint x: 544, startPoint y: 153, endPoint x: 678, endPoint y: 153, distance: 134.0
click at [678, 153] on p "What: Service desk ticket #94311 from [PERSON_NAME] stating the representative …" at bounding box center [677, 153] width 1247 height 13
click at [594, 178] on p "Existing: No" at bounding box center [677, 179] width 1247 height 13
drag, startPoint x: 546, startPoint y: 150, endPoint x: 875, endPoint y: 153, distance: 329.0
click at [875, 153] on span "SAFE-T Protocol with C-SSRS (Columbia Risk and Protective Factors) form develop…" at bounding box center [752, 153] width 382 height 12
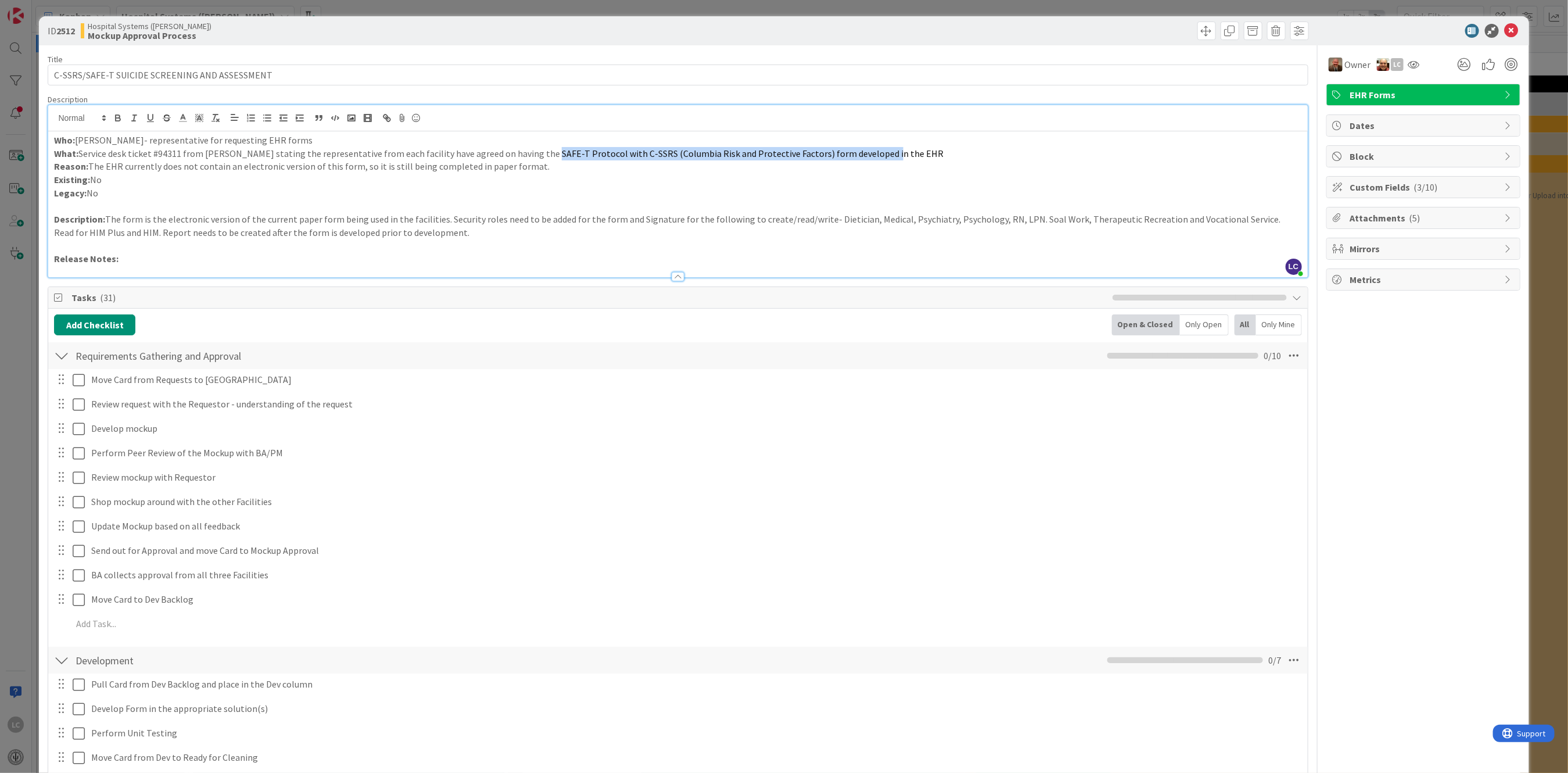
copy span "SAFE-T Protocol with C-SSRS (Columbia Risk and Protective Factors) form develop…"
click at [1505, 25] on icon at bounding box center [1512, 31] width 14 height 14
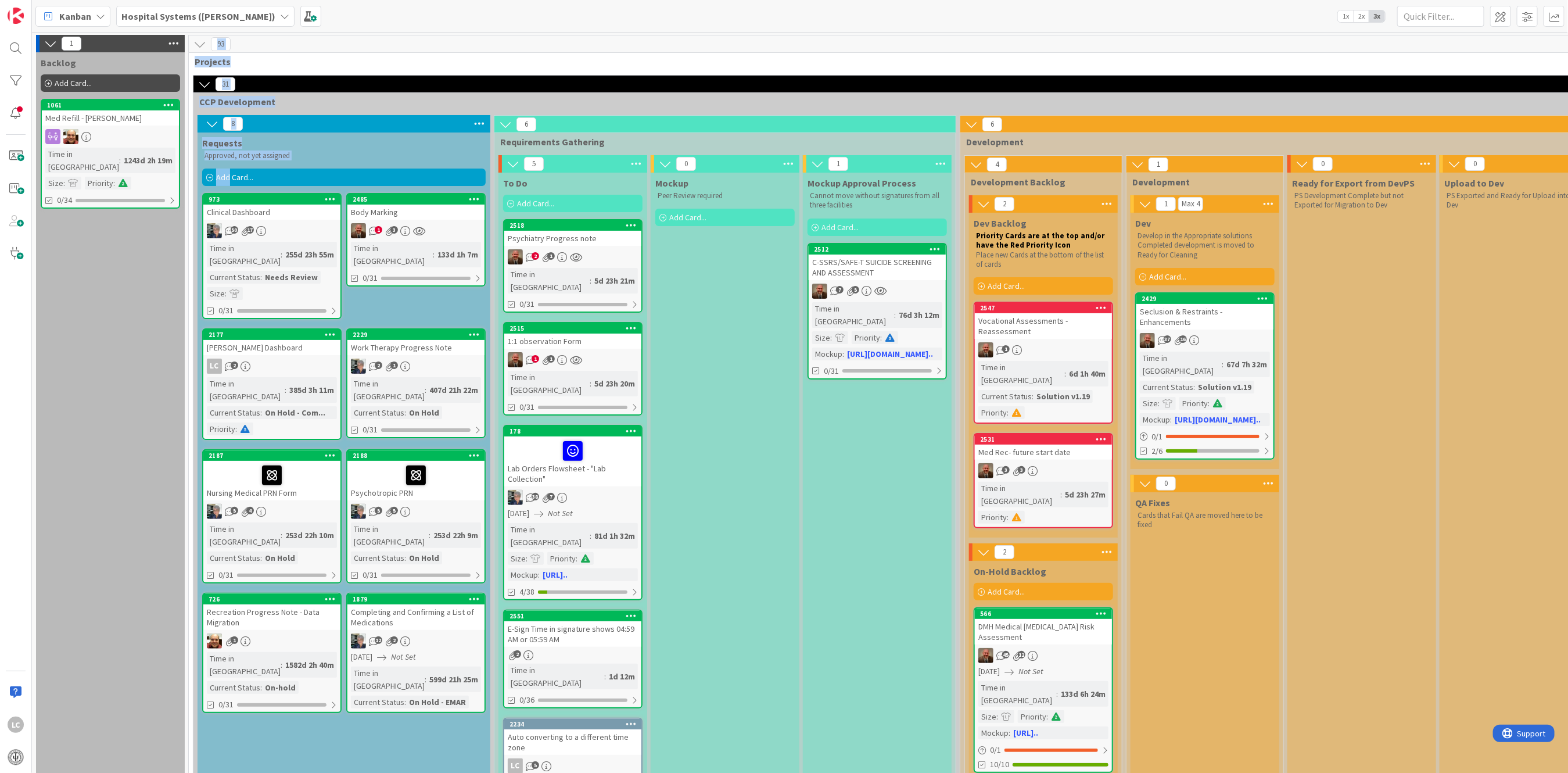
drag, startPoint x: 229, startPoint y: 175, endPoint x: 137, endPoint y: 259, distance: 124.6
drag, startPoint x: 137, startPoint y: 259, endPoint x: 80, endPoint y: 385, distance: 138.3
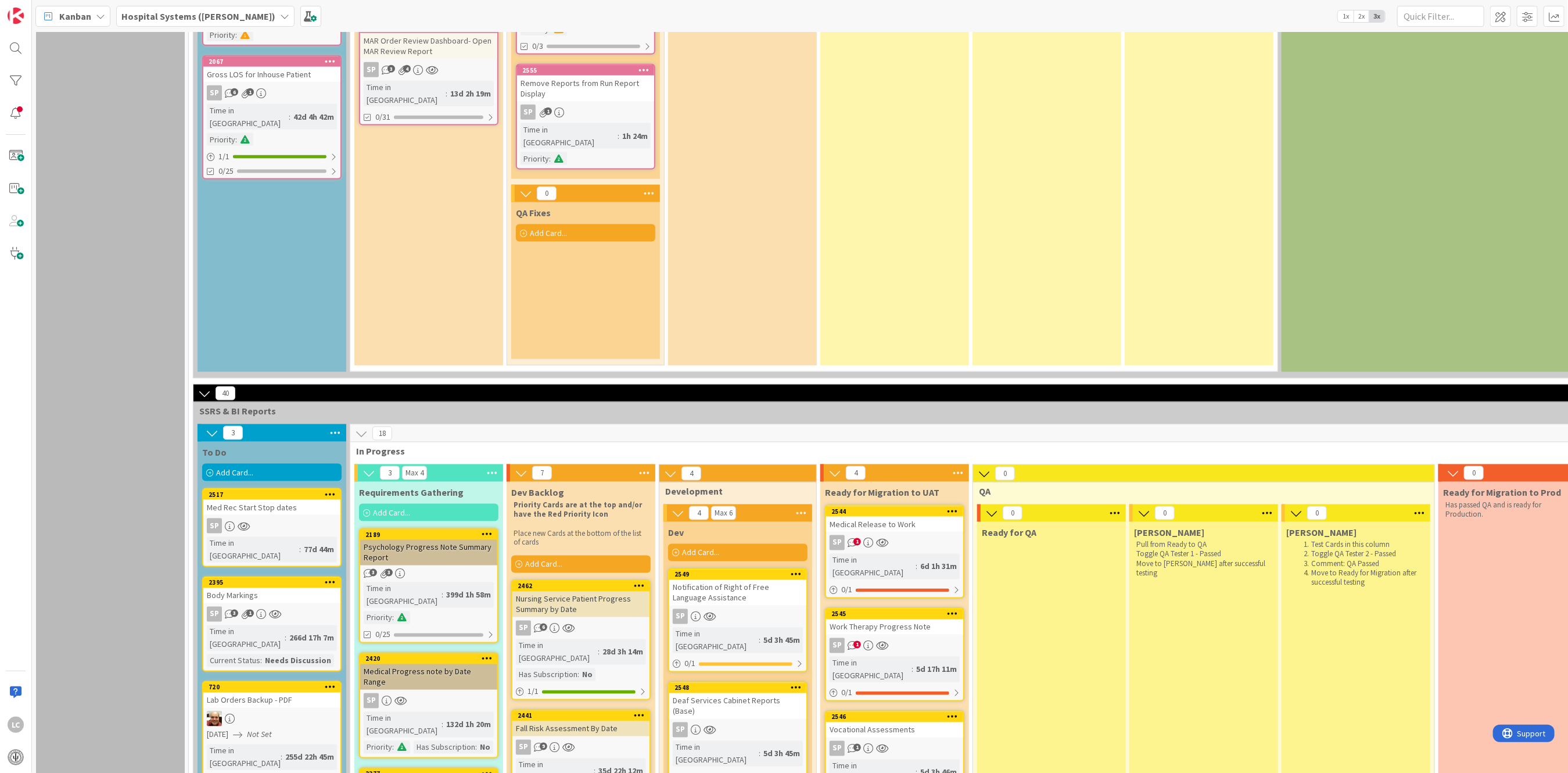
scroll to position [1240, 0]
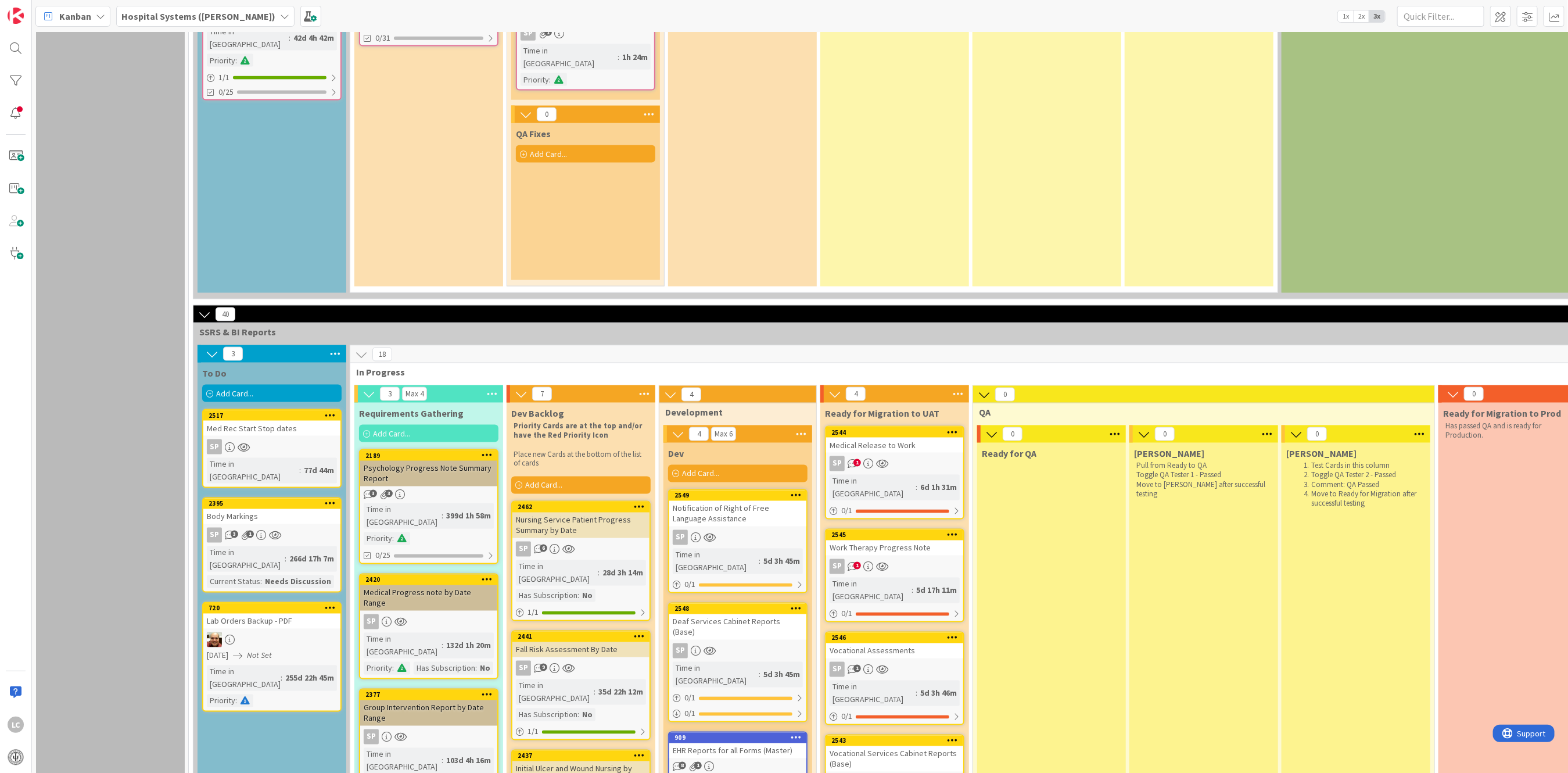
click at [234, 388] on span "Add Card..." at bounding box center [235, 393] width 38 height 10
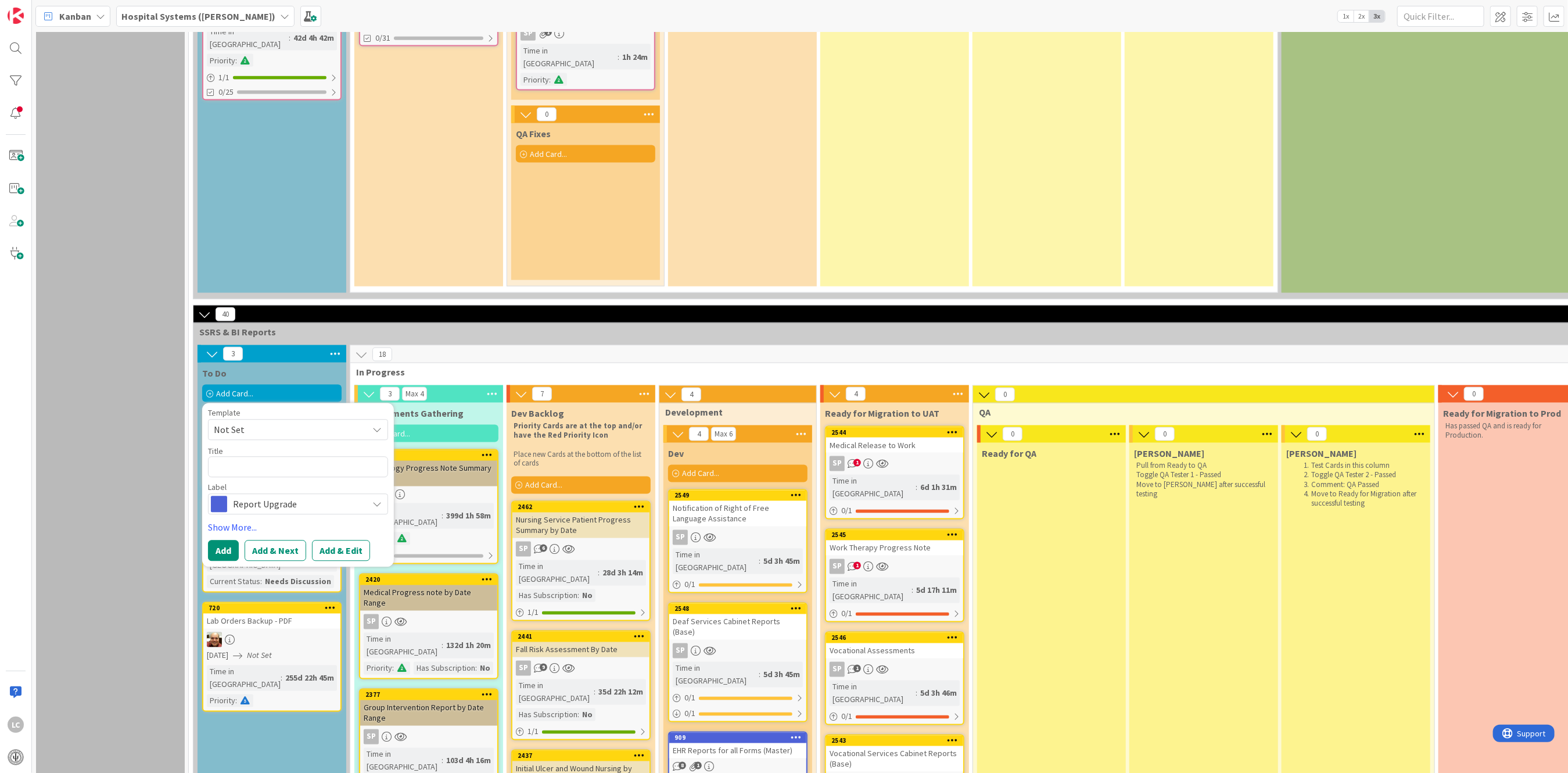
click at [378, 426] on icon at bounding box center [377, 430] width 9 height 9
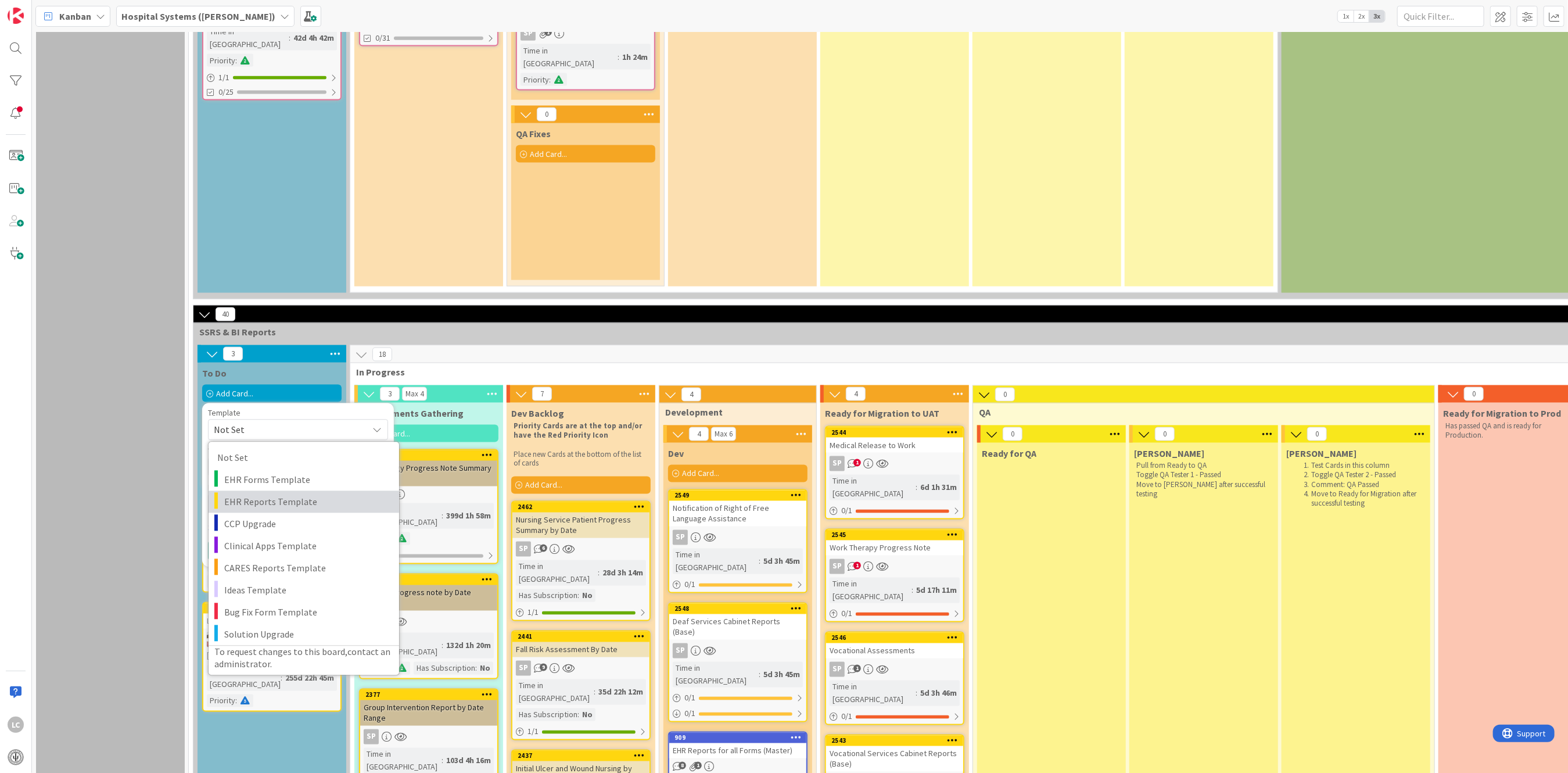
click at [261, 494] on span "EHR Reports Template" at bounding box center [307, 502] width 166 height 15
type textarea "x"
type textarea "EHR Reports Template"
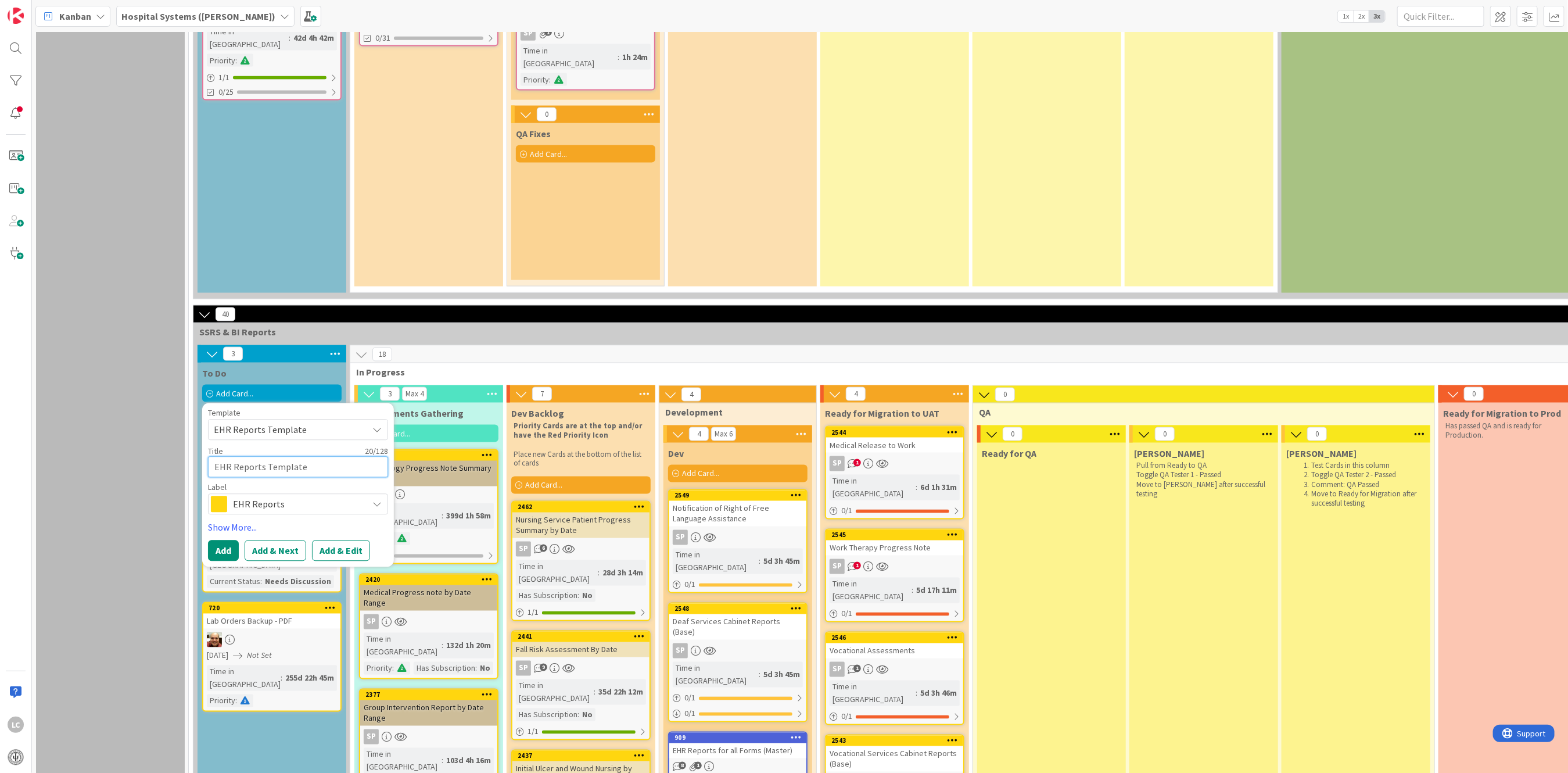
click at [336, 457] on textarea "EHR Reports Template" at bounding box center [298, 467] width 180 height 21
click at [337, 541] on button "Add & Edit" at bounding box center [341, 551] width 58 height 21
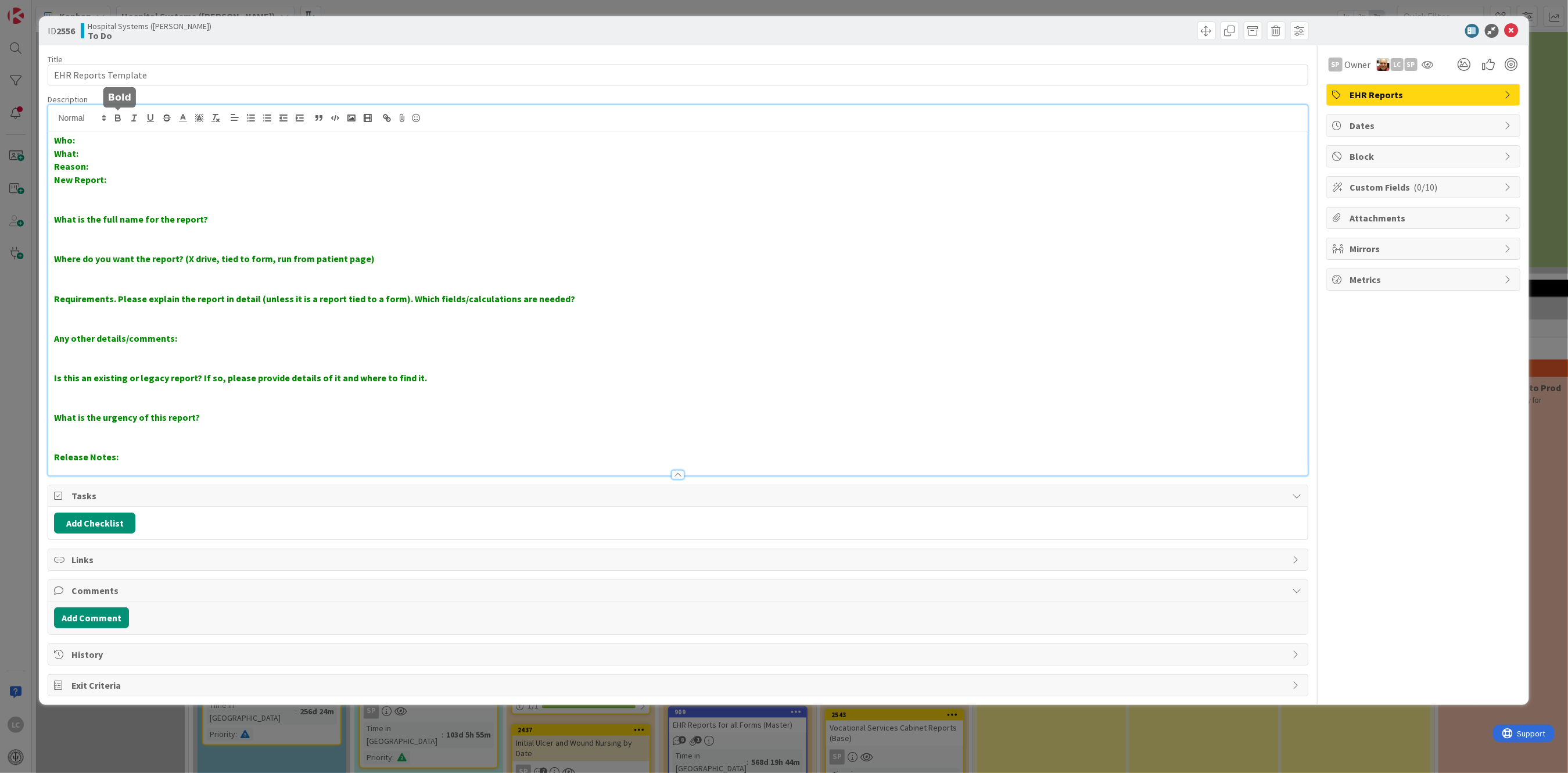
click at [119, 120] on div "Who: What: Reason: New Report: What is the full name for the report? Where do y…" at bounding box center [678, 289] width 1259 height 370
click at [114, 175] on p "New Report:" at bounding box center [677, 179] width 1247 height 13
drag, startPoint x: 109, startPoint y: 178, endPoint x: 372, endPoint y: 182, distance: 263.0
click at [372, 182] on span "SAFE-T Protocol with C-SSRS (Columbia Risk and Protective Factors) form develop…" at bounding box center [277, 179] width 342 height 12
copy span "SAFE-T Protocol with C-SSRS (Columbia Risk and Protective Factors)"
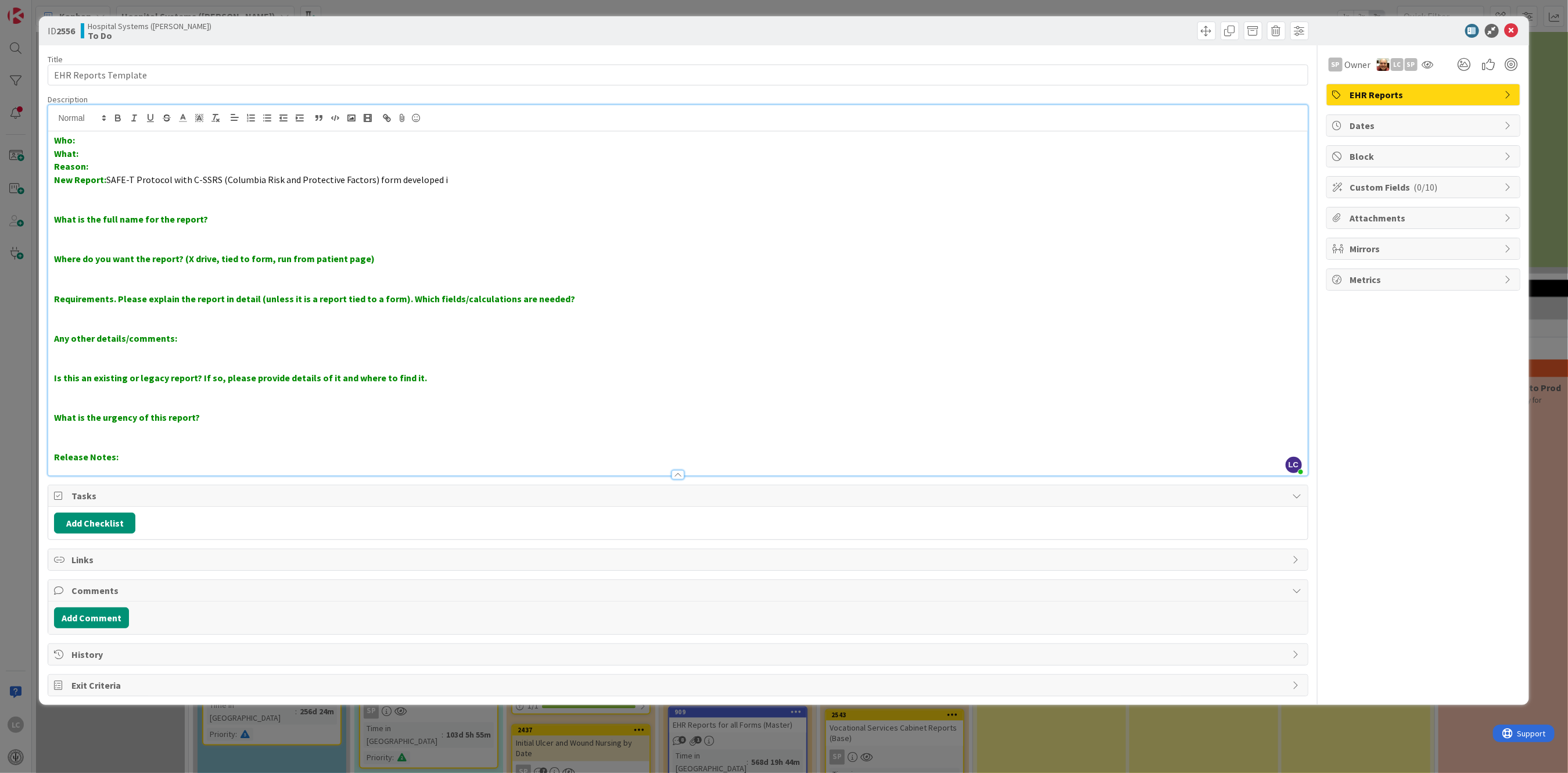
click at [382, 192] on p at bounding box center [677, 192] width 1247 height 13
click at [111, 178] on span "SAFE-T Protocol with C-SSRS (Columbia Risk and Protective Factors) form develop…" at bounding box center [277, 179] width 342 height 12
drag, startPoint x: 429, startPoint y: 183, endPoint x: 442, endPoint y: 183, distance: 13.0
click at [432, 183] on span "SAFE-T Protocol with C-SSRS (Columbia Risk and Protective Factors) form develop…" at bounding box center [318, 179] width 342 height 12
drag, startPoint x: 478, startPoint y: 180, endPoint x: 488, endPoint y: 180, distance: 10.0
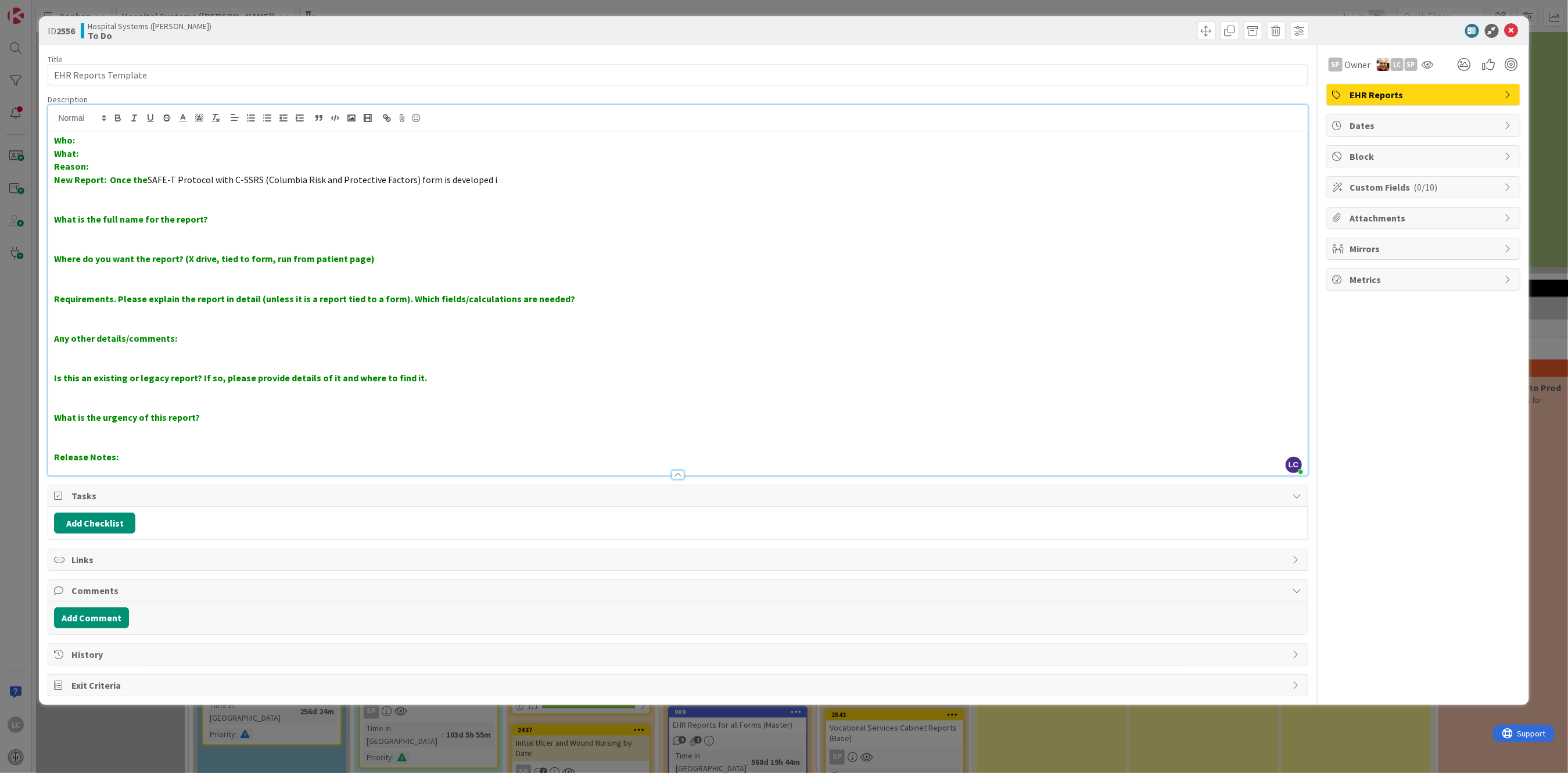
click at [479, 180] on span "SAFE-T Protocol with C-SSRS (Columbia Risk and Protective Factors) form is deve…" at bounding box center [322, 179] width 350 height 12
drag, startPoint x: 107, startPoint y: 182, endPoint x: 145, endPoint y: 182, distance: 38.0
click at [145, 182] on strong "New Report: Once the" at bounding box center [101, 179] width 94 height 12
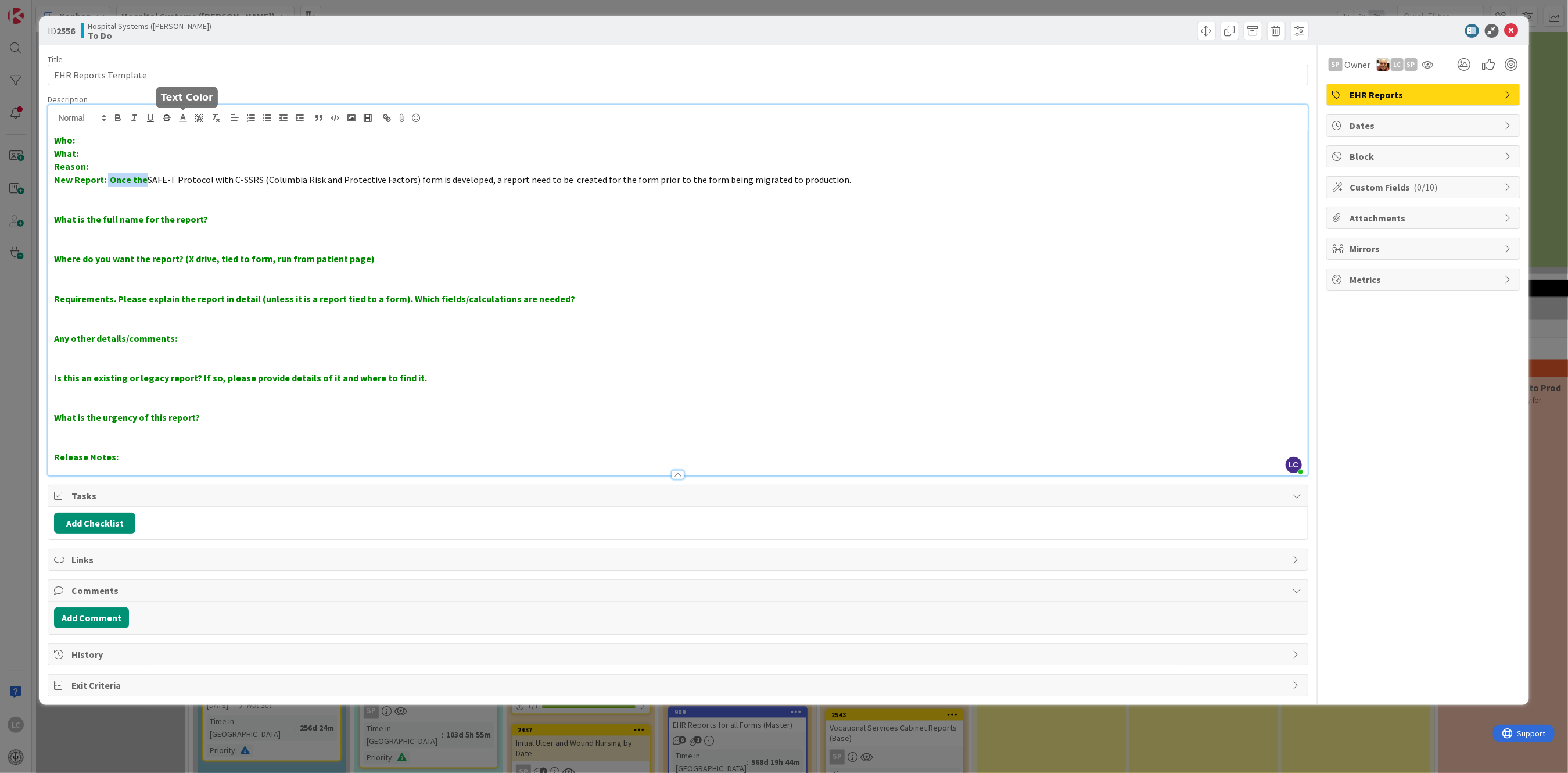
click at [182, 117] on polyline at bounding box center [183, 117] width 4 height 5
click at [182, 132] on span at bounding box center [185, 133] width 9 height 9
click at [200, 225] on p "What is the full name for the report?" at bounding box center [677, 219] width 1247 height 13
click at [579, 178] on span "SAFE-T Protocol with C-SSRS (Columbia Risk and Protective Factors) form is deve…" at bounding box center [499, 179] width 708 height 12
click at [587, 179] on span "SAFE-T Protocol with C-SSRS (Columbia Risk and Protective Factors) form is deve…" at bounding box center [499, 179] width 708 height 12
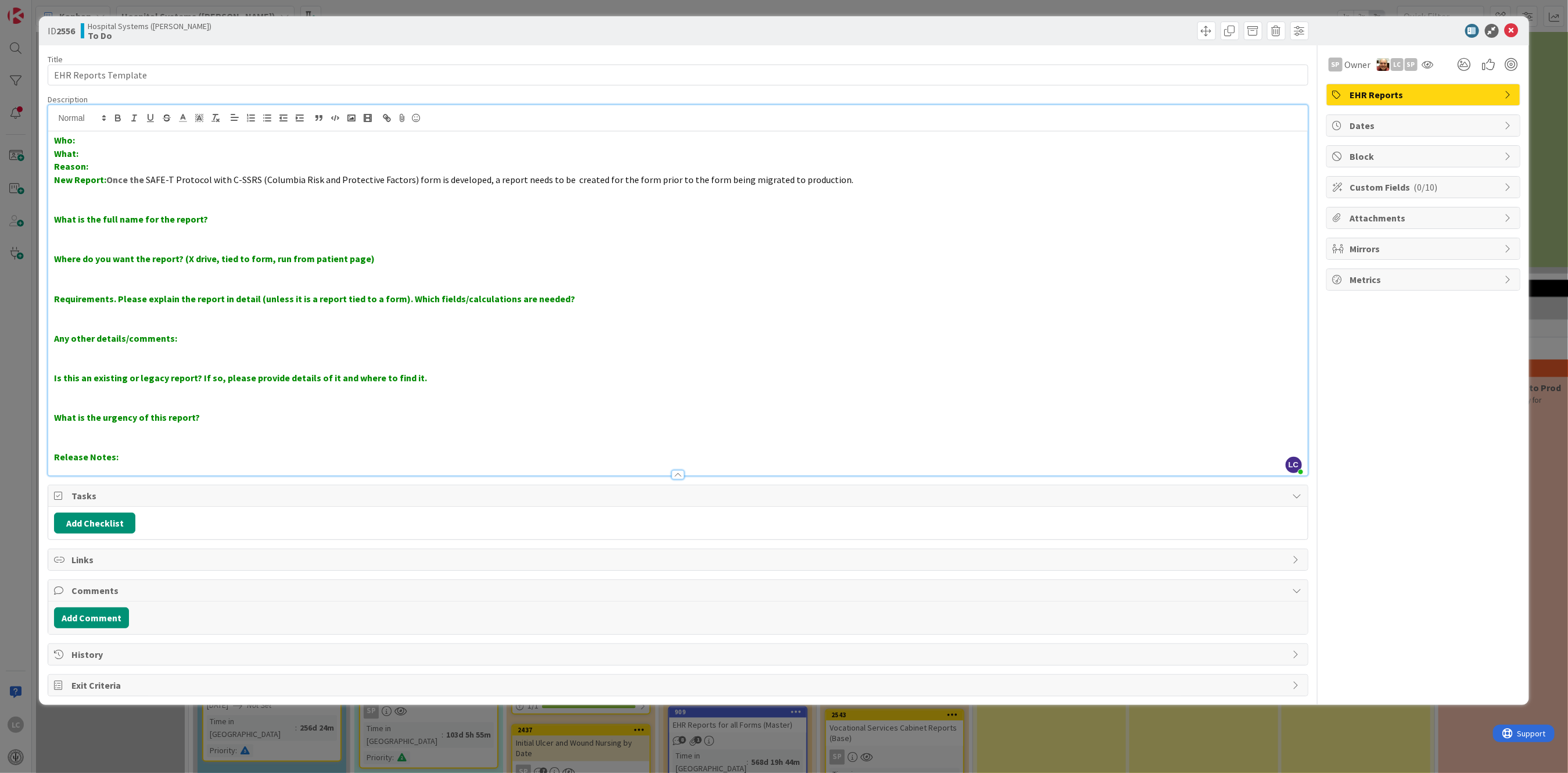
drag, startPoint x: 553, startPoint y: 239, endPoint x: 544, endPoint y: 235, distance: 9.8
click at [553, 239] on p at bounding box center [677, 232] width 1247 height 13
click at [373, 258] on p "Where do you want the report? (X drive, tied to form, run from patient page)" at bounding box center [677, 258] width 1247 height 13
drag, startPoint x: 364, startPoint y: 255, endPoint x: 526, endPoint y: 254, distance: 162.0
click at [526, 254] on p "Where do you want the report? (X drive, tied to form, run from patient page) Fr…" at bounding box center [677, 258] width 1247 height 13
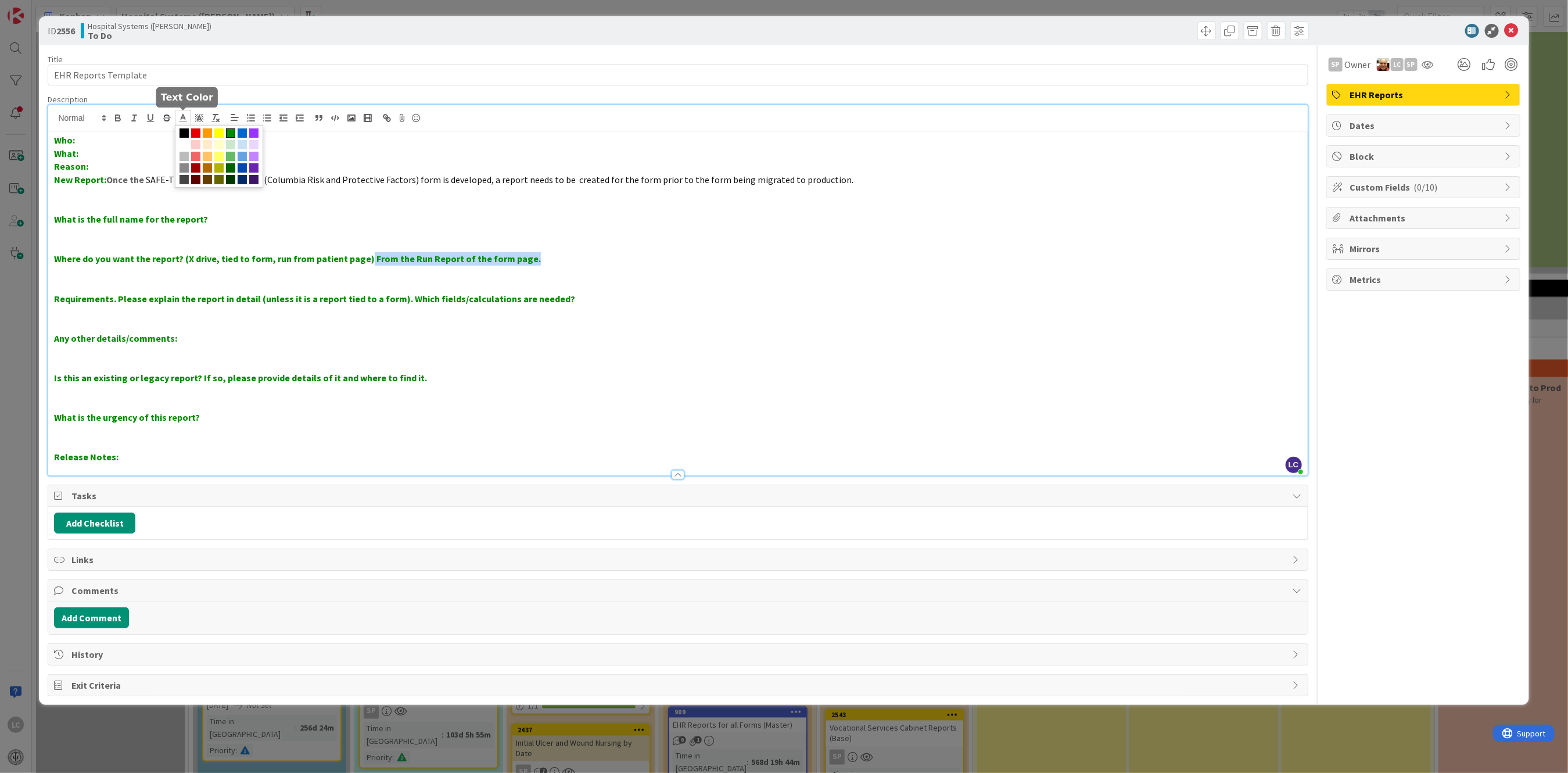
drag, startPoint x: 410, startPoint y: 256, endPoint x: 182, endPoint y: 120, distance: 265.5
click at [182, 120] on icon at bounding box center [182, 117] width 10 height 10
click at [188, 128] on span at bounding box center [219, 156] width 88 height 63
click at [436, 382] on p "Is this an existing or legacy report? If so, please provide details of it and w…" at bounding box center [677, 378] width 1247 height 13
drag, startPoint x: 368, startPoint y: 259, endPoint x: 534, endPoint y: 253, distance: 166.1
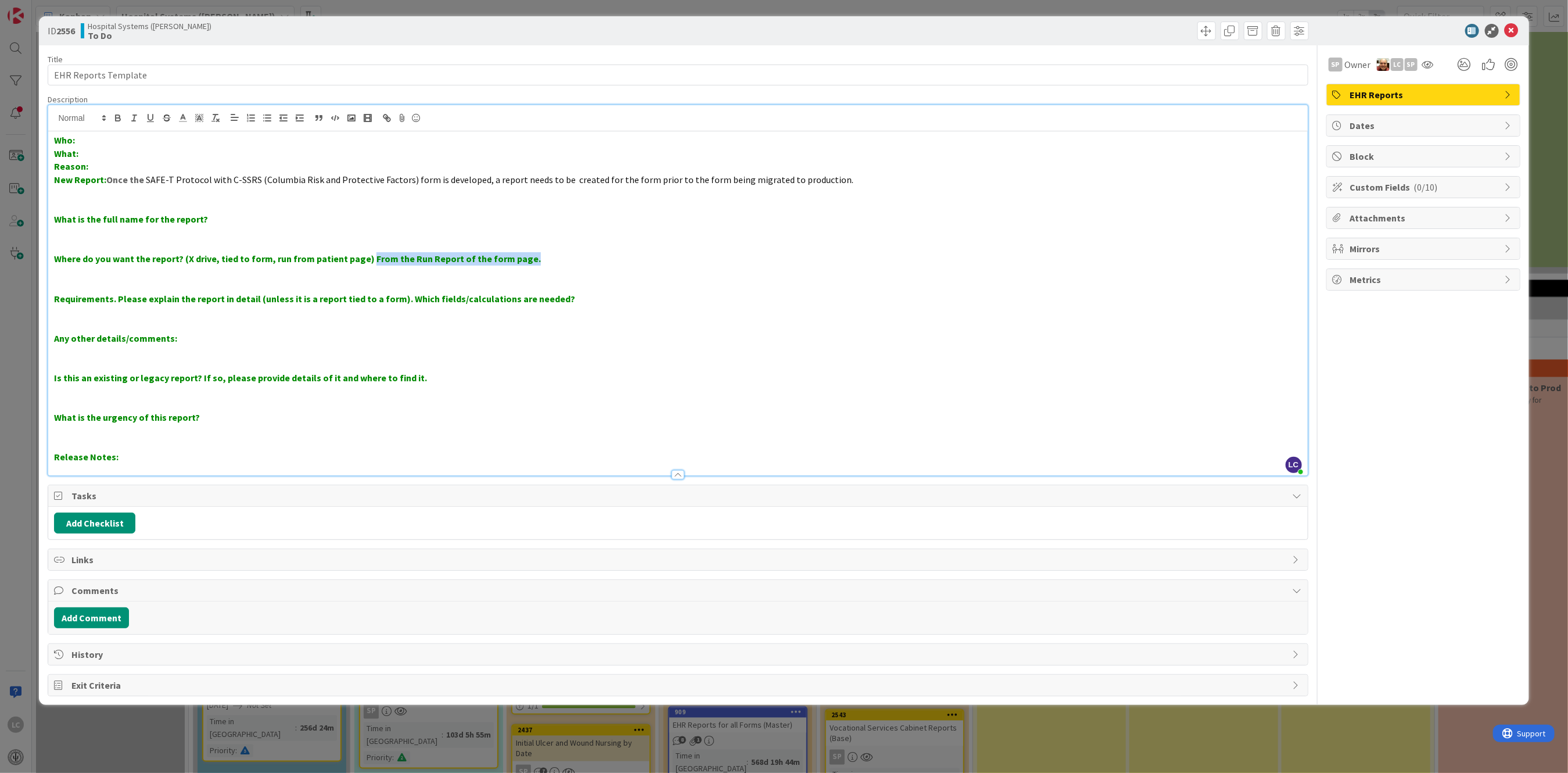
click at [534, 253] on p "Where do you want the report? (X drive, tied to form, run from patient page) Fr…" at bounding box center [677, 258] width 1247 height 13
click at [181, 117] on icon at bounding box center [182, 117] width 10 height 10
click at [181, 128] on span at bounding box center [185, 133] width 9 height 9
click at [461, 367] on p at bounding box center [677, 365] width 1247 height 13
drag, startPoint x: 147, startPoint y: 178, endPoint x: 258, endPoint y: 182, distance: 111.1
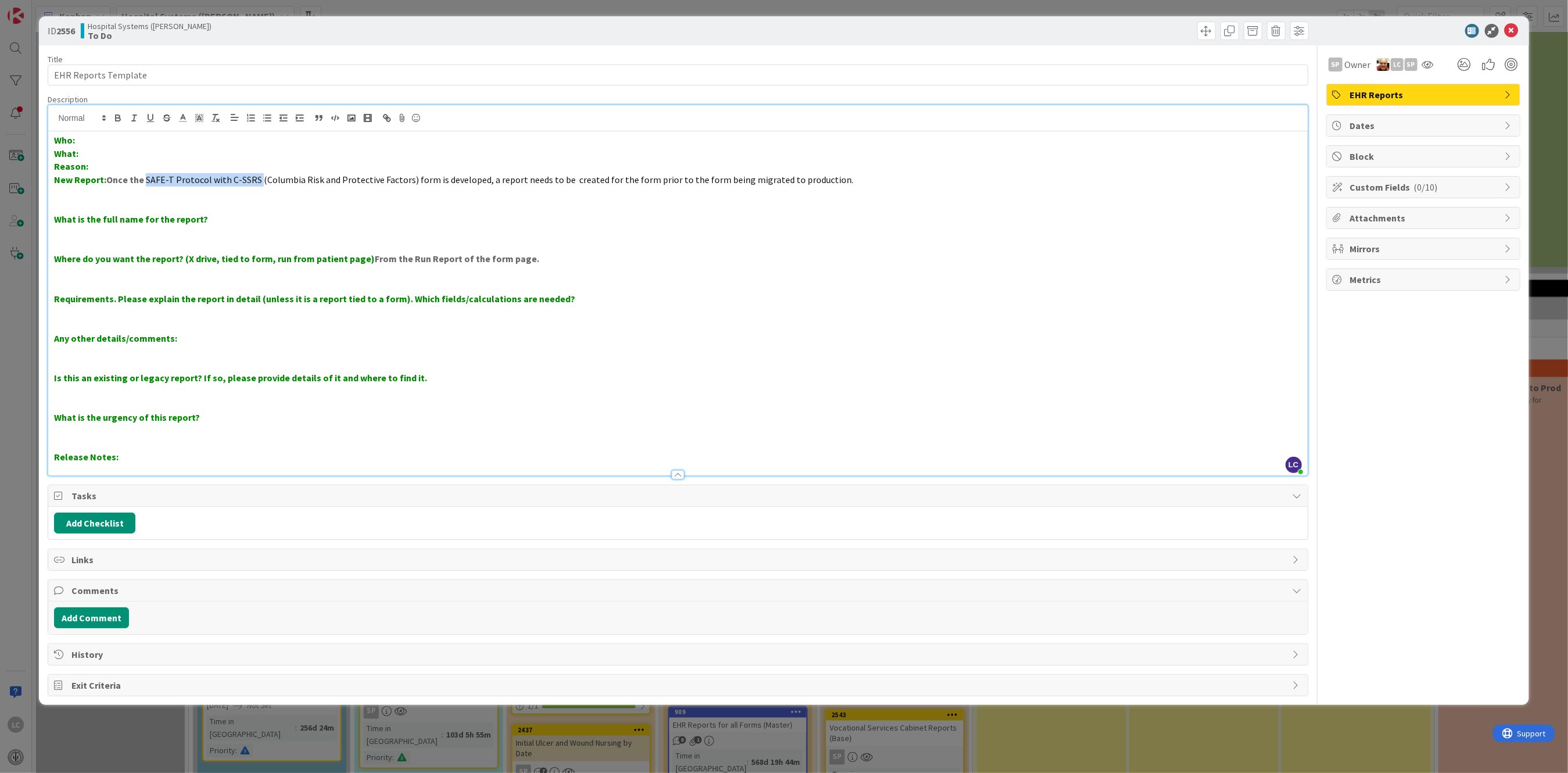
click at [258, 182] on span "SAFE-T Protocol with C-SSRS (Columbia Risk and Protective Factors) form is deve…" at bounding box center [499, 179] width 708 height 12
copy span "SAFE-T Protocol with C-SSRS"
click at [206, 207] on p at bounding box center [677, 207] width 1247 height 13
click at [209, 221] on p "What is the full name for the report?" at bounding box center [677, 219] width 1247 height 13
click at [213, 414] on p "What is the urgency of this report?" at bounding box center [677, 417] width 1247 height 13
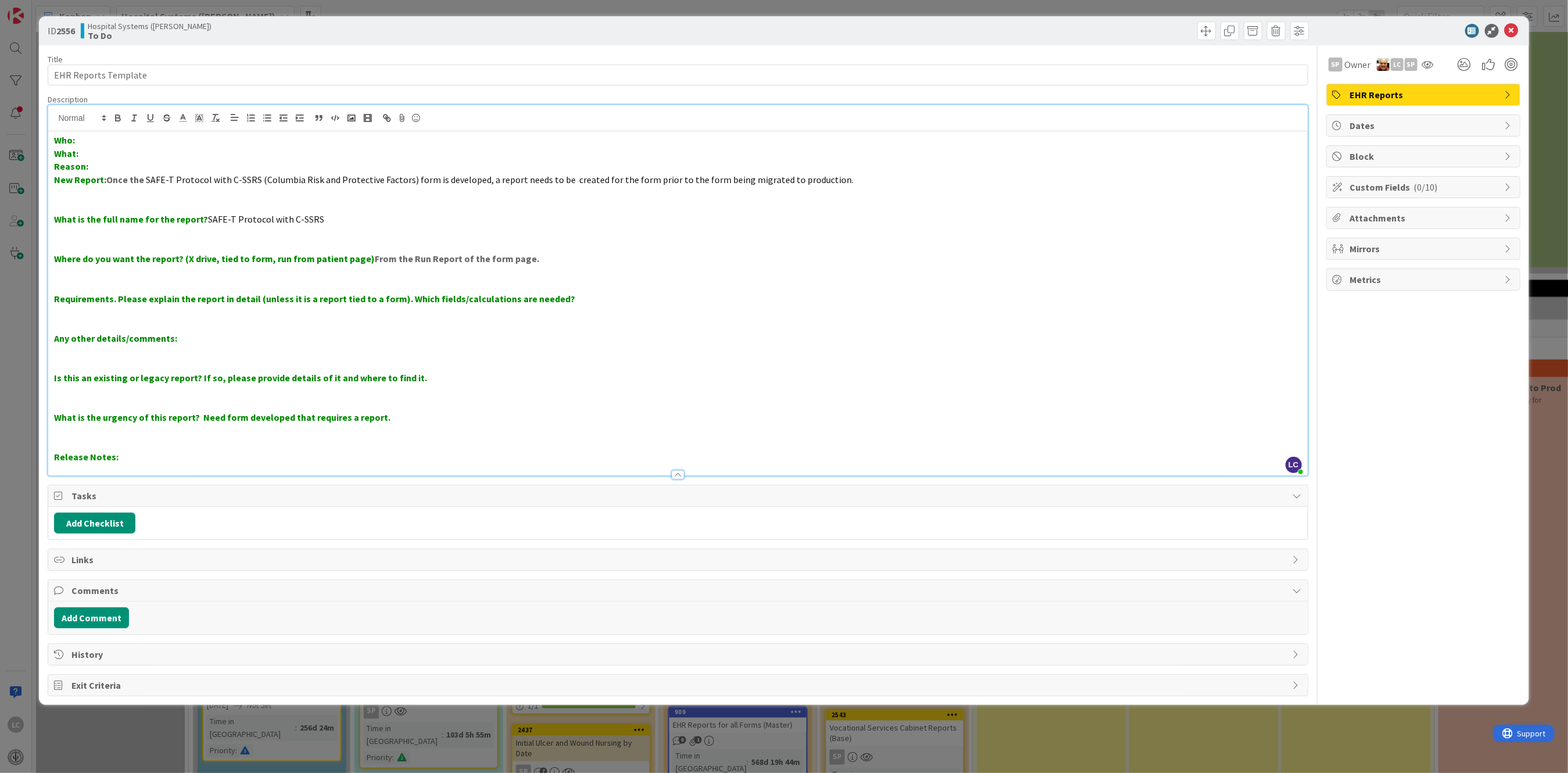
drag, startPoint x: 206, startPoint y: 415, endPoint x: 203, endPoint y: 425, distance: 10.4
click at [205, 417] on strong "What is the urgency of this report? Need form developed that requires a report." at bounding box center [222, 417] width 336 height 12
drag, startPoint x: 199, startPoint y: 414, endPoint x: 390, endPoint y: 415, distance: 191.0
click at [390, 415] on p "What is the urgency of this report? New form developed that requires a report." at bounding box center [677, 417] width 1247 height 13
click at [181, 119] on polyline at bounding box center [183, 117] width 4 height 5
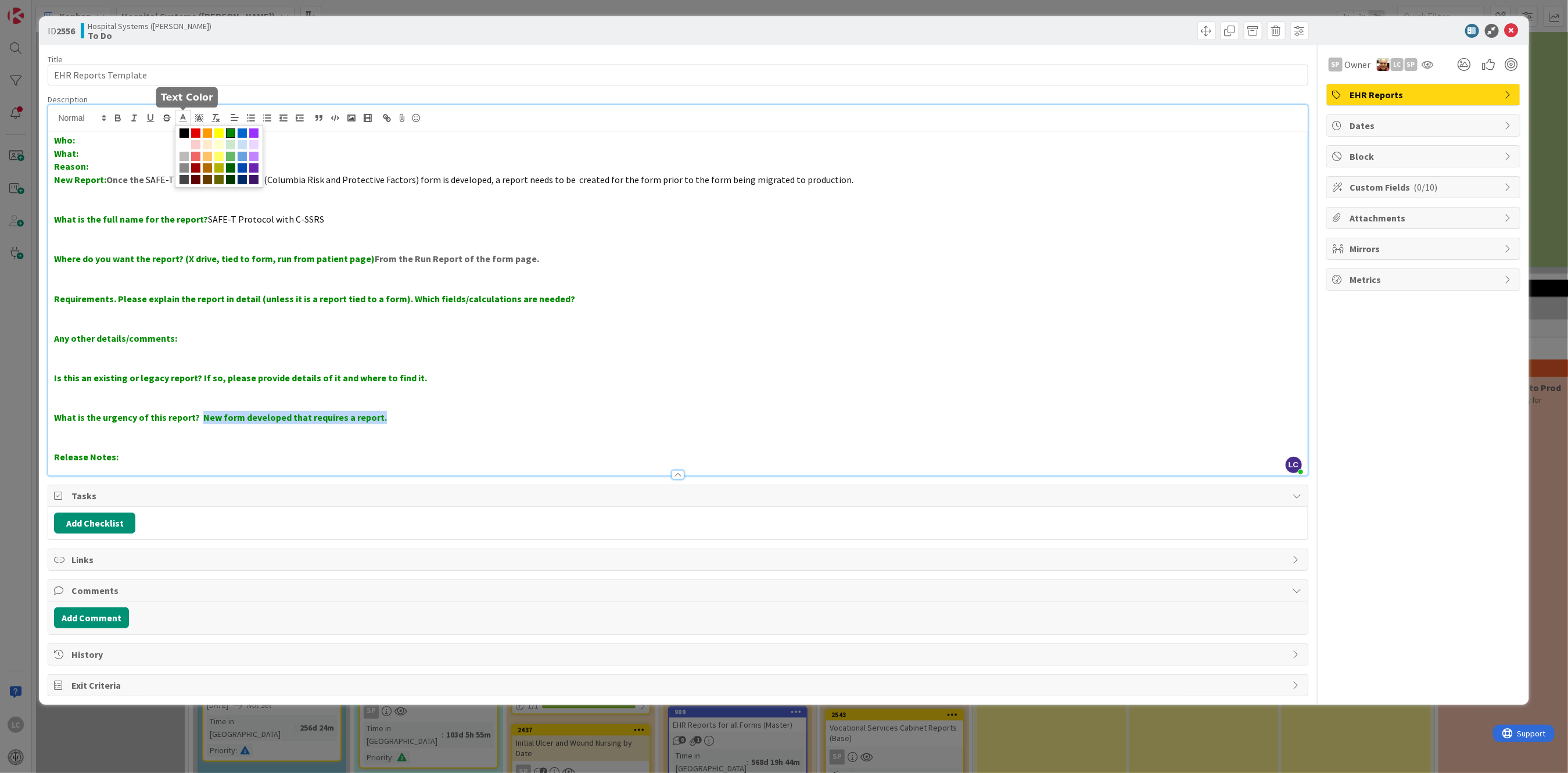
click at [182, 131] on span at bounding box center [185, 133] width 9 height 9
click at [482, 347] on p at bounding box center [677, 351] width 1247 height 13
click at [575, 167] on p "Reason:" at bounding box center [677, 166] width 1247 height 13
drag, startPoint x: 563, startPoint y: 186, endPoint x: 565, endPoint y: 180, distance: 6.3
click at [568, 182] on p "New Report: Once the SAFE-T Protocol with C-SSRS (Columbia Risk and Protective …" at bounding box center [677, 179] width 1247 height 13
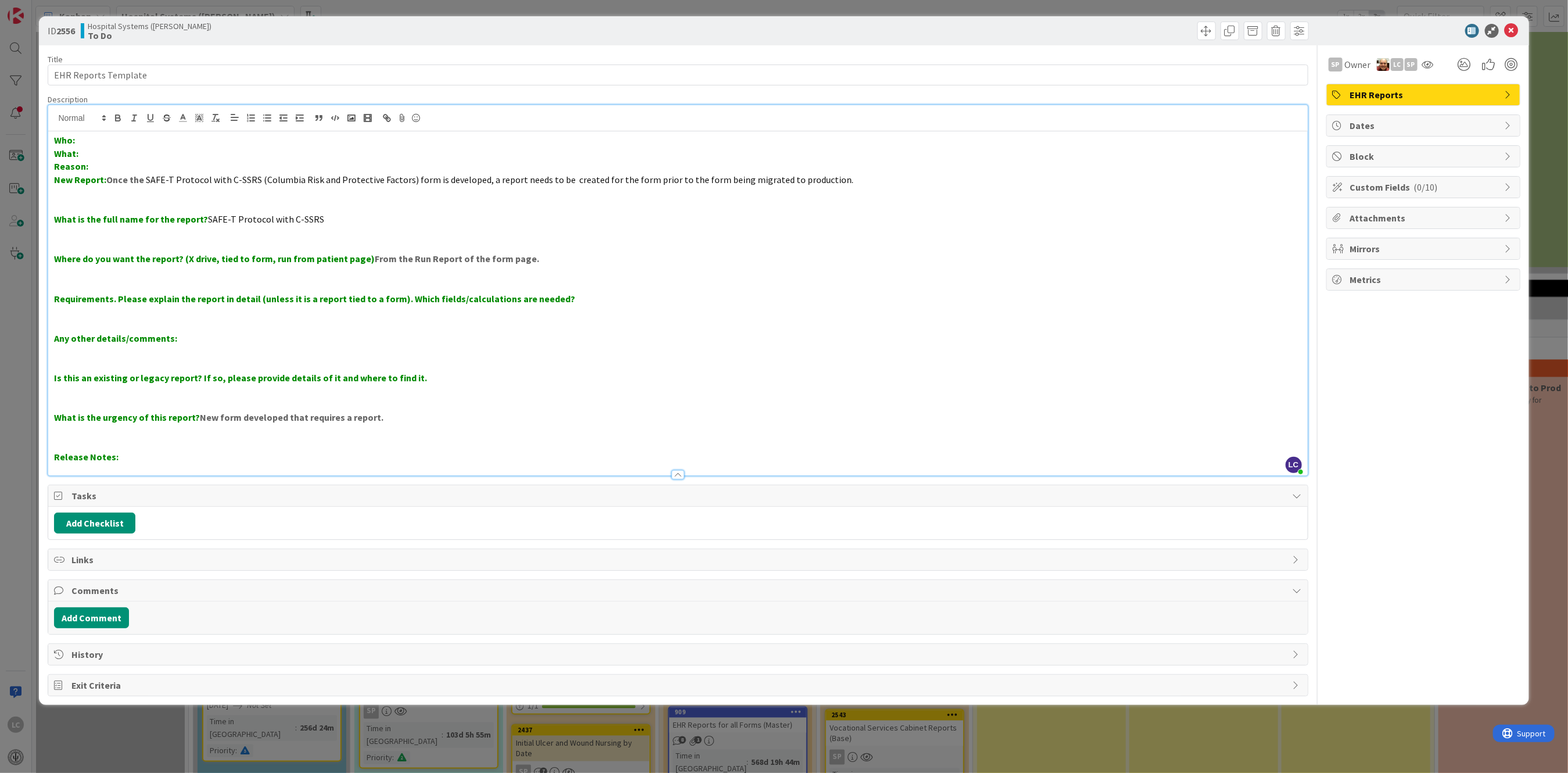
click at [565, 180] on span "SAFE-T Protocol with C-SSRS (Columbia Risk and Protective Factors) form is deve…" at bounding box center [499, 179] width 708 height 12
click at [579, 246] on p at bounding box center [677, 246] width 1247 height 13
drag, startPoint x: 147, startPoint y: 181, endPoint x: 408, endPoint y: 175, distance: 261.1
click at [408, 175] on span "SAFE-T Protocol with C-SSRS (Columbia Risk and Protective Factors) form is deve…" at bounding box center [498, 179] width 706 height 12
copy span "SAFE-T Protocol with C-SSRS (Columbia Risk and Protective Factors)"
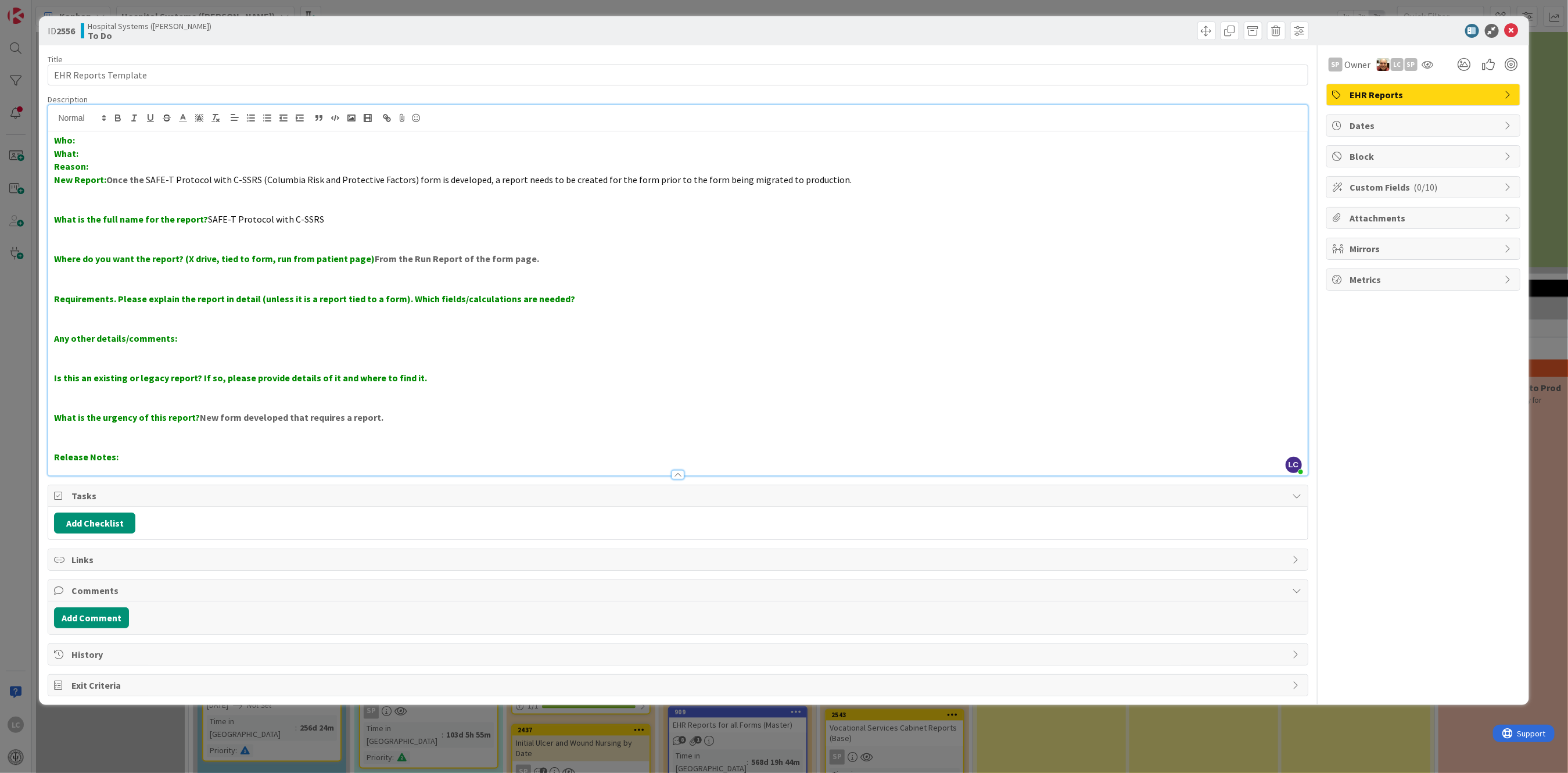
click at [121, 138] on p "Who:" at bounding box center [677, 140] width 1247 height 13
drag, startPoint x: 56, startPoint y: 71, endPoint x: 200, endPoint y: 75, distance: 144.1
click at [200, 75] on input "EHR Reports Template" at bounding box center [677, 74] width 1260 height 21
paste input "SAFE-T Protocol with C-SSRS (Columbia Risk and Protective Factors)"
click at [54, 73] on input "SAFE-T Protocol with C-SSRS (Columbia Risk and Protective Factors)" at bounding box center [677, 74] width 1260 height 21
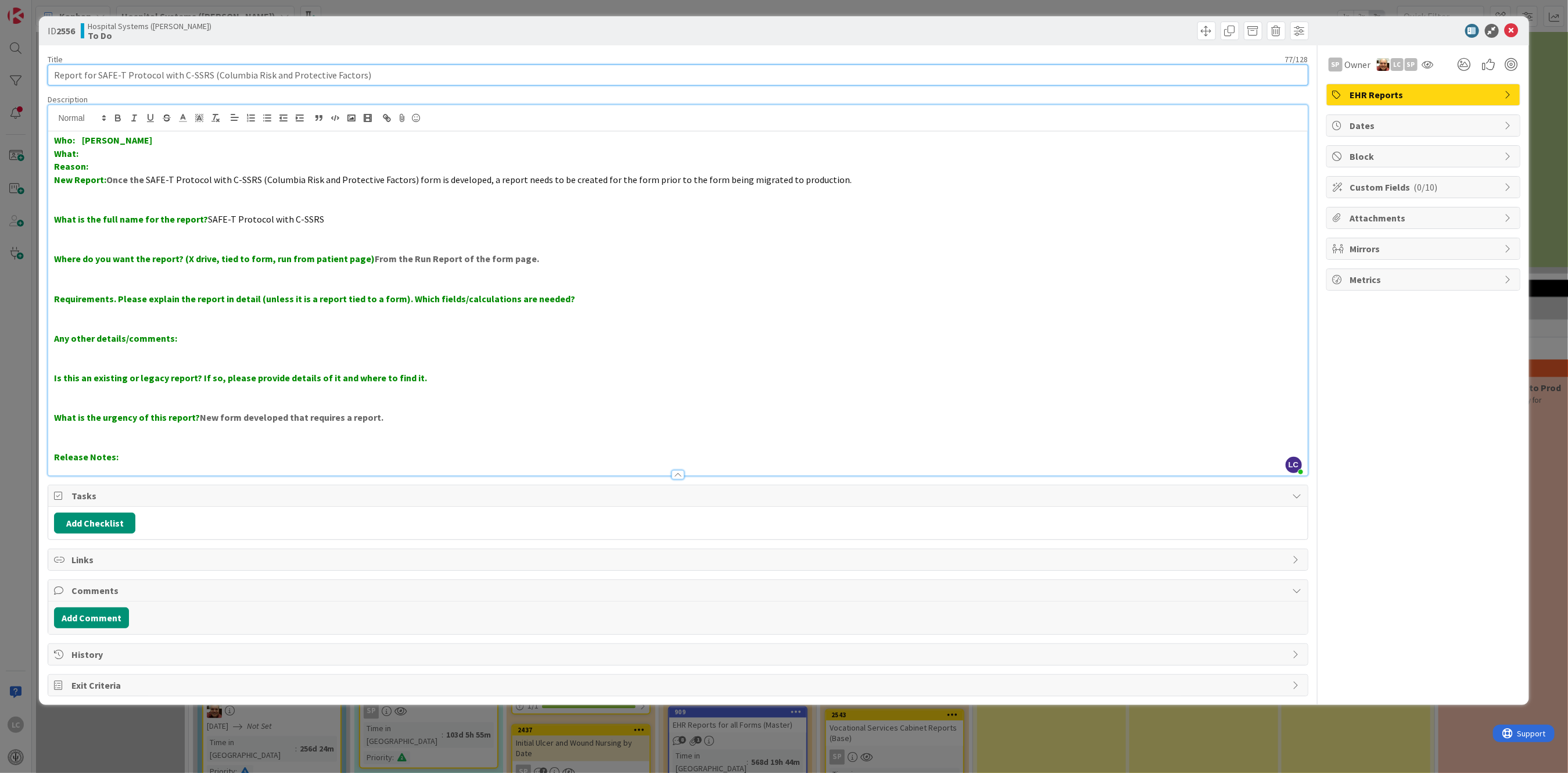
type input "Report for SAFE-T Protocol with C-SSRS (Columbia Risk and Protective Factors)"
click at [99, 153] on p "What:" at bounding box center [677, 153] width 1247 height 13
drag, startPoint x: 81, startPoint y: 138, endPoint x: 163, endPoint y: 140, distance: 82.0
click at [163, 140] on p "Who: [PERSON_NAME]" at bounding box center [677, 140] width 1247 height 13
click at [182, 113] on icon at bounding box center [182, 117] width 10 height 10
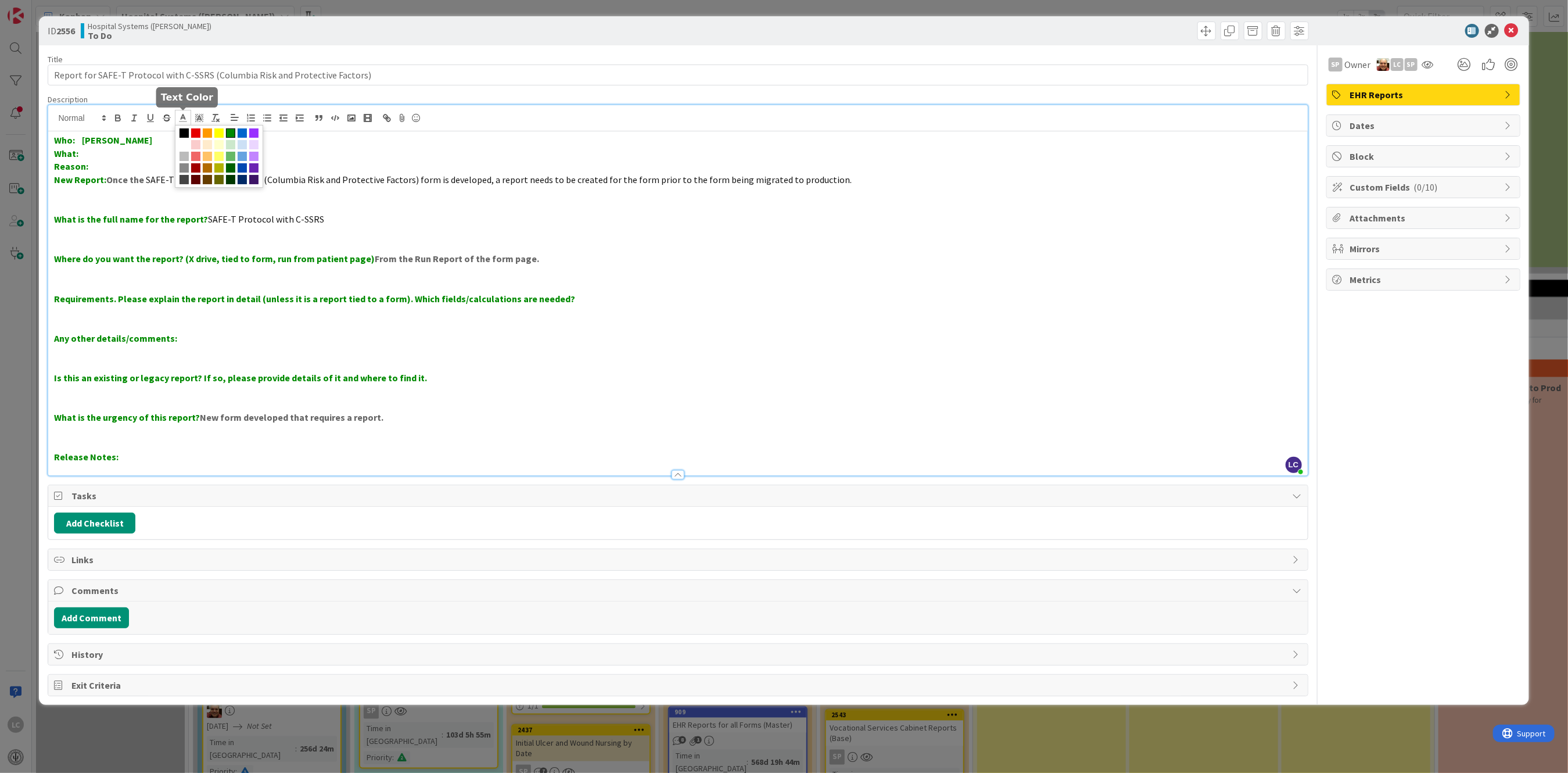
click at [182, 134] on span at bounding box center [185, 133] width 9 height 9
click at [145, 142] on strong "[PERSON_NAME]" at bounding box center [110, 140] width 70 height 12
click at [316, 164] on p "Reason:" at bounding box center [677, 166] width 1247 height 13
click at [1510, 26] on icon at bounding box center [1512, 31] width 14 height 14
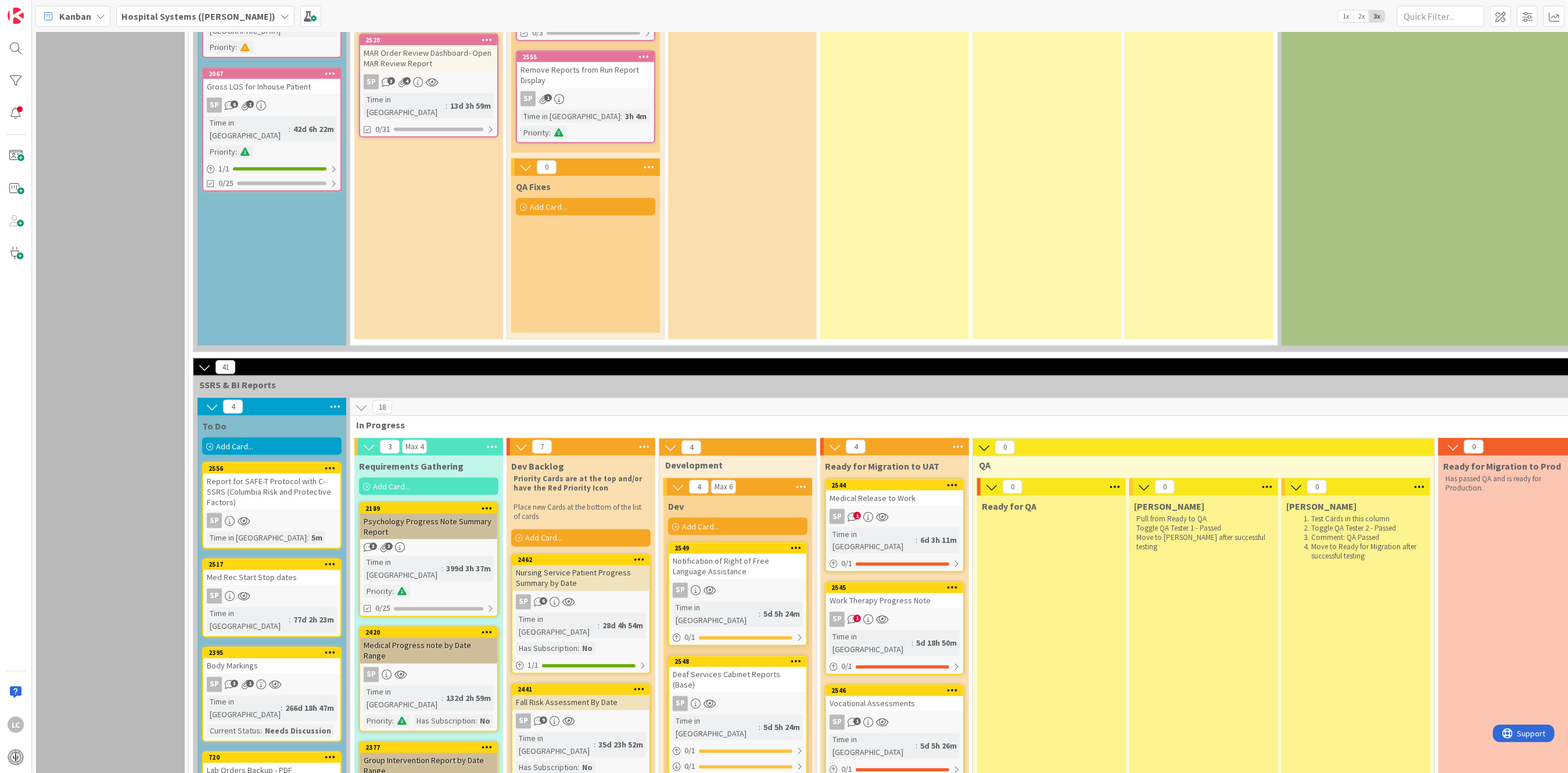
scroll to position [1163, 0]
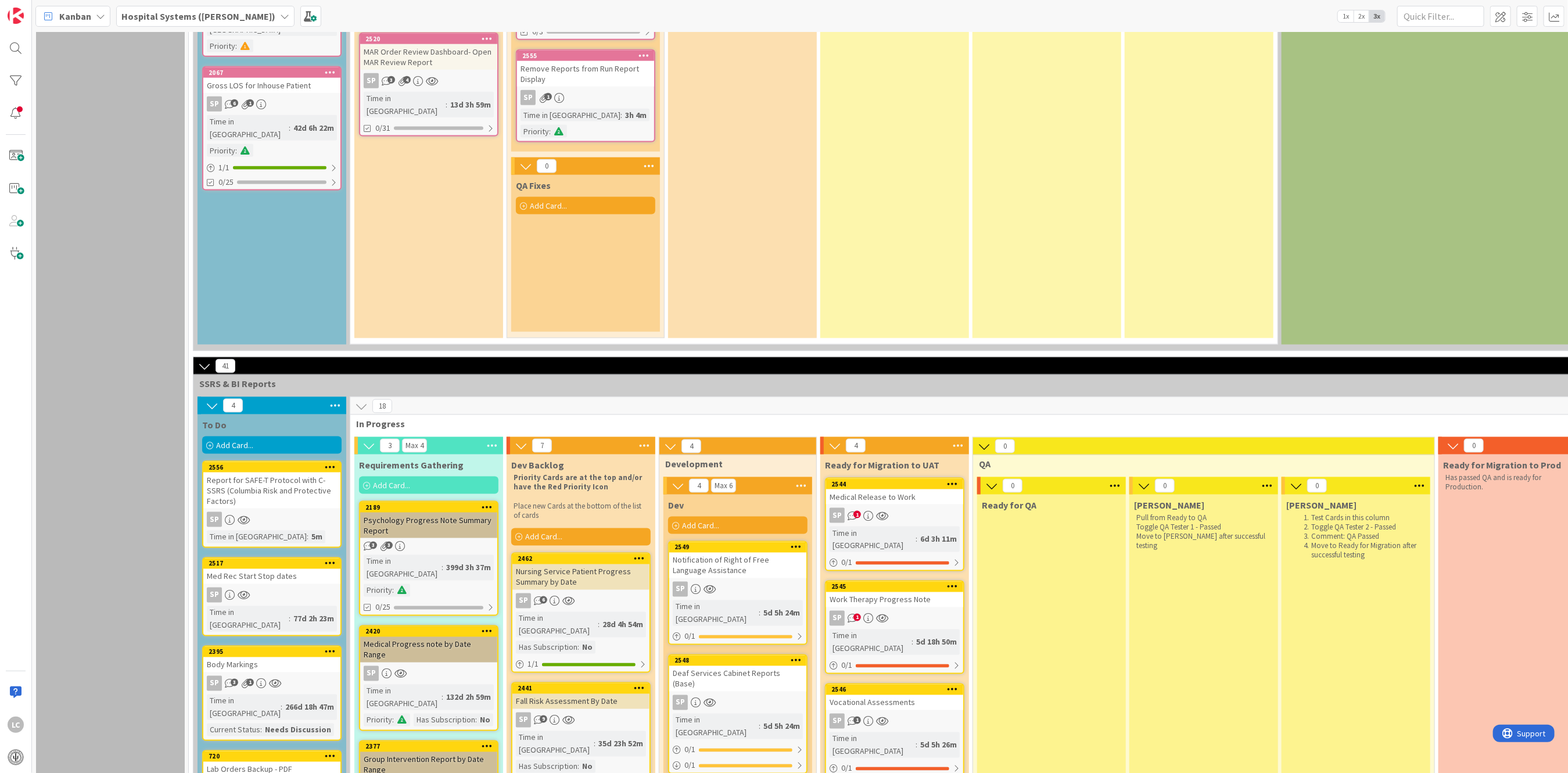
click at [254, 473] on div "Report for SAFE-T Protocol with C-SSRS (Columbia Risk and Protective Factors)" at bounding box center [271, 491] width 137 height 36
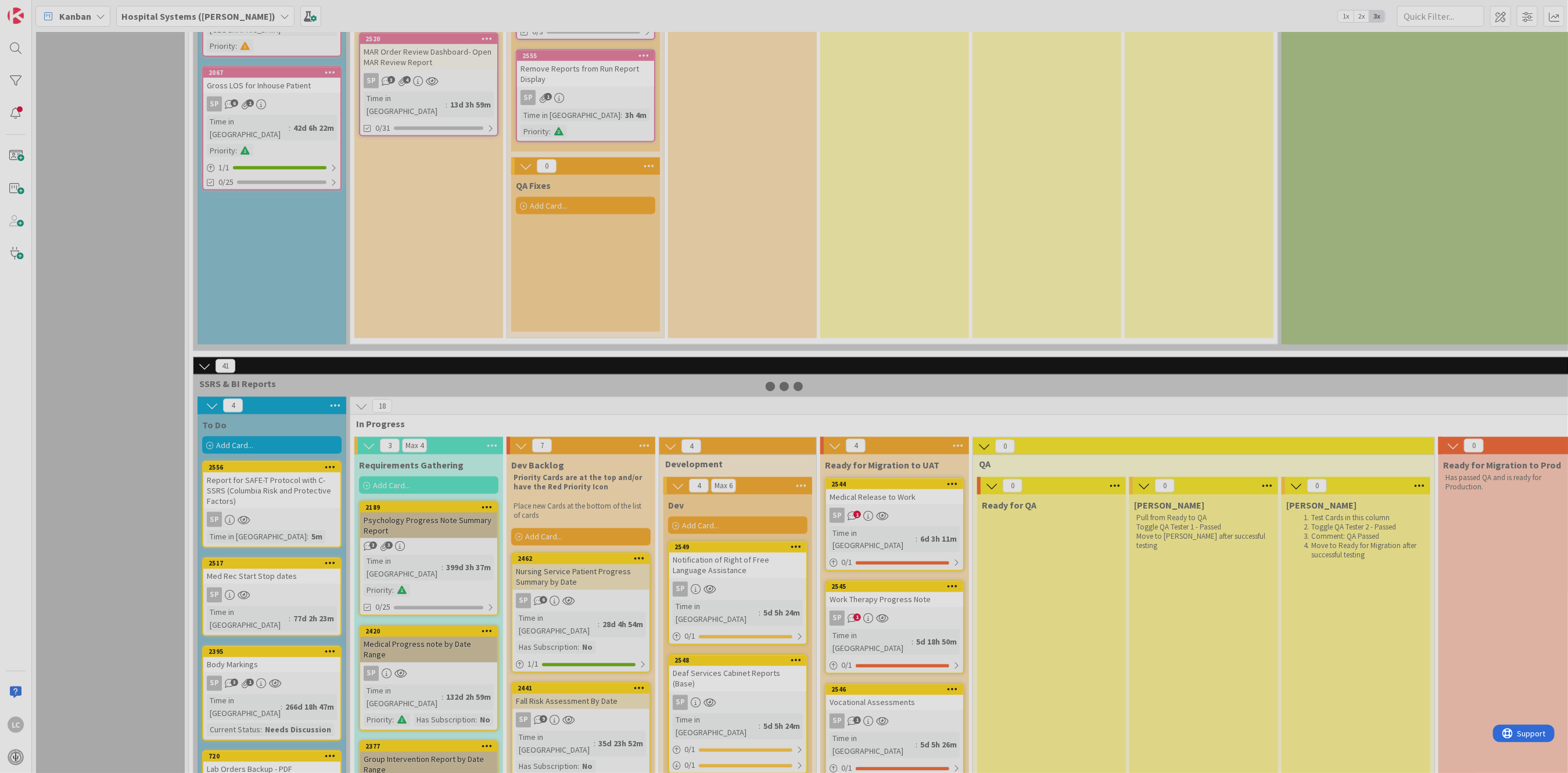
click at [254, 435] on div at bounding box center [784, 386] width 1568 height 773
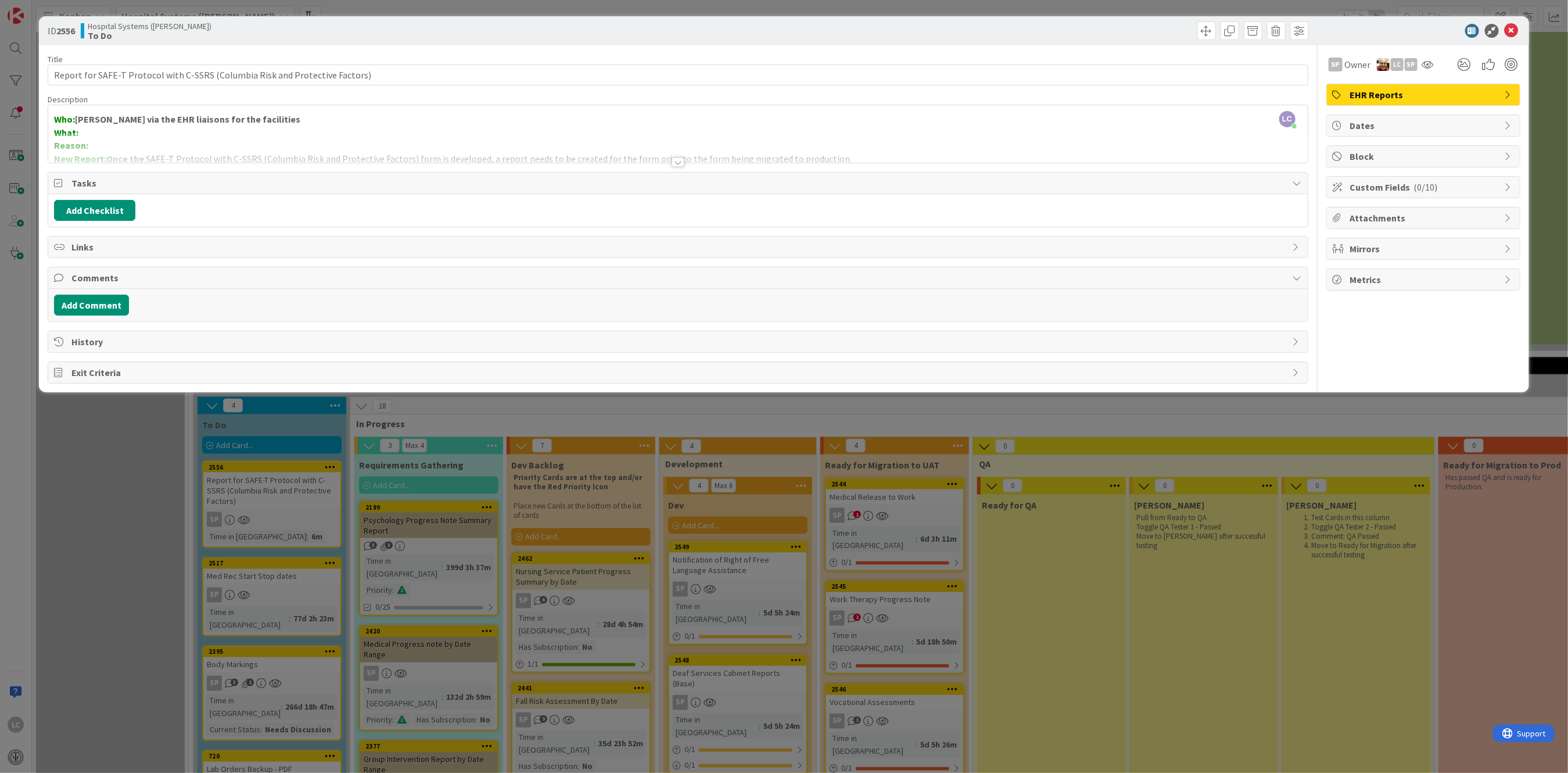
click at [1506, 245] on icon at bounding box center [1509, 249] width 9 height 9
click at [1506, 276] on icon at bounding box center [1509, 279] width 9 height 9
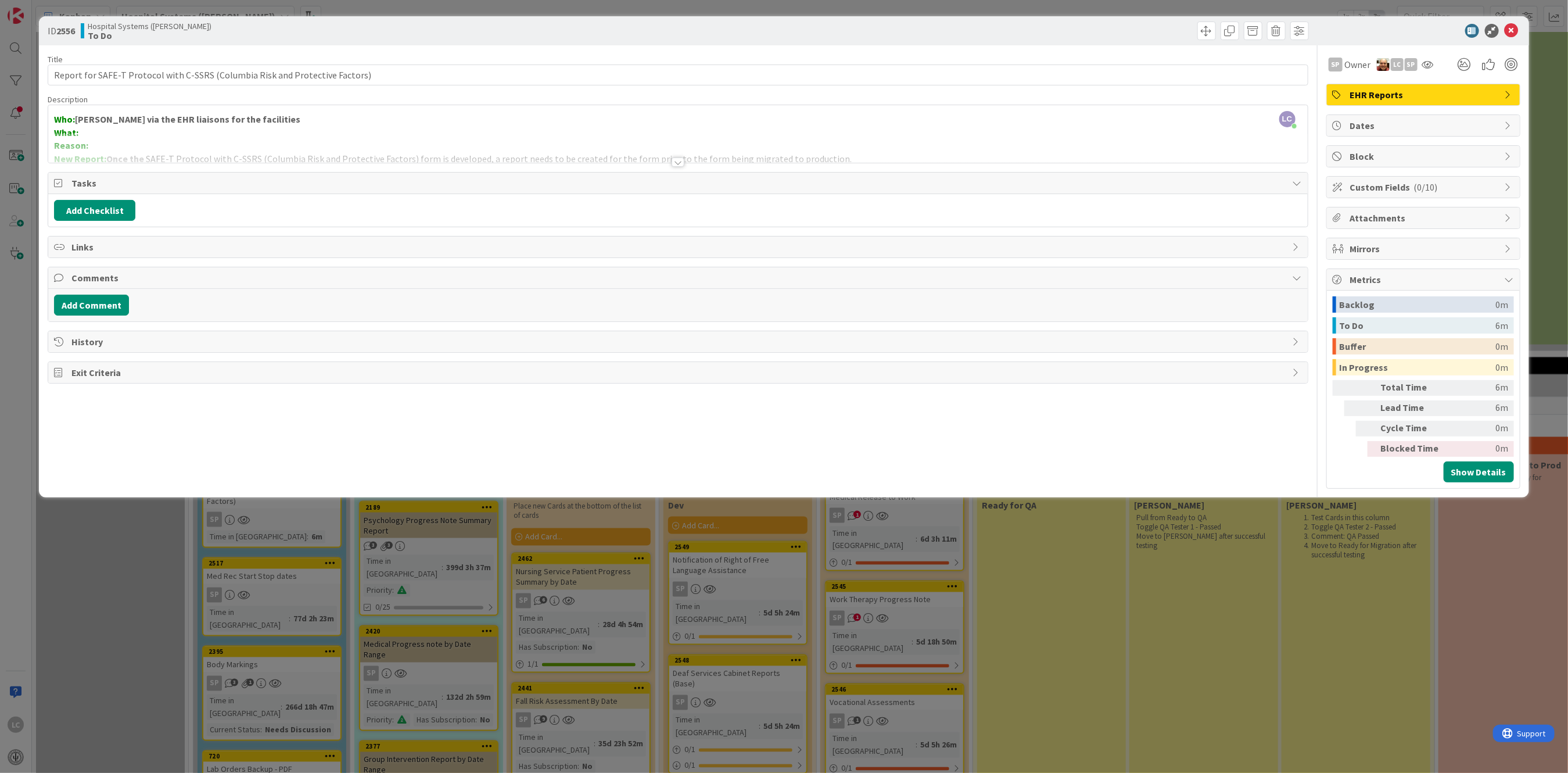
click at [1505, 276] on icon at bounding box center [1509, 279] width 9 height 9
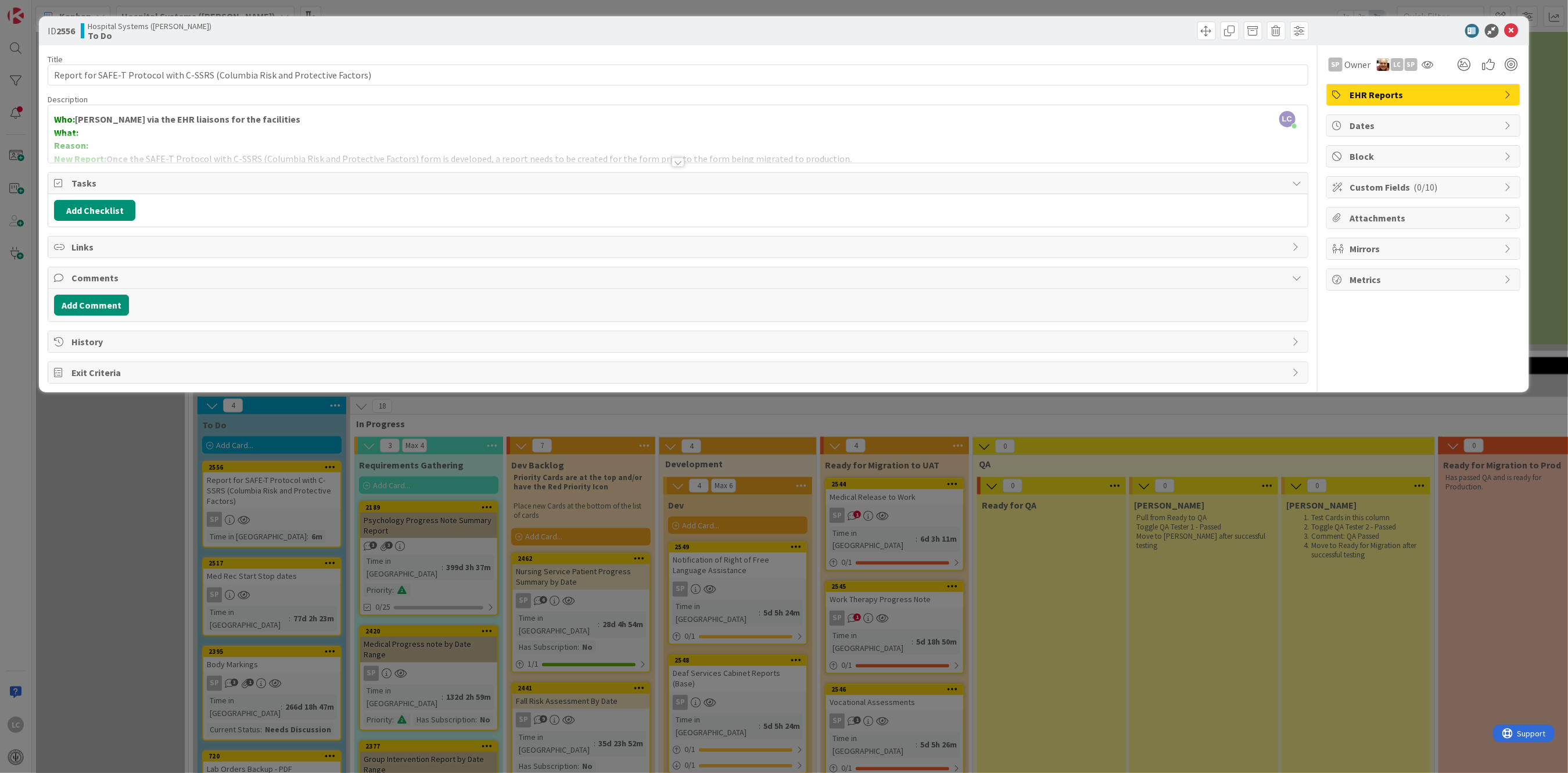
click at [1506, 160] on icon at bounding box center [1509, 156] width 9 height 9
type textarea "x"
click at [1506, 160] on icon at bounding box center [1509, 156] width 9 height 9
click at [1504, 129] on div "Dates" at bounding box center [1423, 125] width 193 height 21
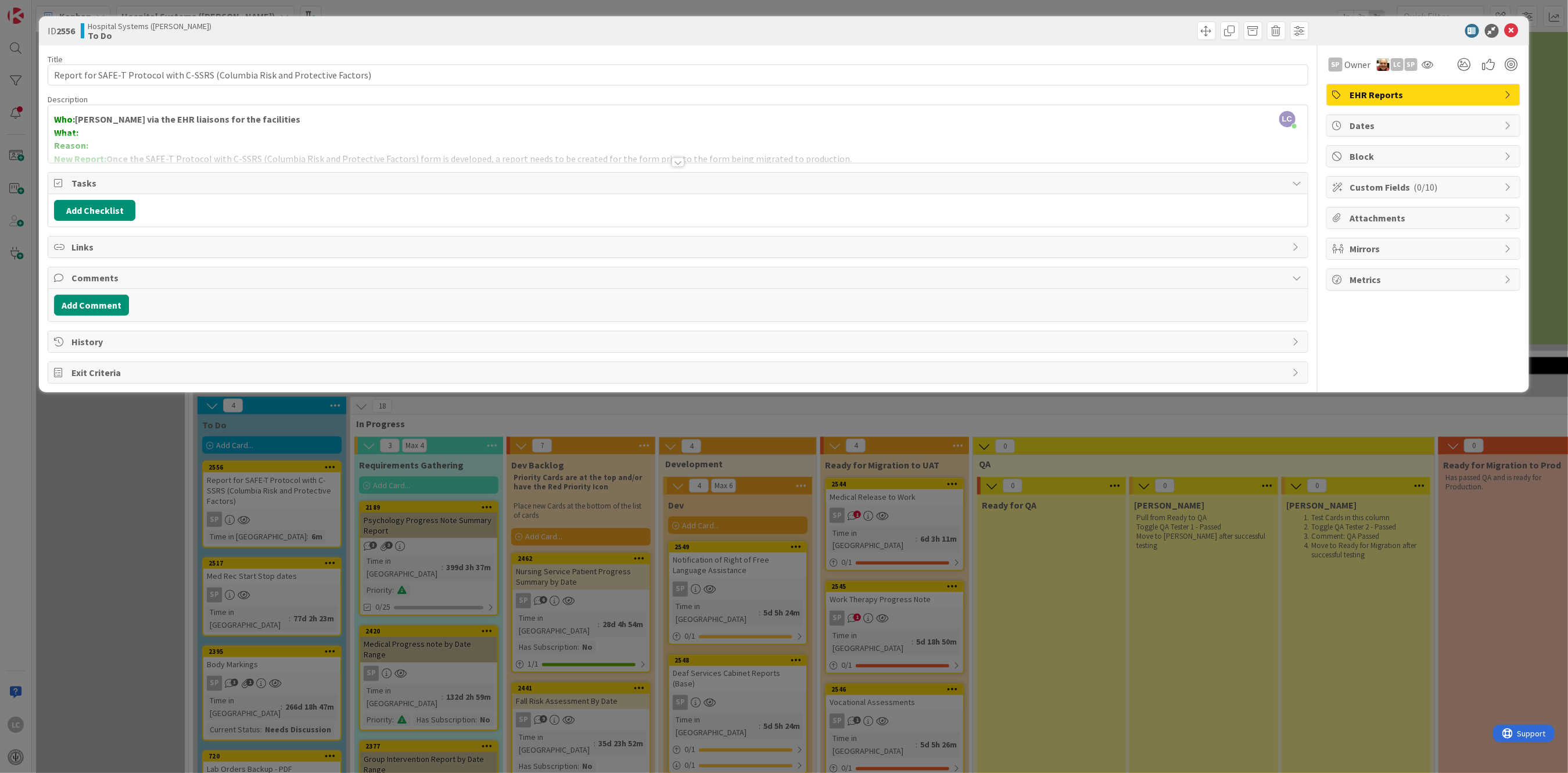
click at [1357, 92] on span "EHR Reports" at bounding box center [1425, 95] width 149 height 14
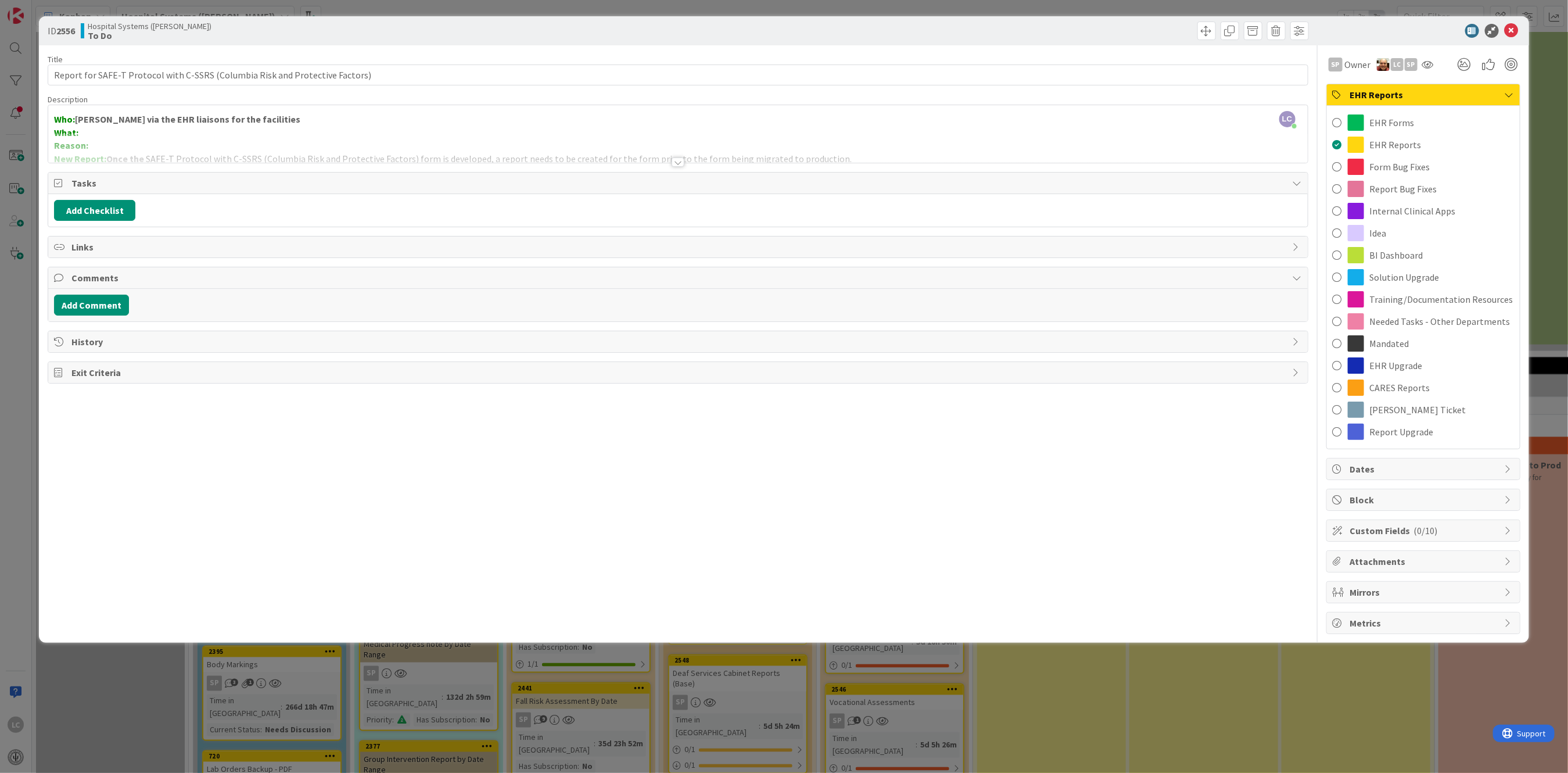
click at [1357, 92] on span "EHR Reports" at bounding box center [1425, 95] width 149 height 14
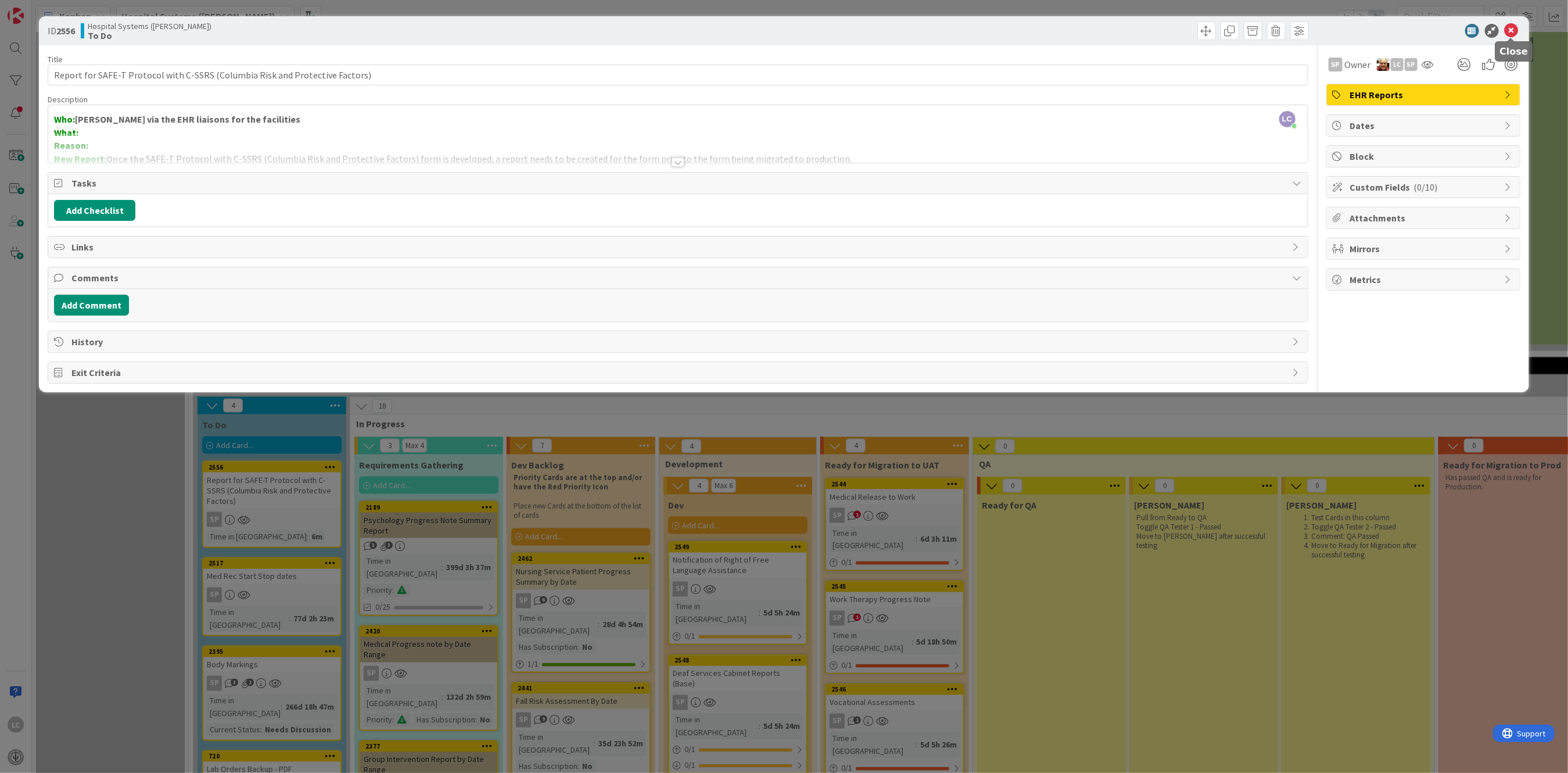
click at [1513, 31] on icon at bounding box center [1512, 31] width 14 height 14
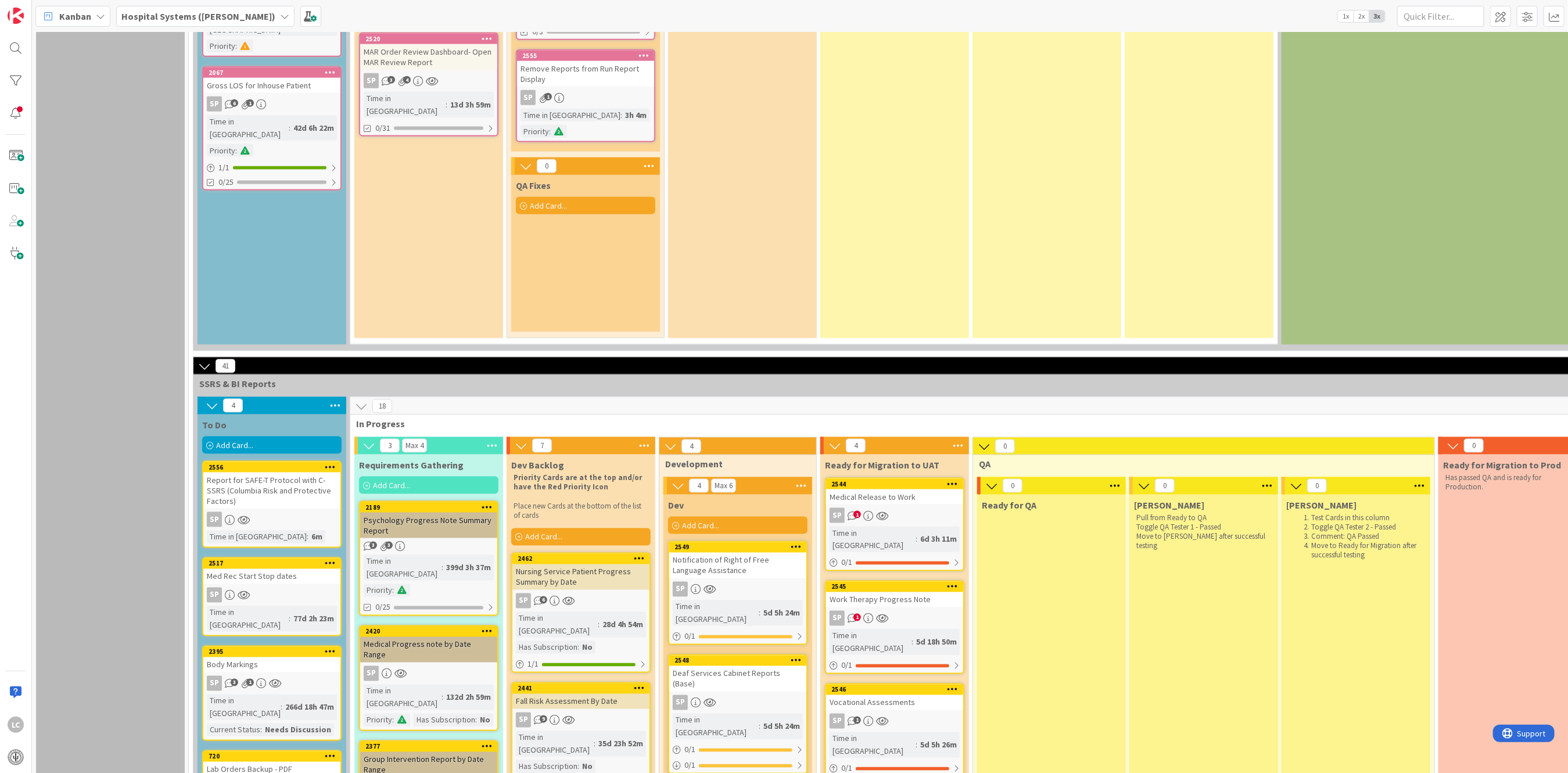
click at [223, 530] on div "Time in [GEOGRAPHIC_DATA]" at bounding box center [257, 537] width 100 height 13
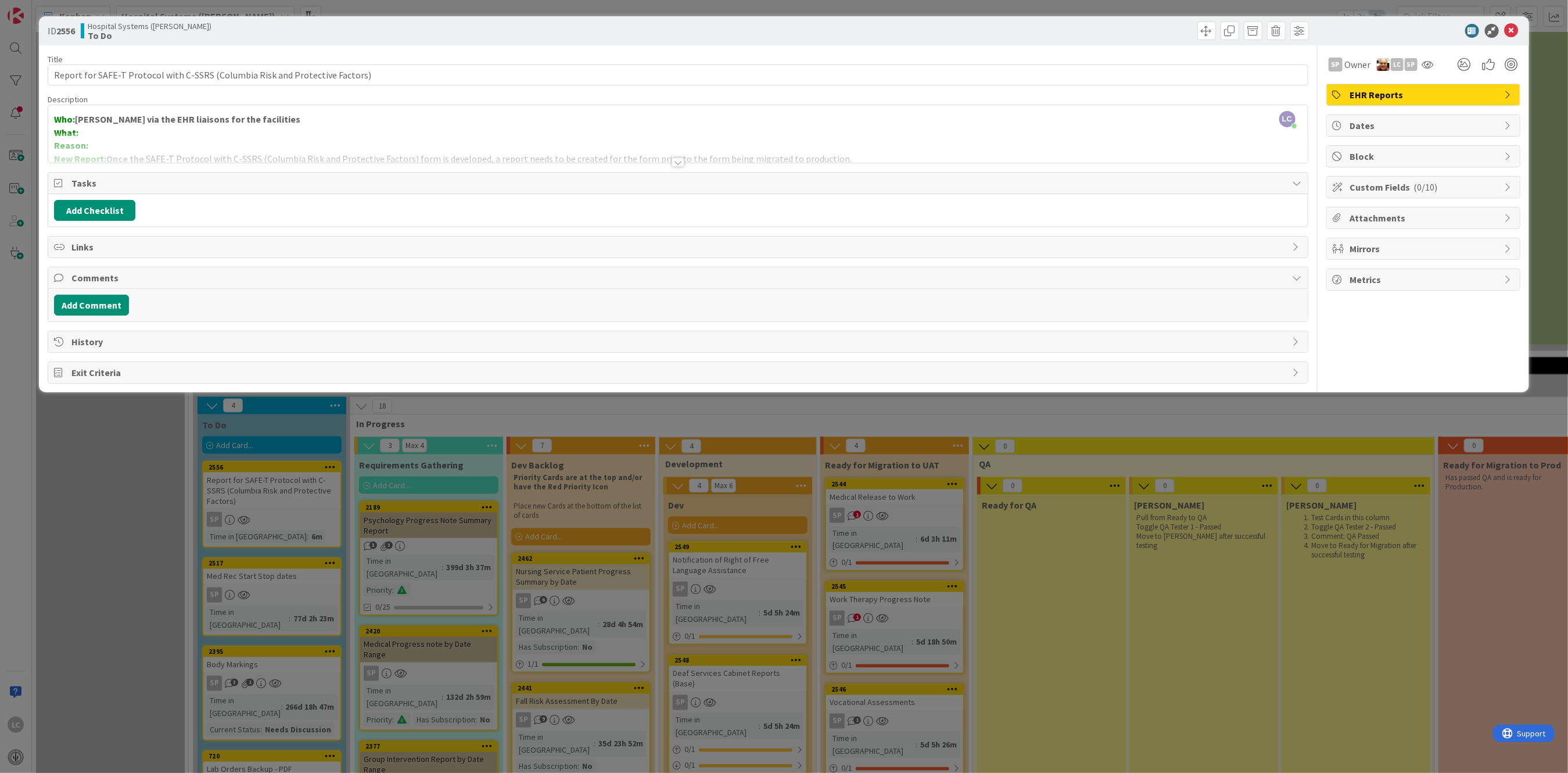
click at [1375, 189] on span "Custom Fields ( 0/10 )" at bounding box center [1425, 187] width 149 height 14
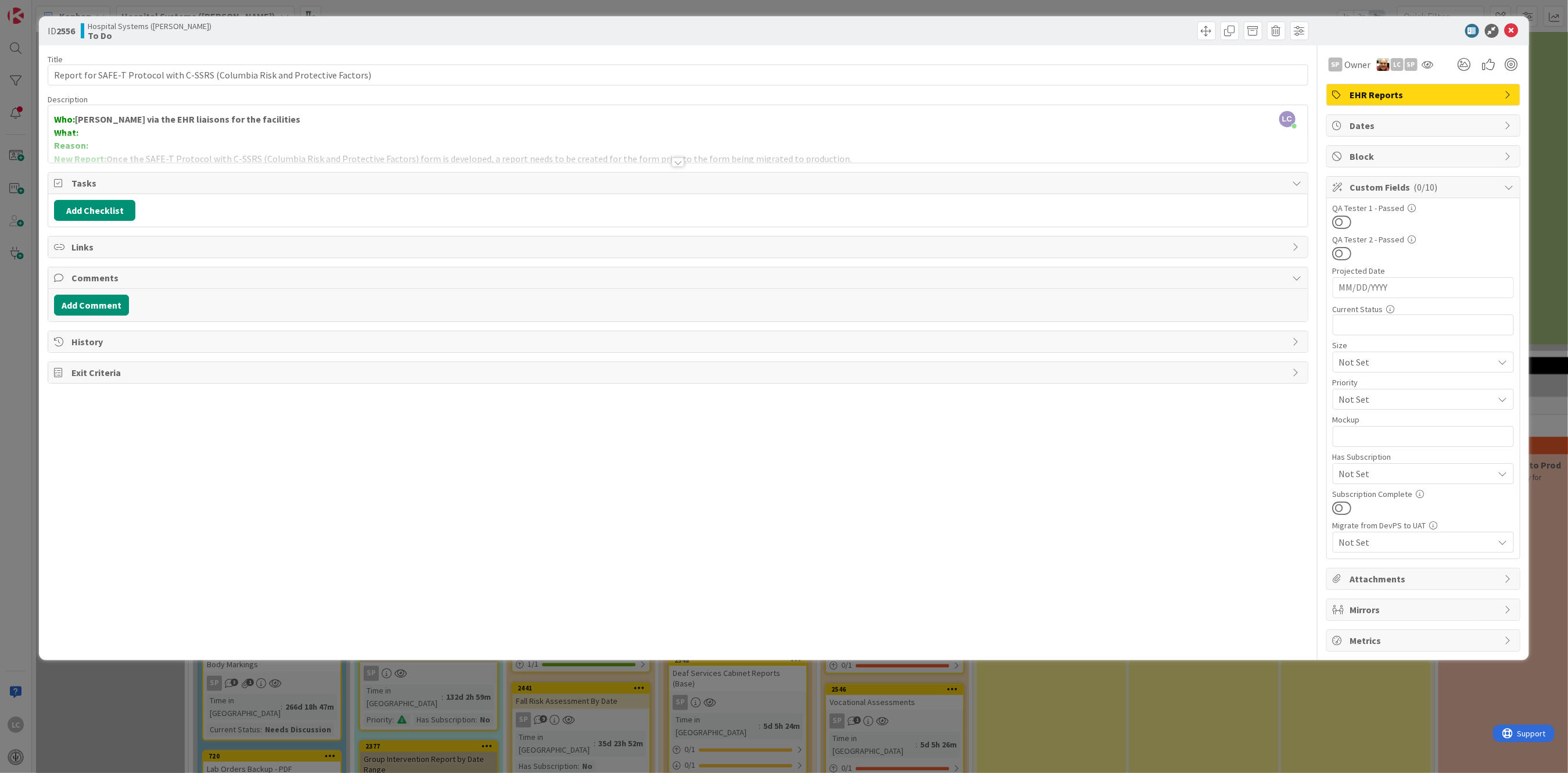
click at [1504, 400] on icon at bounding box center [1503, 399] width 9 height 9
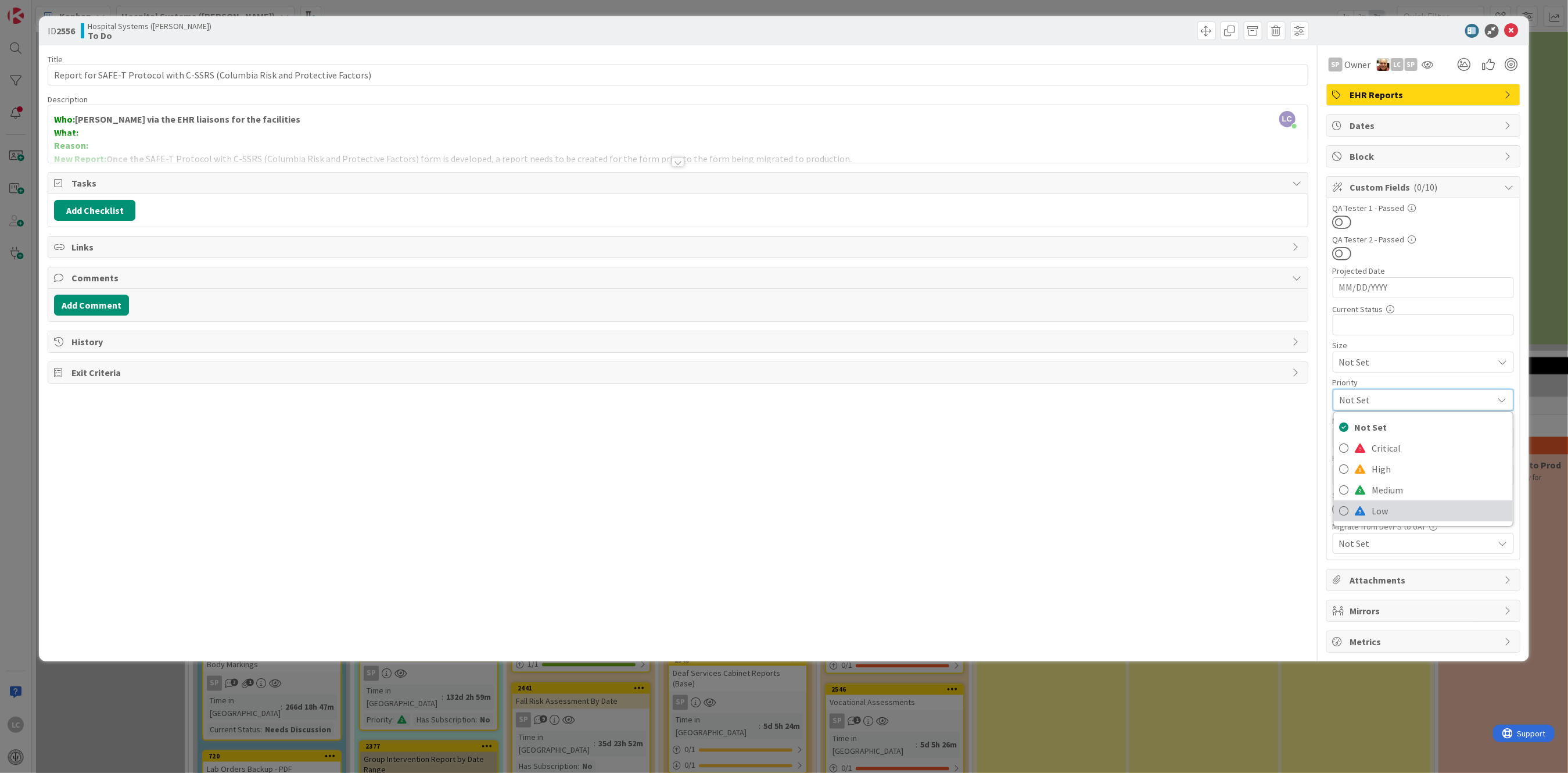
click at [1376, 512] on span "Low" at bounding box center [1440, 511] width 135 height 17
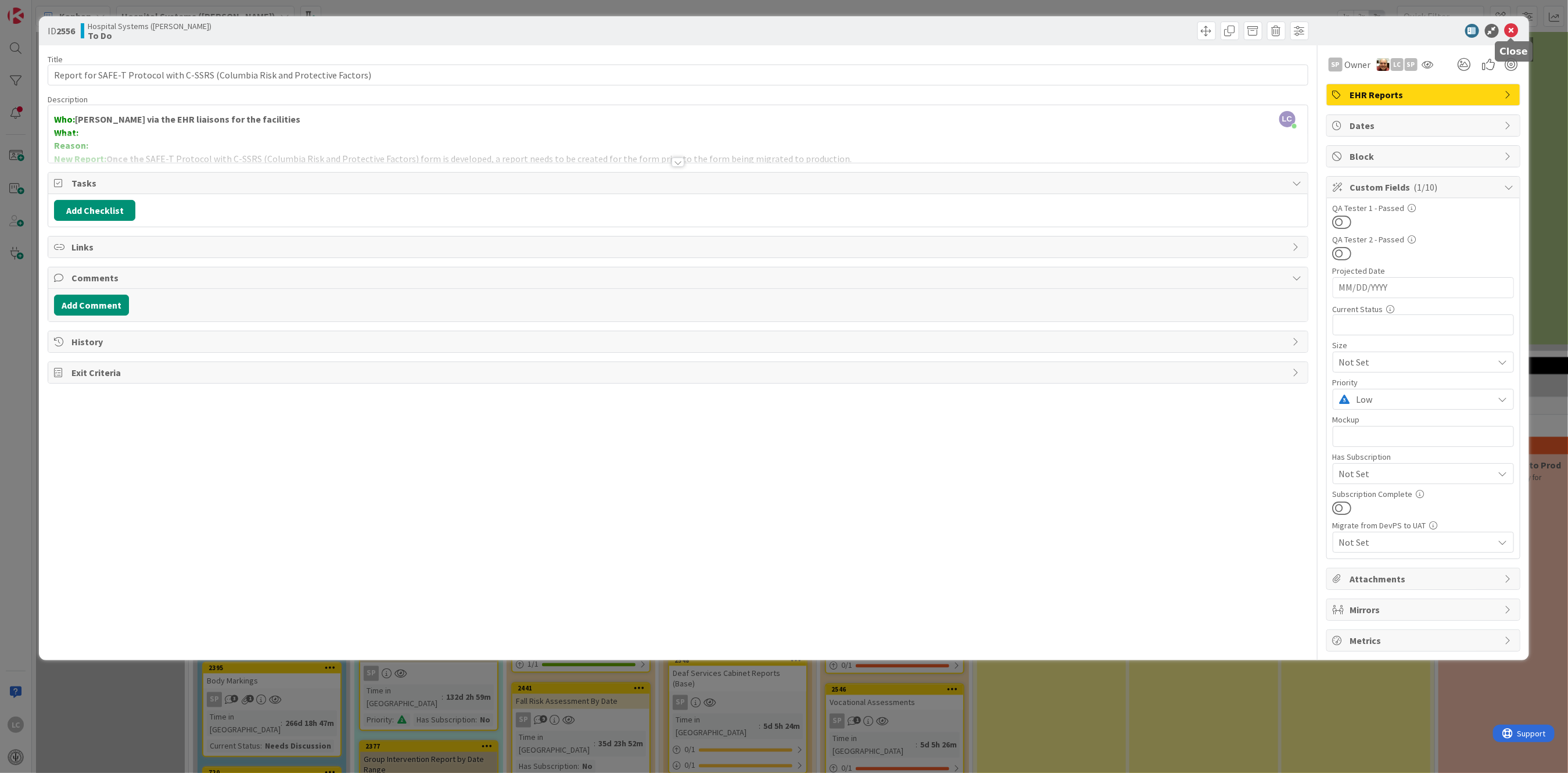
click at [1513, 26] on icon at bounding box center [1512, 31] width 14 height 14
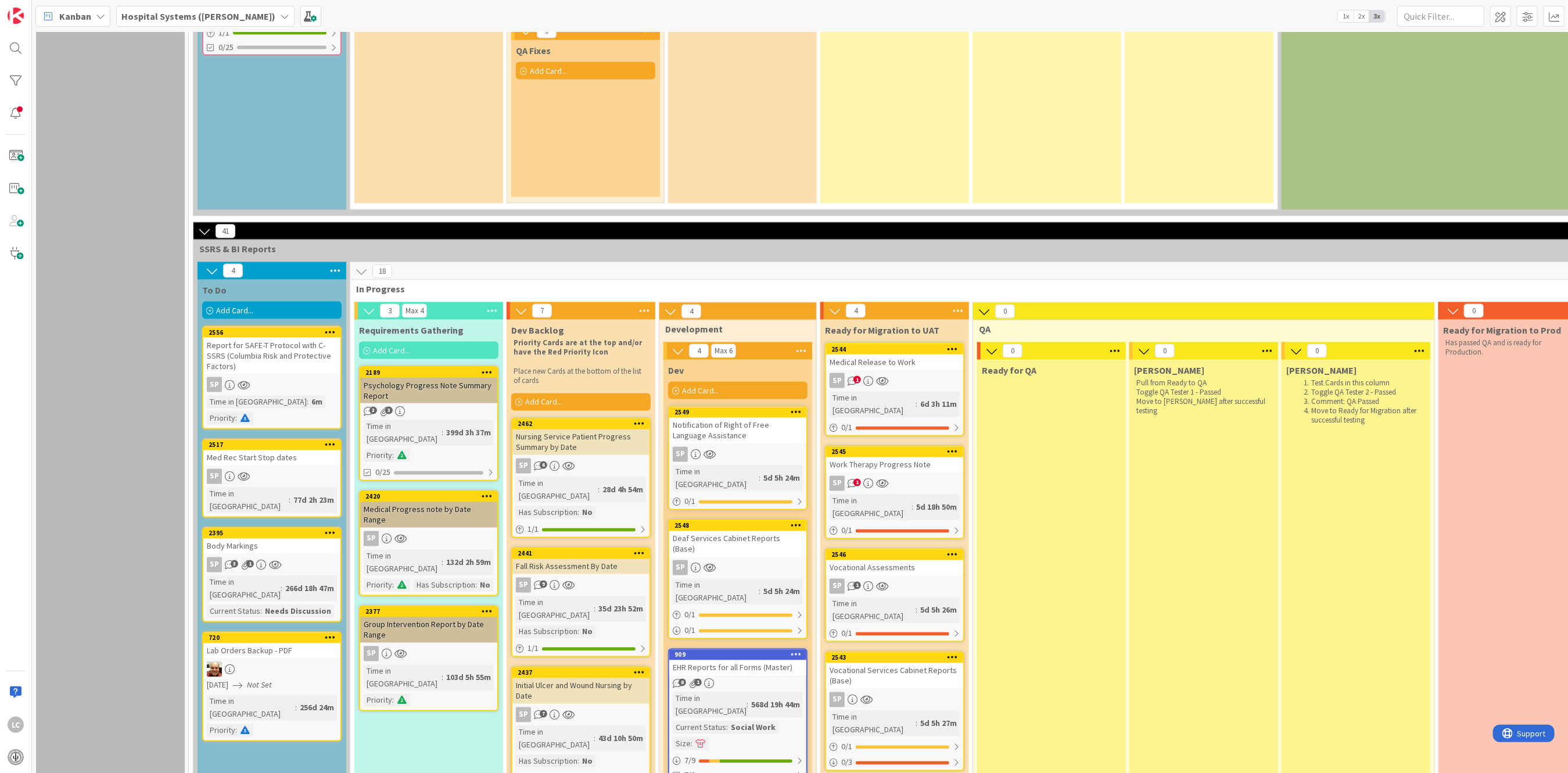
scroll to position [1395, 0]
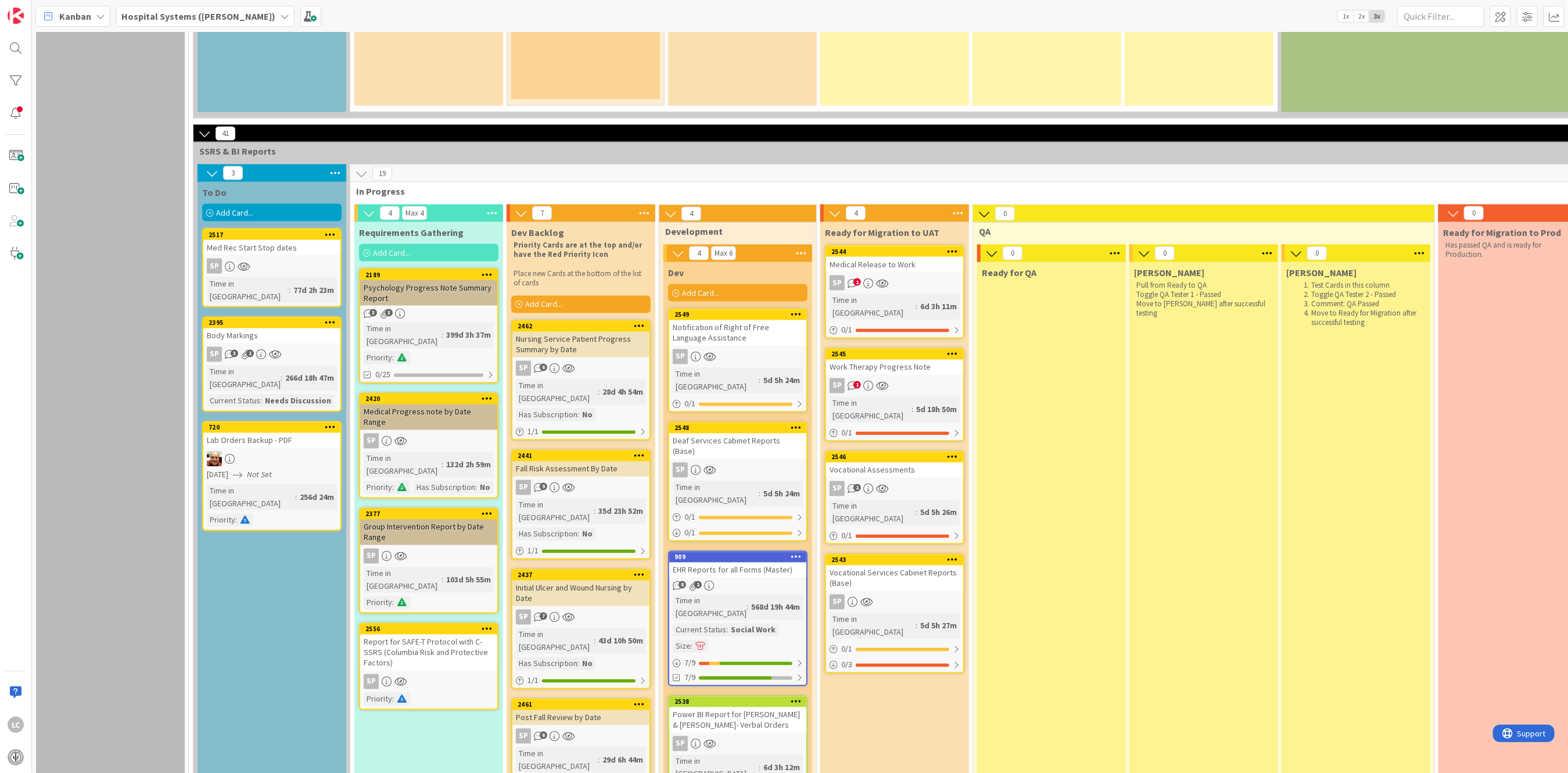
click at [422, 635] on div "Report for SAFE-T Protocol with C-SSRS (Columbia Risk and Protective Factors)" at bounding box center [429, 653] width 137 height 36
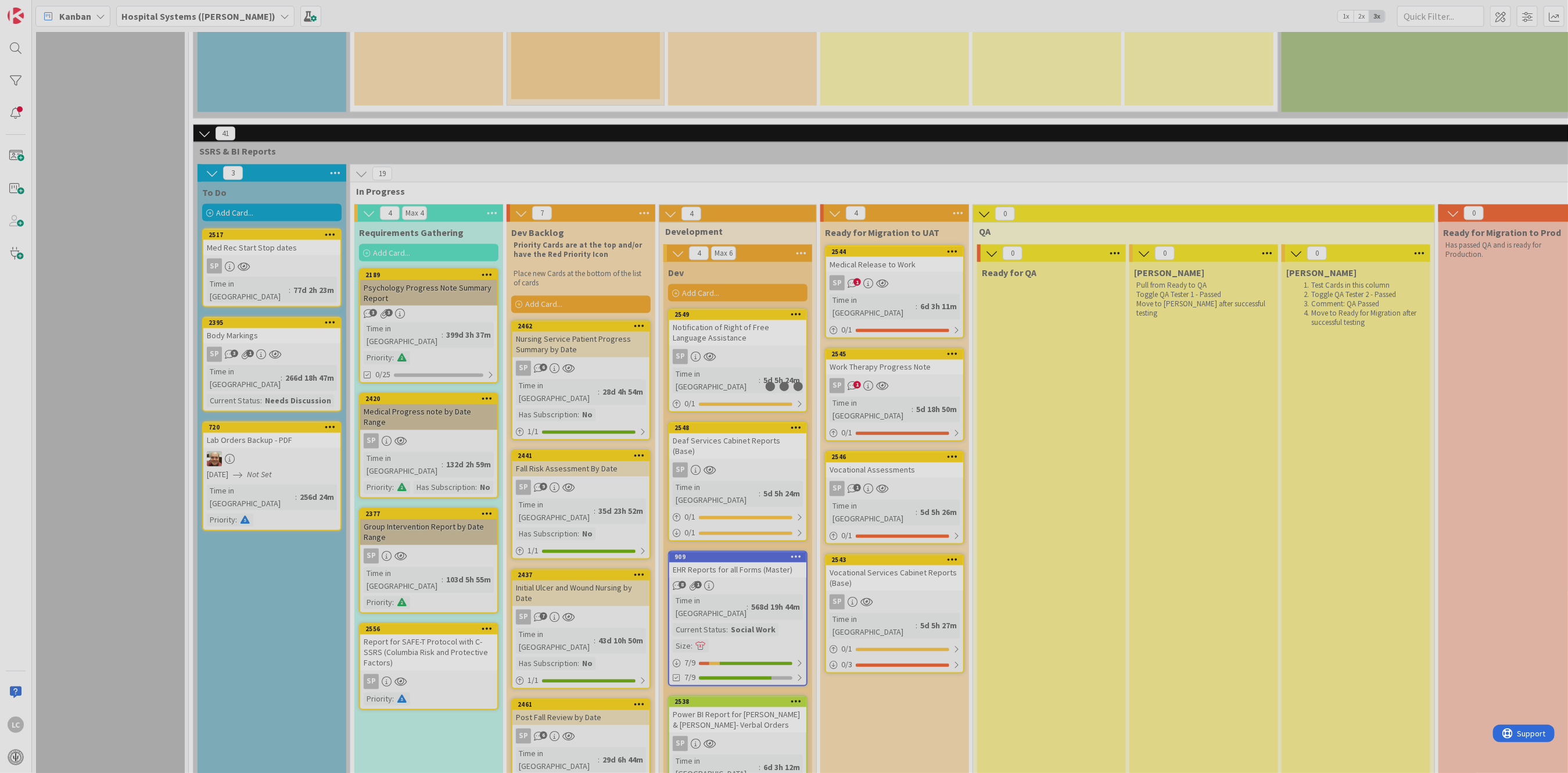
click at [422, 532] on div at bounding box center [784, 386] width 1568 height 773
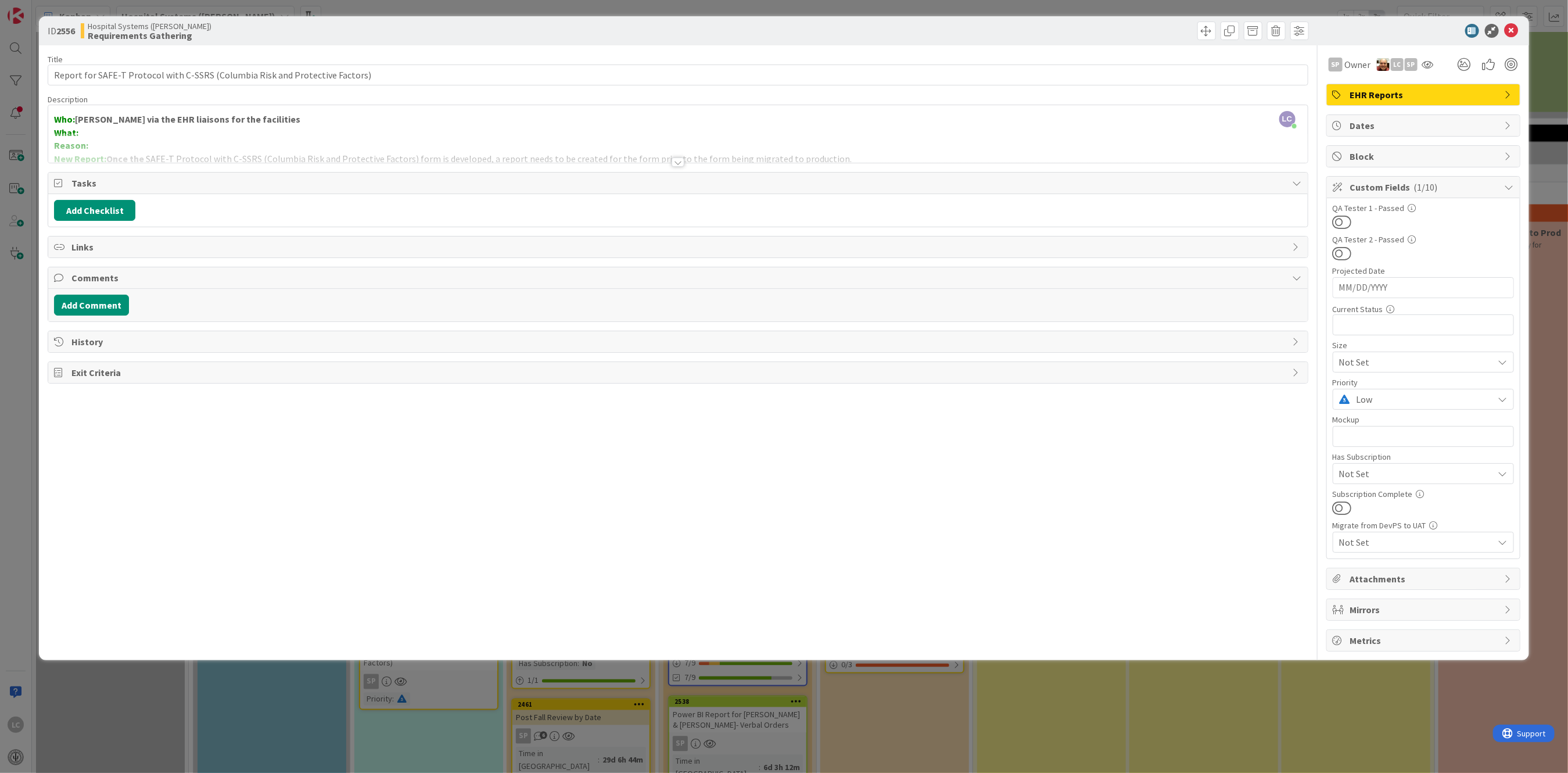
click at [81, 247] on span "Links" at bounding box center [678, 247] width 1215 height 14
click at [109, 273] on icon "button" at bounding box center [106, 275] width 9 height 9
click at [185, 318] on div "Existing" at bounding box center [181, 319] width 81 height 20
click at [215, 342] on icon at bounding box center [211, 347] width 9 height 9
click at [92, 397] on span "All Boards" at bounding box center [147, 394] width 162 height 17
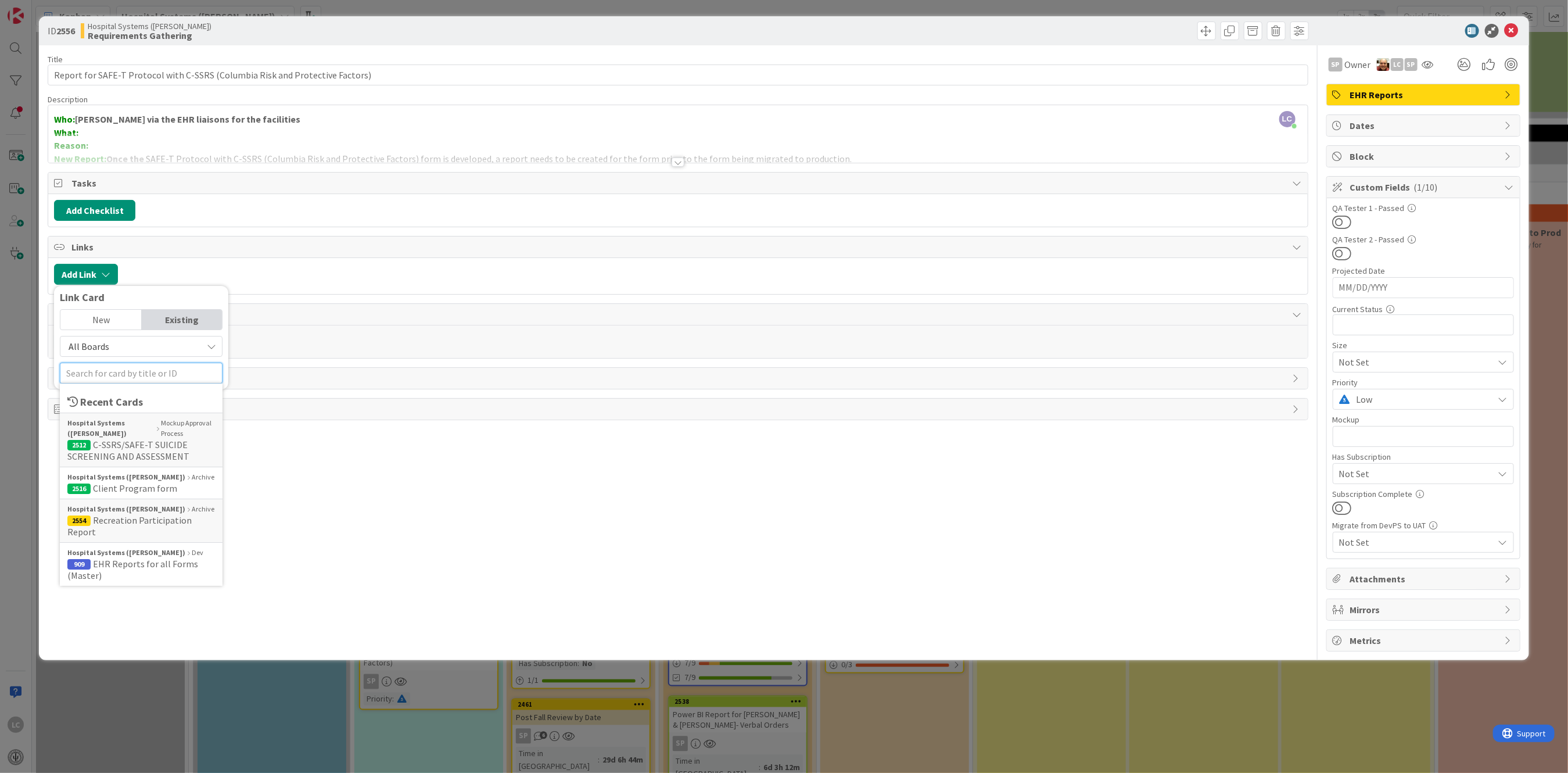
click at [198, 379] on input "text" at bounding box center [142, 373] width 163 height 21
click at [121, 443] on span "C-SSRS/SAFE-T SUICIDE SCREENING AND ASSESSMENT" at bounding box center [128, 451] width 122 height 23
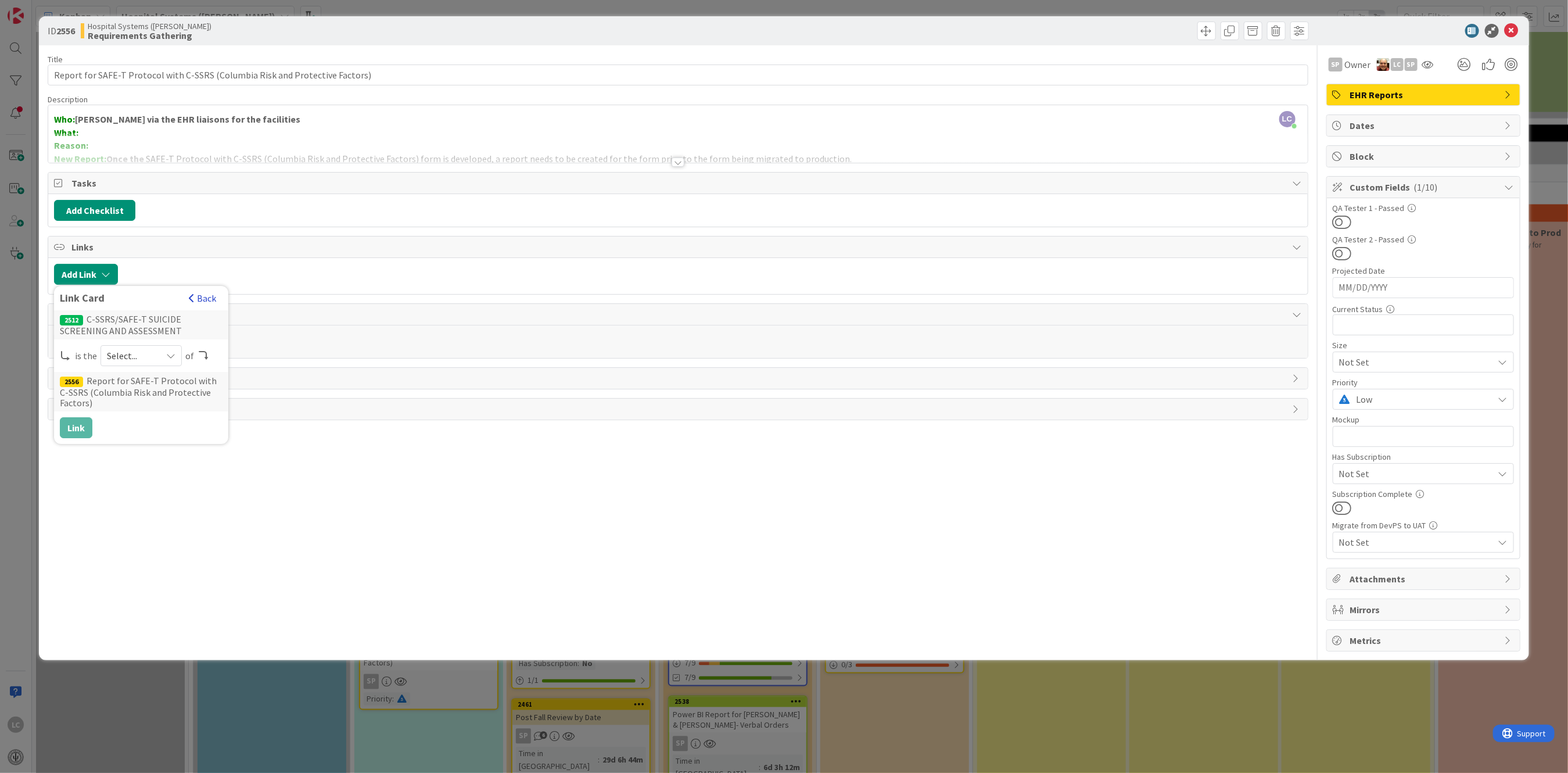
click at [202, 300] on button "Back" at bounding box center [203, 298] width 28 height 13
click at [213, 344] on icon at bounding box center [211, 347] width 9 height 9
click at [84, 396] on span "All Boards" at bounding box center [147, 394] width 162 height 17
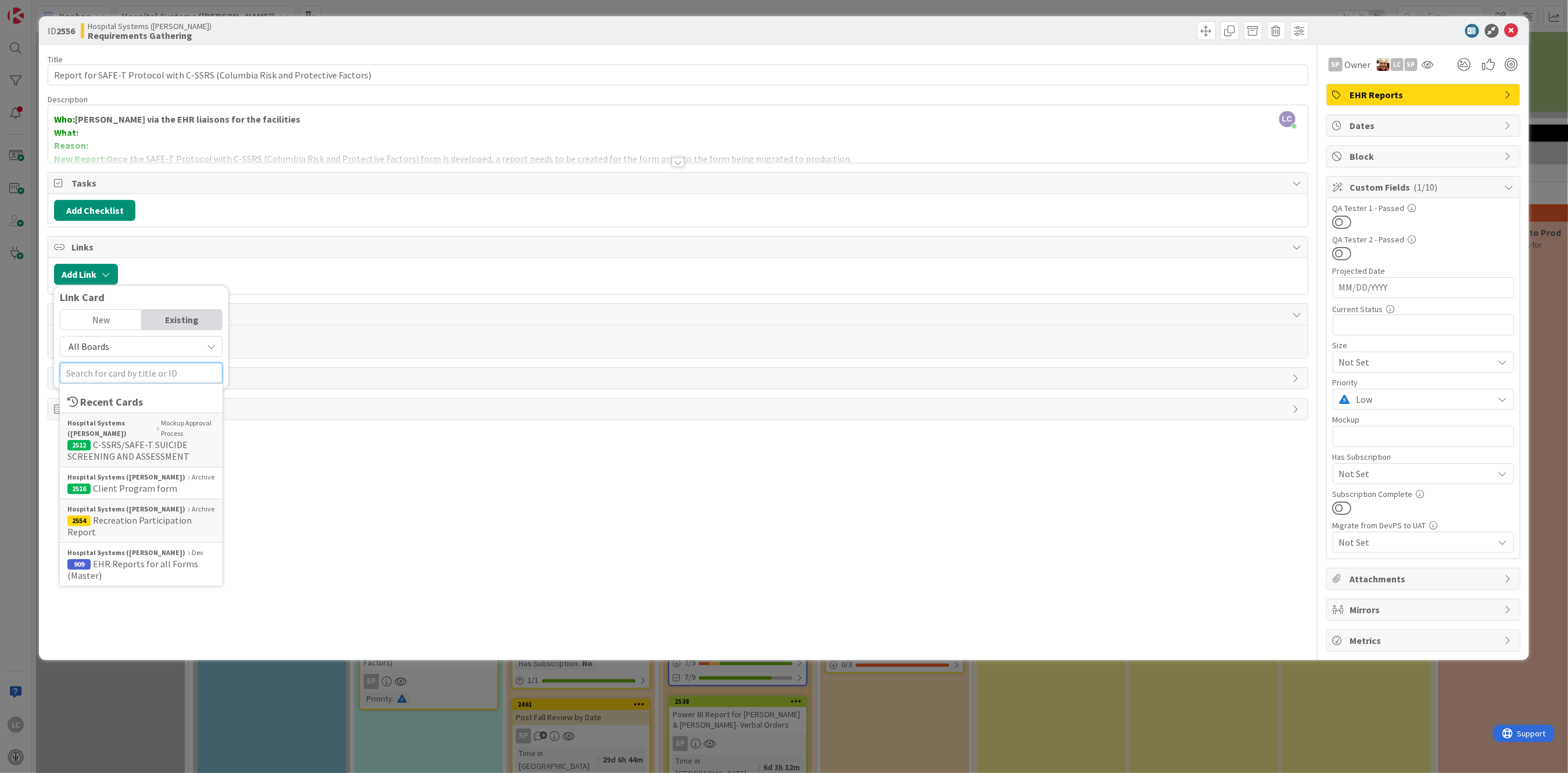
click at [196, 369] on input "text" at bounding box center [142, 373] width 163 height 21
click at [304, 351] on div "Add Comment" at bounding box center [677, 341] width 1247 height 21
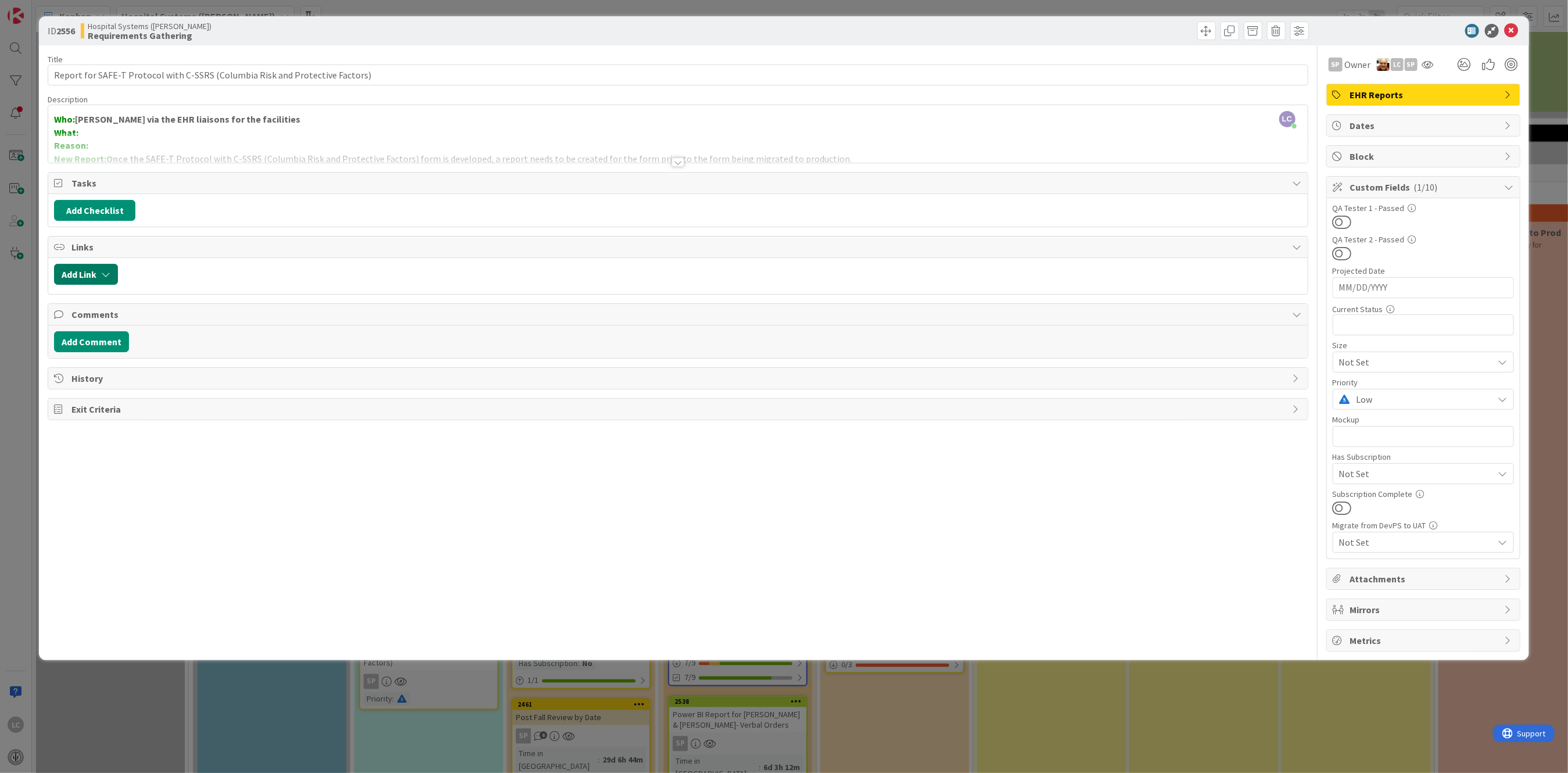
click at [109, 272] on icon "button" at bounding box center [106, 275] width 9 height 9
click at [117, 320] on div "New" at bounding box center [100, 319] width 81 height 20
click at [215, 392] on icon "button" at bounding box center [211, 394] width 9 height 9
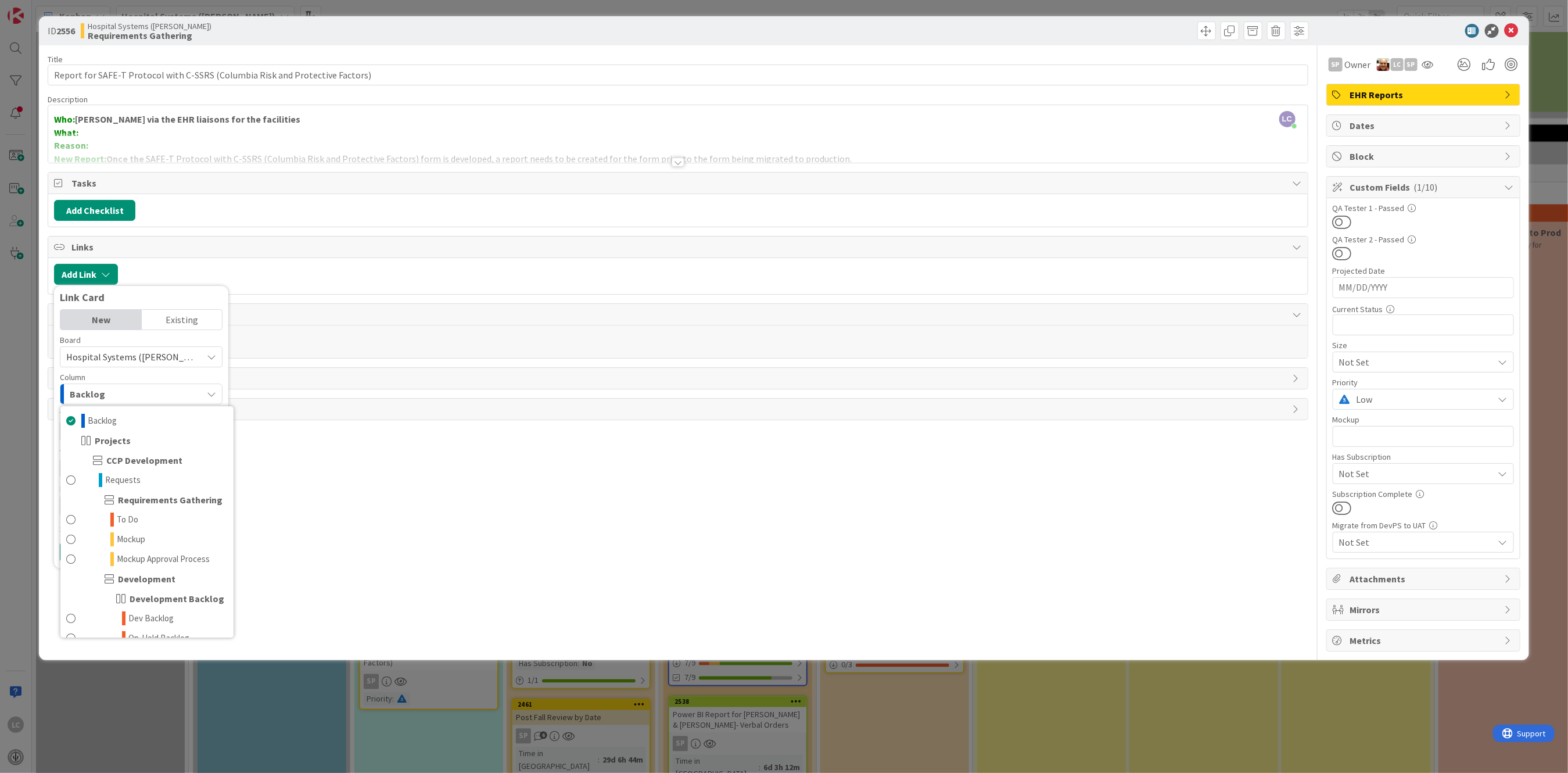
click at [215, 392] on icon "button" at bounding box center [211, 394] width 9 height 9
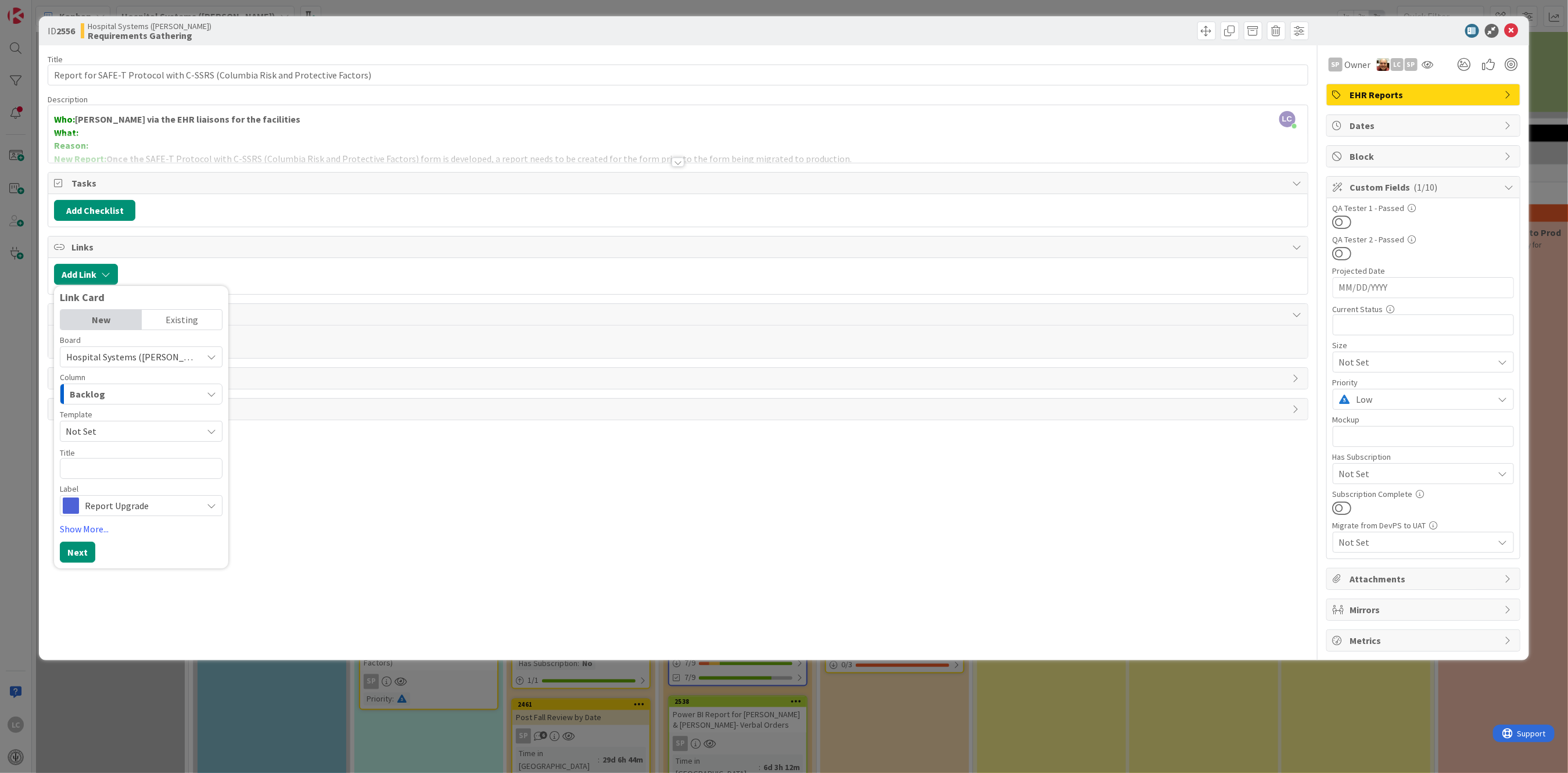
click at [189, 321] on div "Existing" at bounding box center [181, 319] width 81 height 20
click at [210, 346] on icon at bounding box center [211, 347] width 9 height 9
click at [82, 398] on span "All Boards" at bounding box center [147, 394] width 162 height 17
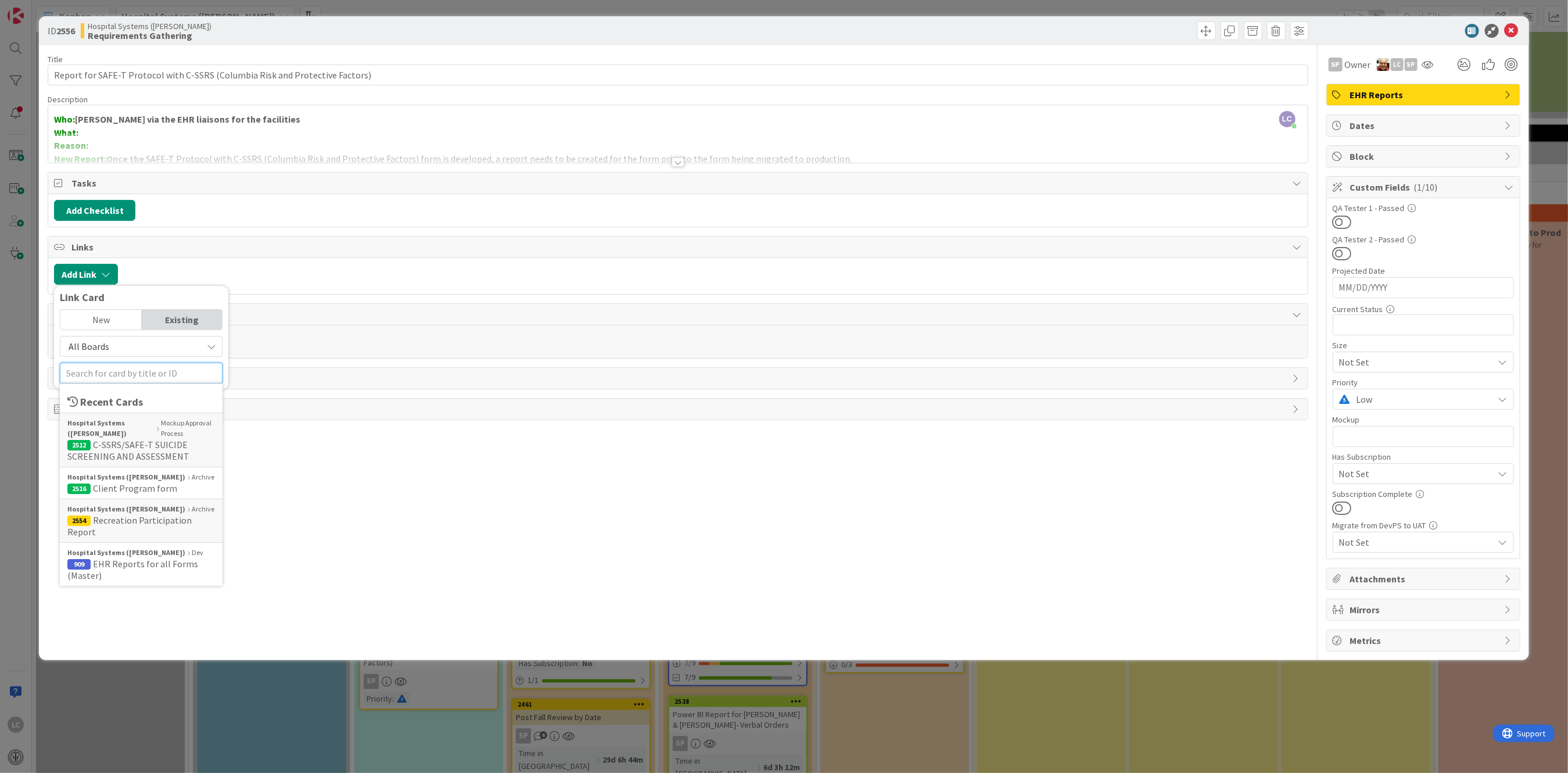
click at [196, 374] on input "text" at bounding box center [142, 373] width 163 height 21
click at [117, 447] on span "C-SSRS/SAFE-T SUICIDE SCREENING AND ASSESSMENT" at bounding box center [128, 451] width 122 height 23
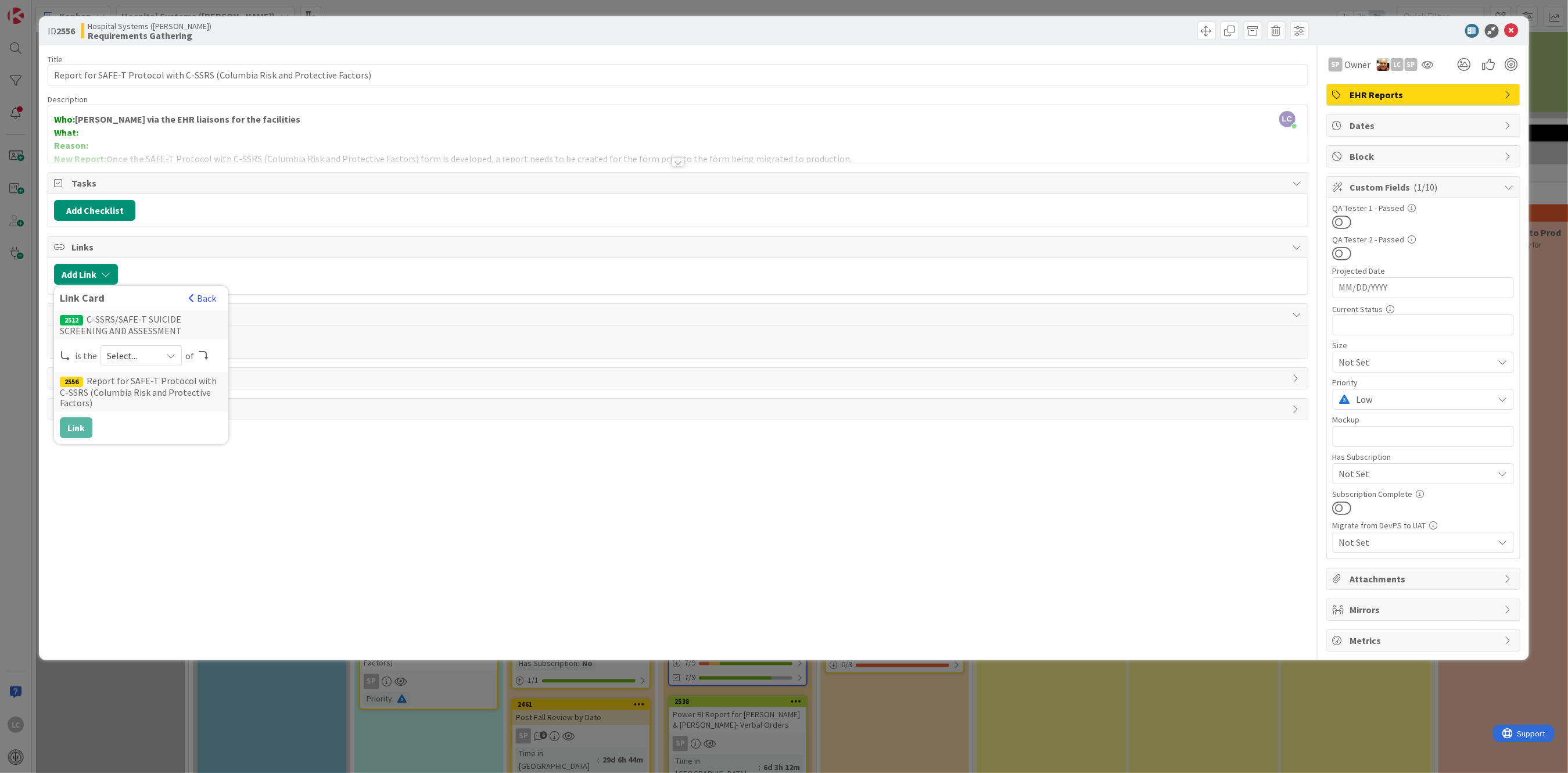
click at [117, 447] on div "Title 77 / 128 Report for SAFE-T Protocol with C-SSRS (Columbia Risk and Protec…" at bounding box center [677, 348] width 1260 height 606
click at [104, 278] on icon "button" at bounding box center [106, 275] width 9 height 9
click at [167, 356] on icon at bounding box center [170, 356] width 9 height 9
click at [262, 541] on div "Title 77 / 128 Report for SAFE-T Protocol with C-SSRS (Columbia Risk and Protec…" at bounding box center [677, 348] width 1260 height 606
click at [1518, 27] on icon at bounding box center [1512, 31] width 14 height 14
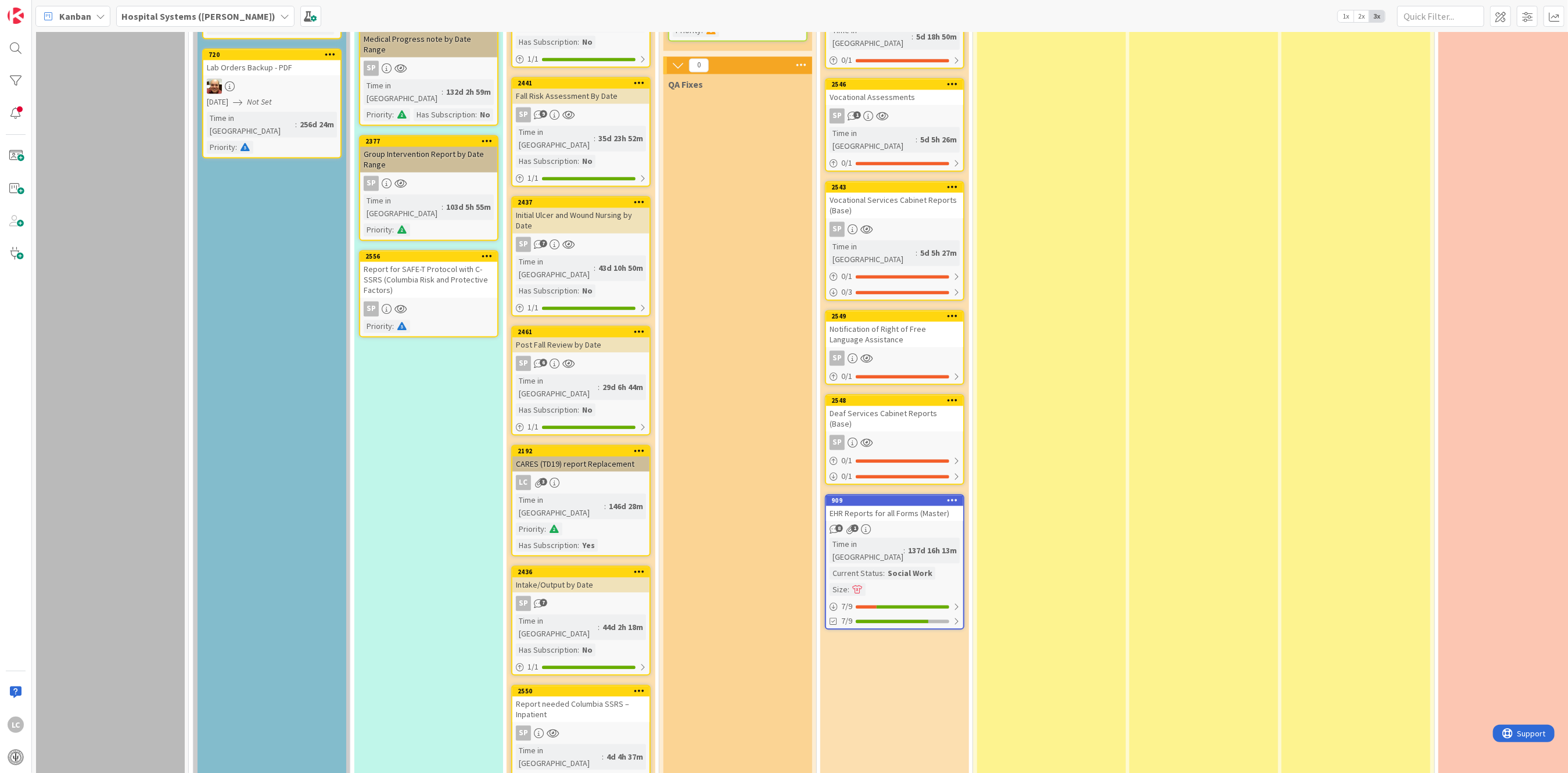
scroll to position [1937, 0]
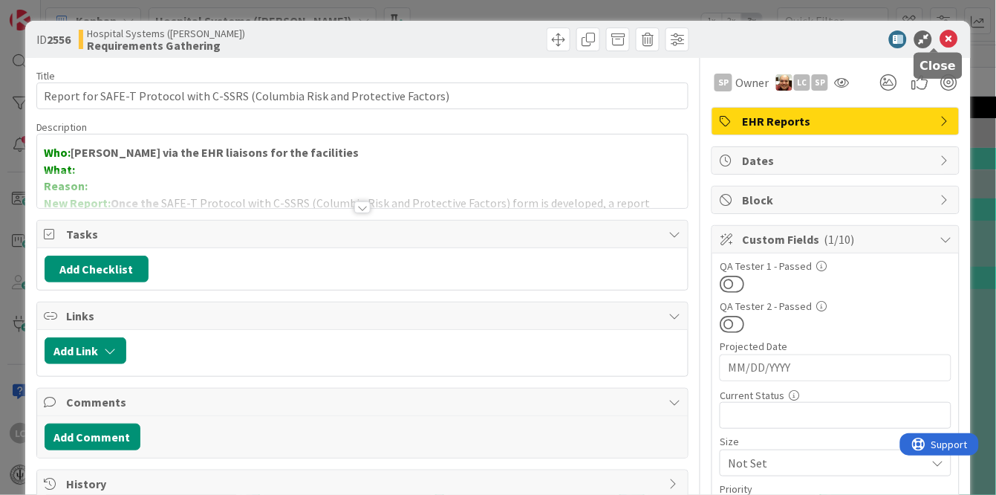
click at [940, 33] on icon at bounding box center [949, 39] width 18 height 18
